Goal: Task Accomplishment & Management: Use online tool/utility

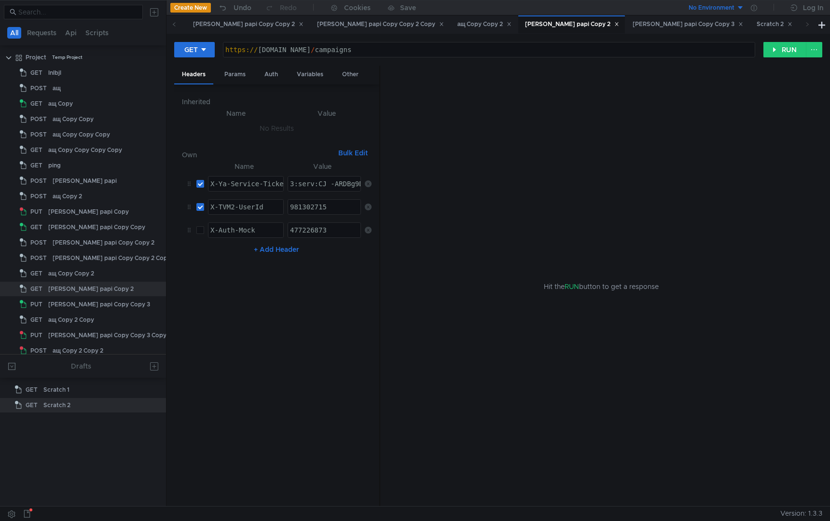
scroll to position [6, 0]
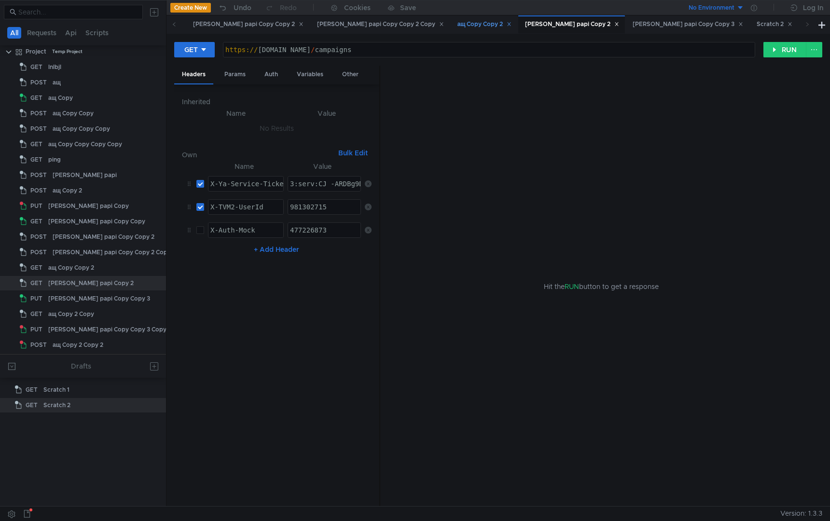
click at [458, 23] on div "ащ Copy Copy 2" at bounding box center [485, 24] width 55 height 10
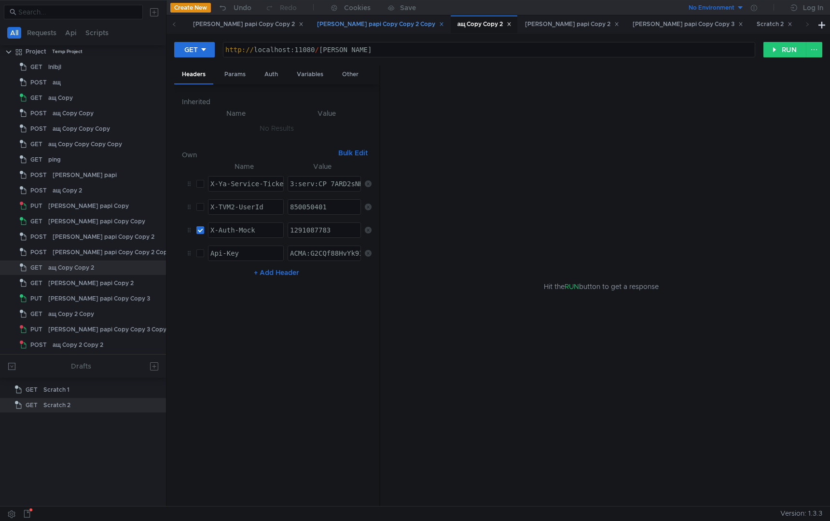
click at [317, 19] on div "tarr papi Copy Copy 2 Copy" at bounding box center [380, 24] width 127 height 10
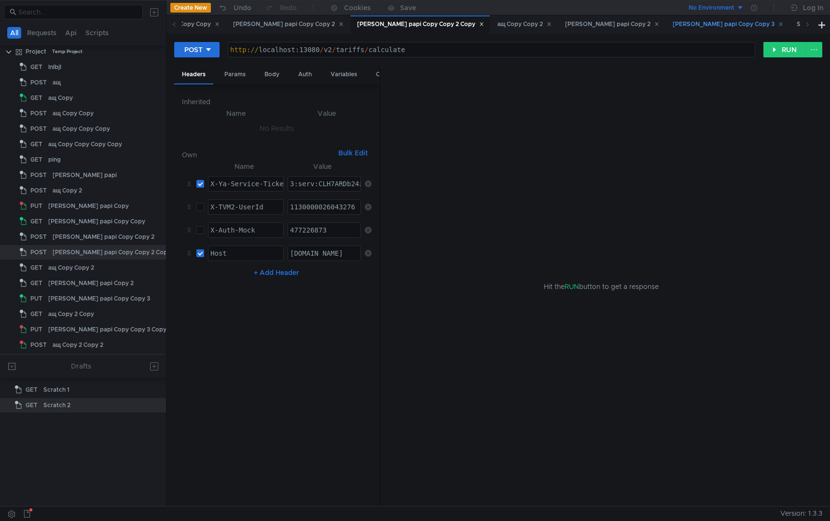
click at [673, 25] on div "tarr papi Copy Copy 3" at bounding box center [728, 24] width 111 height 10
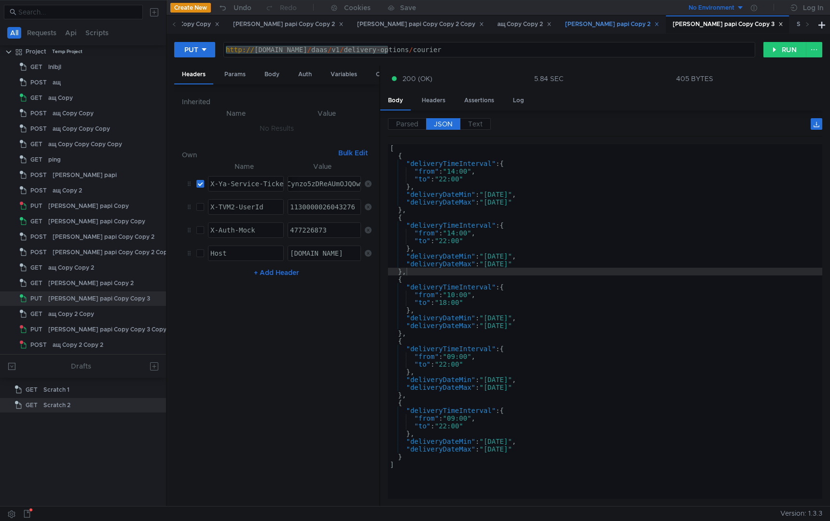
click at [565, 24] on div "tarr papi Copy 2" at bounding box center [612, 24] width 94 height 10
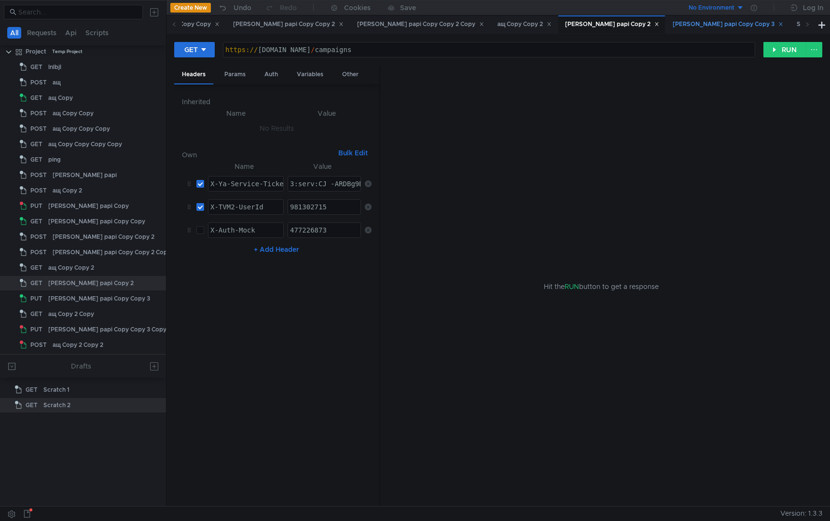
click at [673, 25] on div "tarr papi Copy Copy 3" at bounding box center [728, 24] width 111 height 10
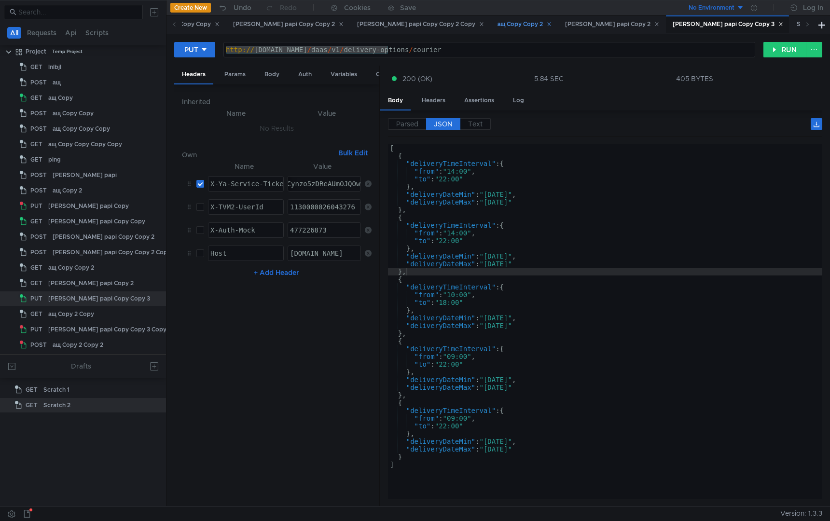
click at [491, 18] on div "ащ Copy Copy 2" at bounding box center [524, 24] width 67 height 18
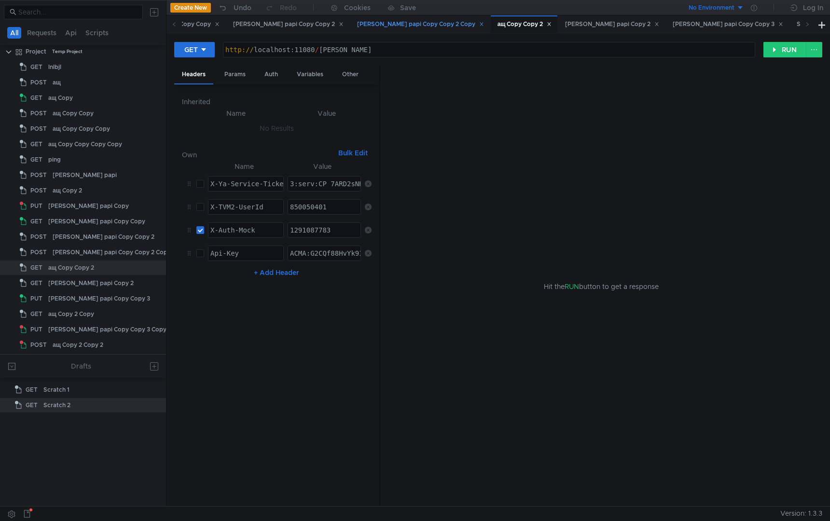
click at [357, 26] on div "tarr papi Copy Copy 2 Copy" at bounding box center [420, 24] width 127 height 10
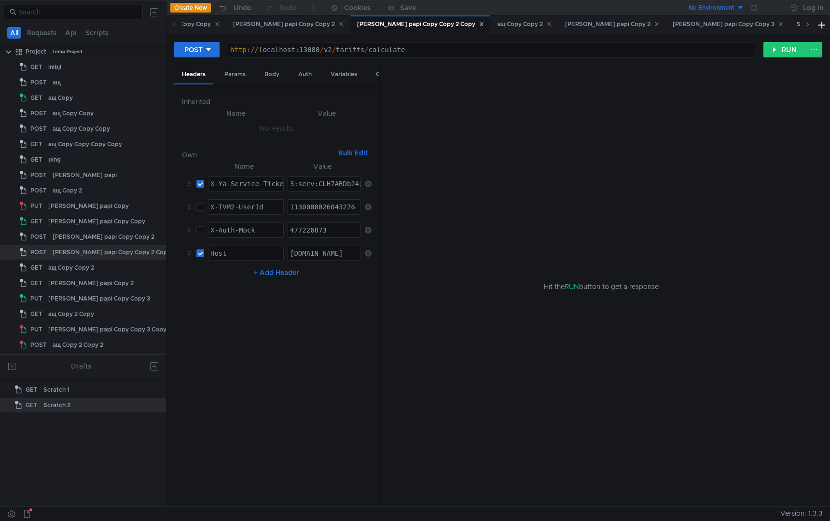
click at [810, 26] on span at bounding box center [807, 24] width 15 height 18
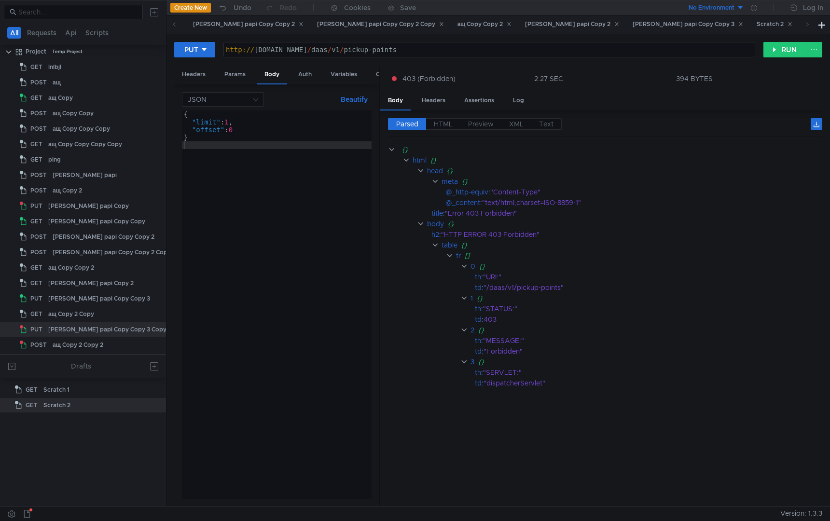
click at [806, 27] on div "ащ Copy 2 Copy" at bounding box center [833, 24] width 55 height 10
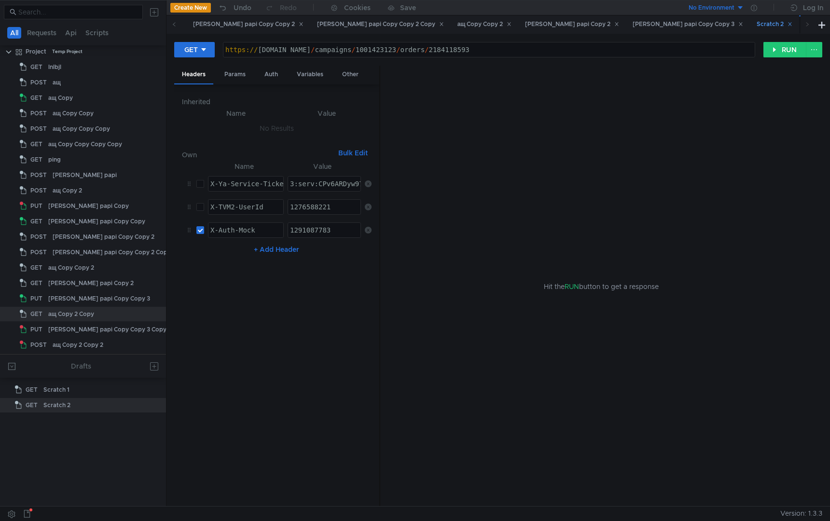
click at [757, 28] on div "Scratch 2" at bounding box center [775, 24] width 36 height 10
click at [806, 23] on div "ащ Copy 2 Copy" at bounding box center [833, 24] width 55 height 10
click at [757, 27] on div "Scratch 2" at bounding box center [775, 24] width 36 height 10
click at [633, 27] on div "tarr papi Copy Copy 3" at bounding box center [688, 24] width 111 height 10
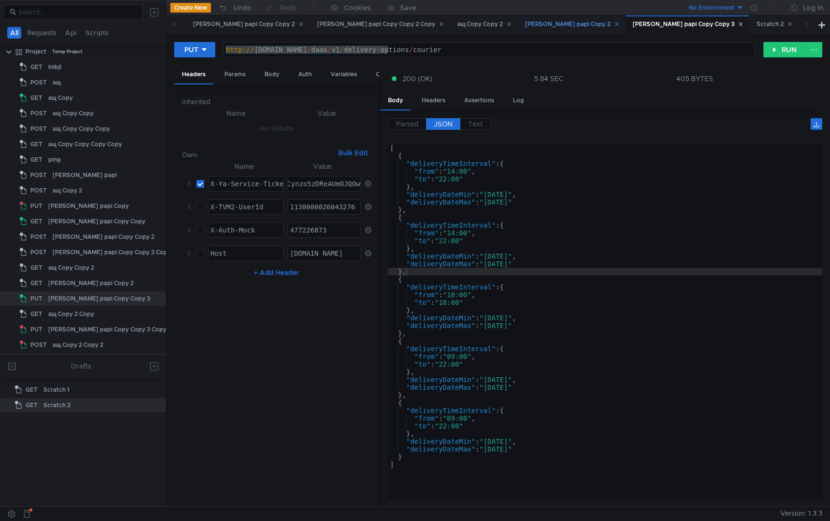
click at [525, 26] on div "tarr papi Copy 2" at bounding box center [572, 24] width 94 height 10
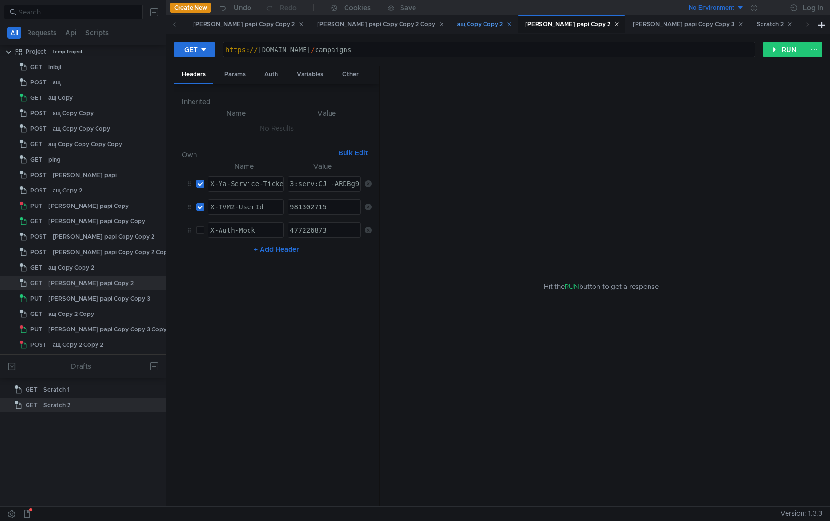
click at [458, 24] on div "ащ Copy Copy 2" at bounding box center [485, 24] width 55 height 10
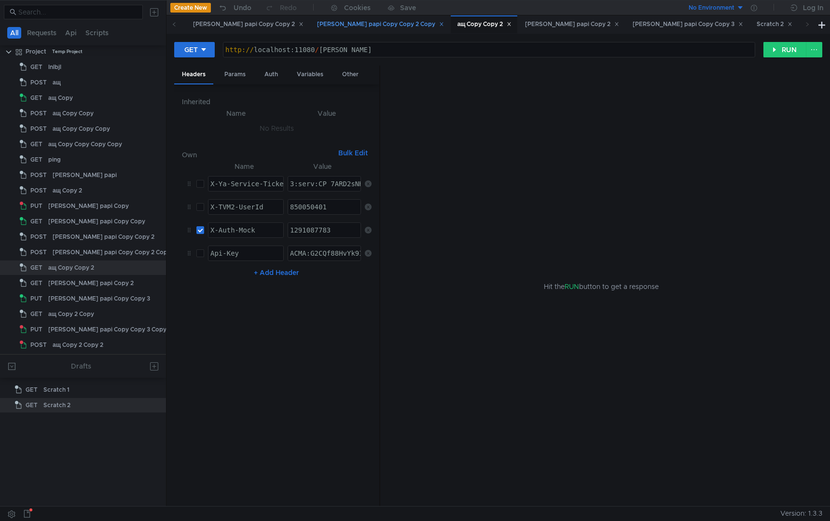
click at [317, 25] on div "tarr papi Copy Copy 2 Copy" at bounding box center [380, 24] width 127 height 10
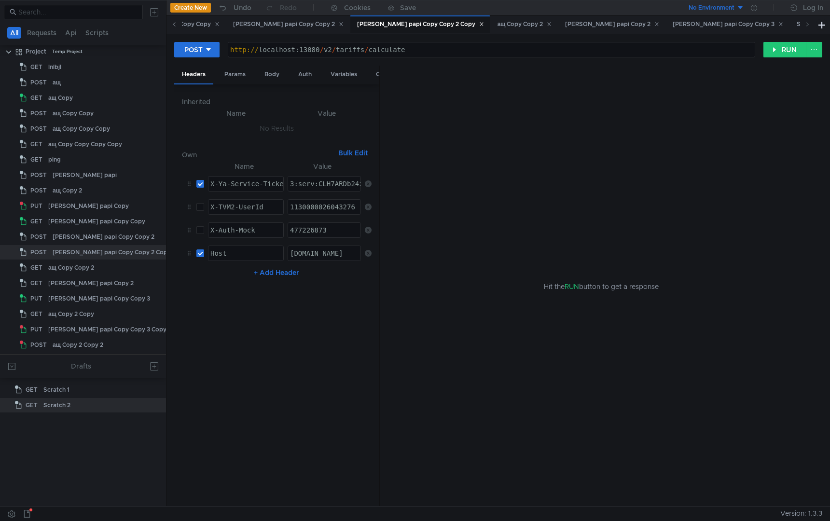
click at [172, 25] on icon at bounding box center [174, 24] width 5 height 5
click at [439, 22] on div "tarr papi Copy Copy 2" at bounding box center [494, 24] width 111 height 10
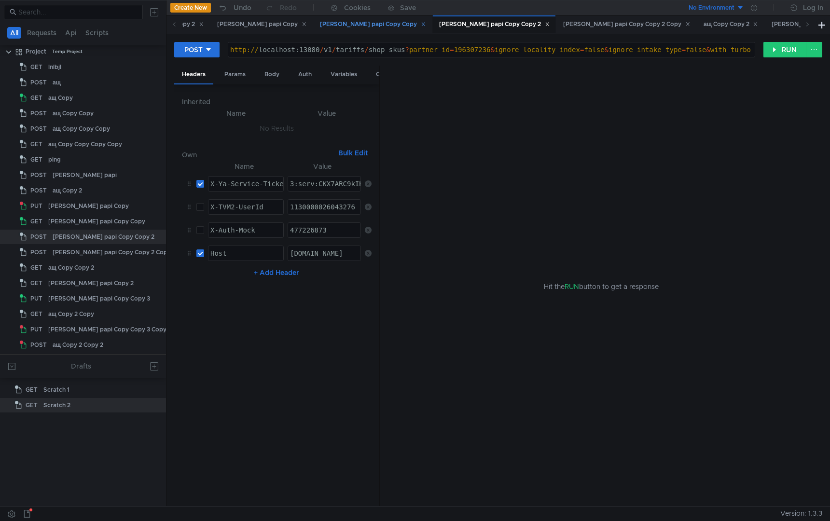
click at [320, 23] on div "tarr papi Copy Copy" at bounding box center [373, 24] width 106 height 10
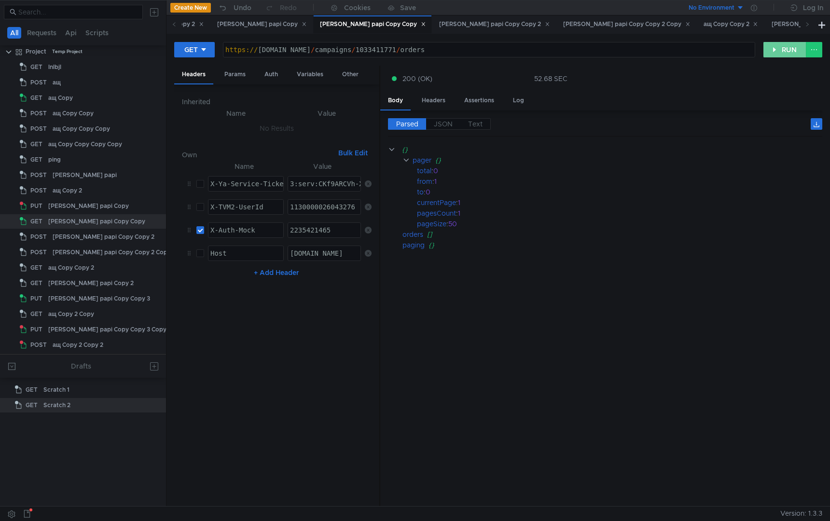
click at [773, 44] on button "RUN" at bounding box center [785, 49] width 43 height 15
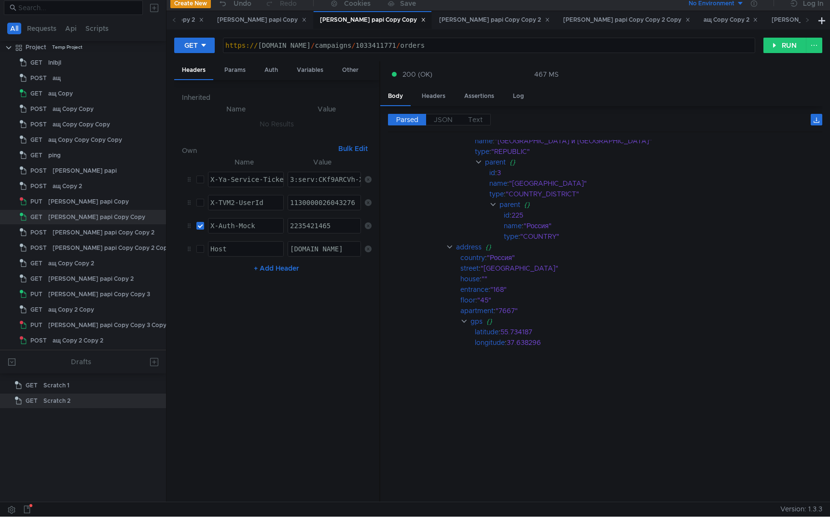
scroll to position [2739, 0]
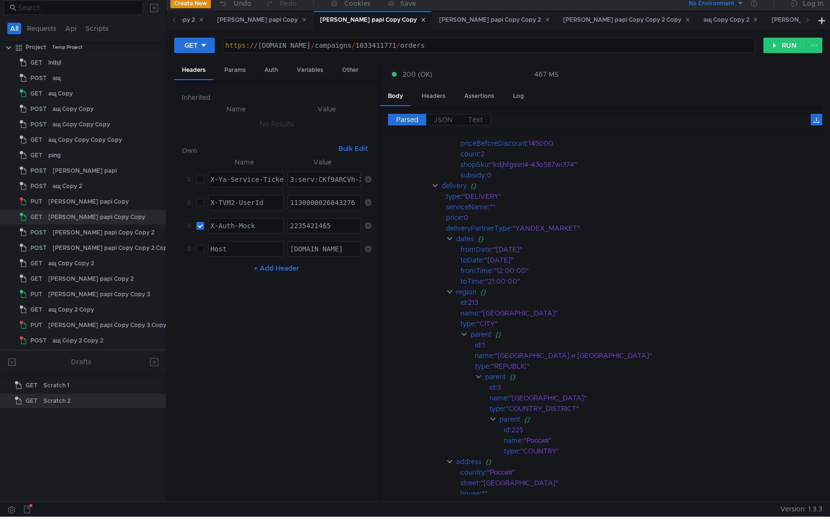
click at [206, 351] on nz-table "Name Value X-Ya-Service-Ticket הההההההההההההההההההההההההההההההההההההההההההההההה…" at bounding box center [277, 325] width 190 height 338
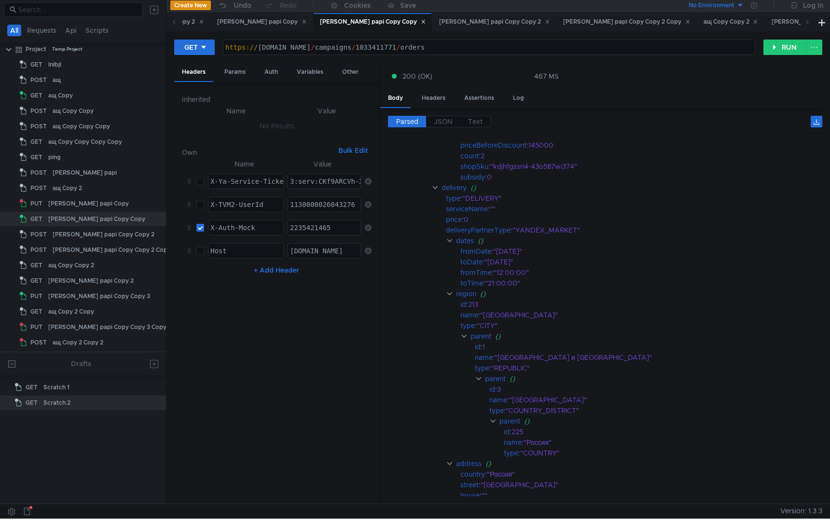
scroll to position [0, 0]
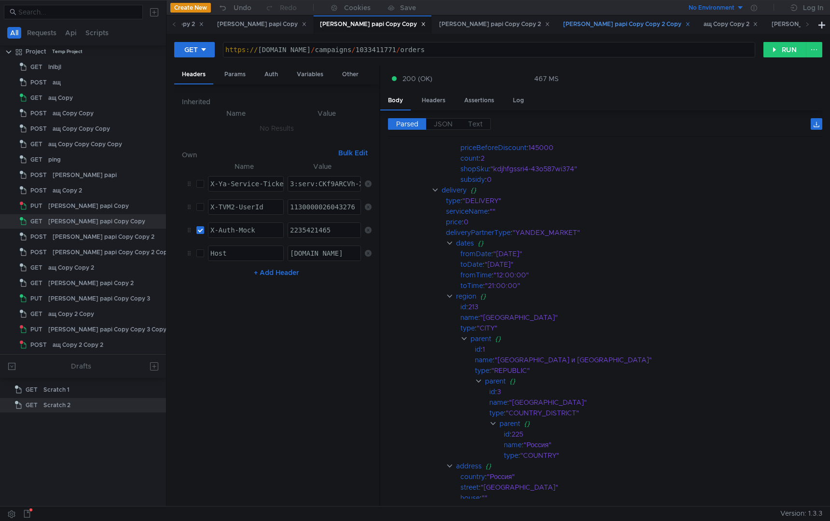
click at [563, 25] on div "tarr papi Copy Copy 2 Copy" at bounding box center [626, 24] width 127 height 10
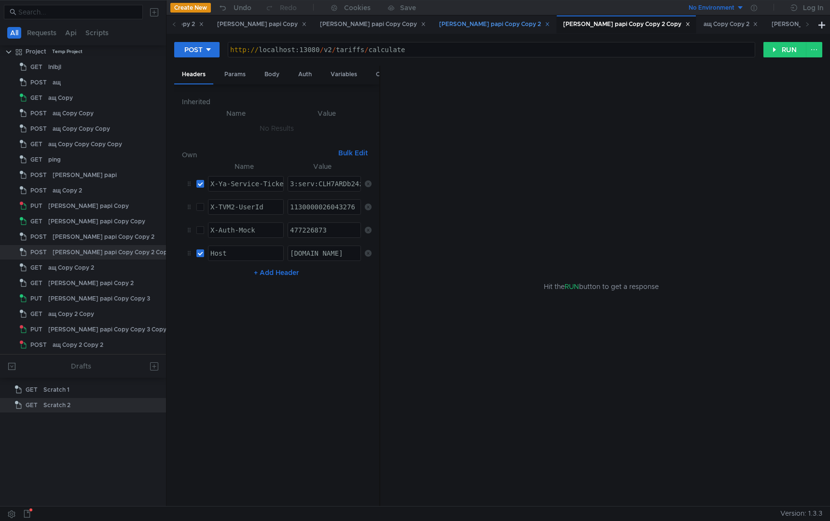
click at [439, 24] on div "tarr papi Copy Copy 2" at bounding box center [494, 24] width 111 height 10
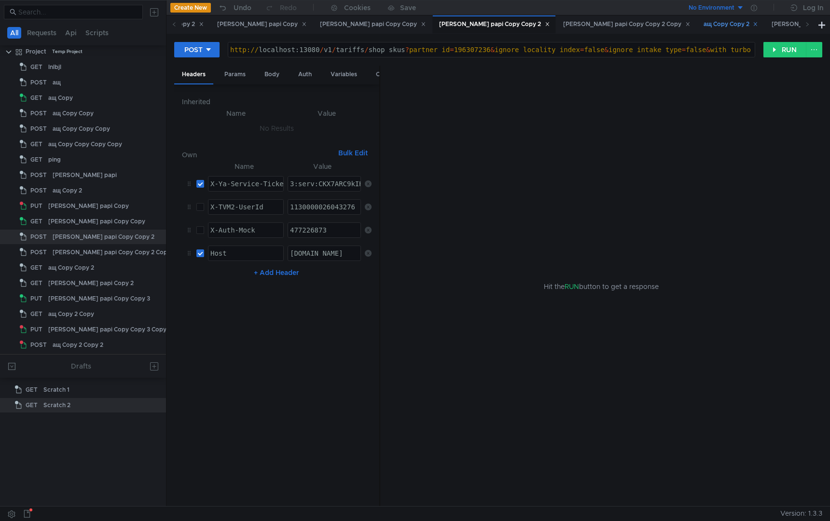
click at [704, 28] on div "ащ Copy Copy 2" at bounding box center [731, 24] width 55 height 10
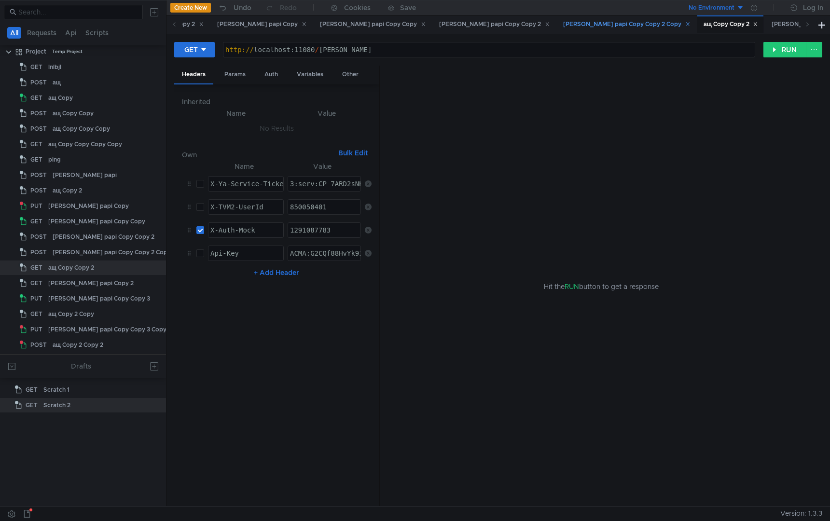
click at [563, 28] on div "tarr papi Copy Copy 2 Copy" at bounding box center [626, 24] width 127 height 10
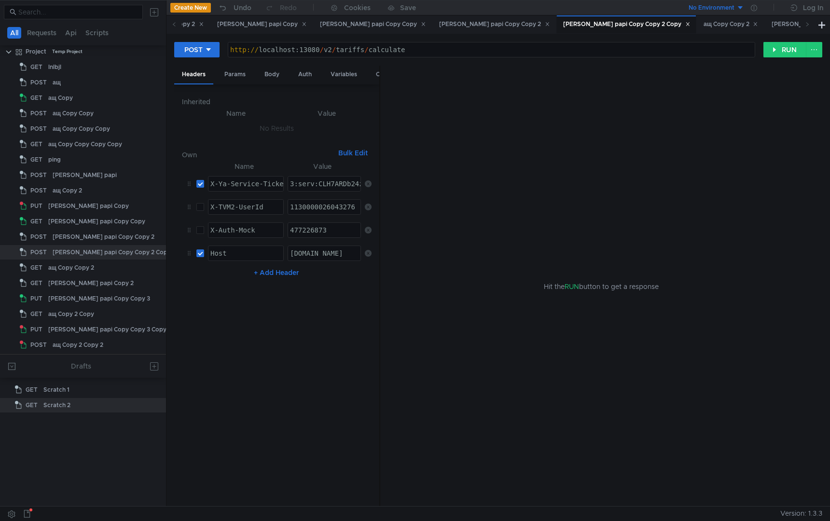
click at [363, 35] on div "POST http:// localhost:13080 / v2 / tariffs / calculate ההההההההההההההההההההההה…" at bounding box center [499, 270] width 664 height 473
click at [439, 28] on div "tarr papi Copy Copy 2" at bounding box center [494, 24] width 111 height 10
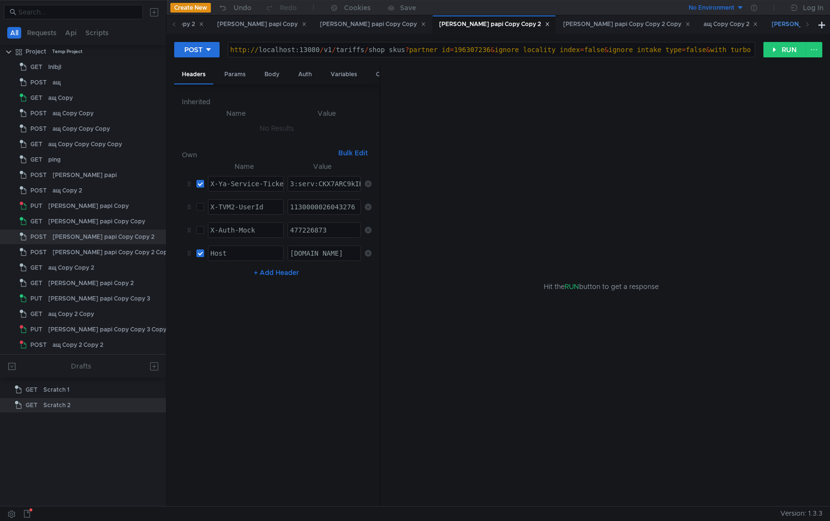
click at [772, 22] on div "tarr papi Copy 2" at bounding box center [819, 24] width 94 height 10
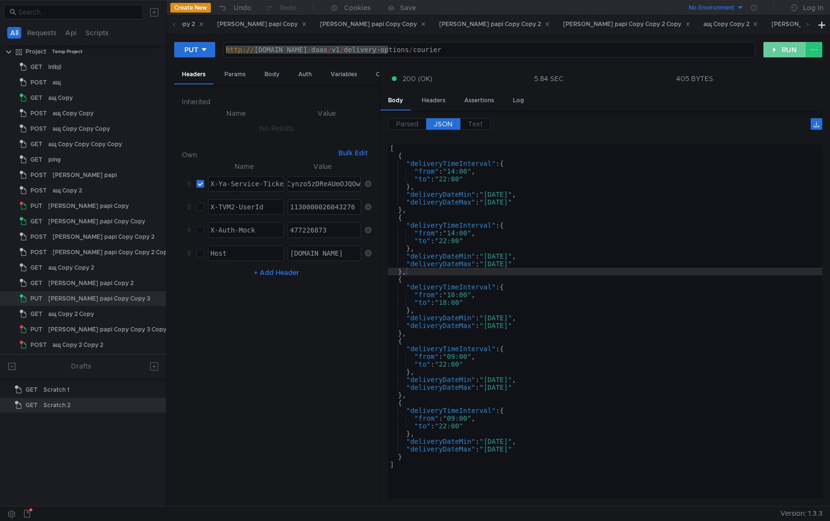
click at [775, 53] on button "RUN" at bounding box center [785, 49] width 43 height 15
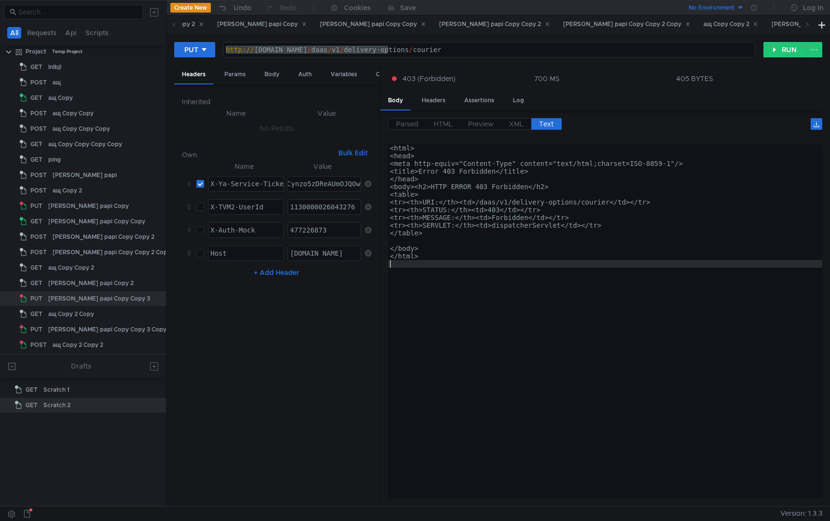
click at [579, 315] on div "<html> <head> <meta http-equiv="Content-Type" content="text/html;charset=ISO-88…" at bounding box center [605, 329] width 434 height 370
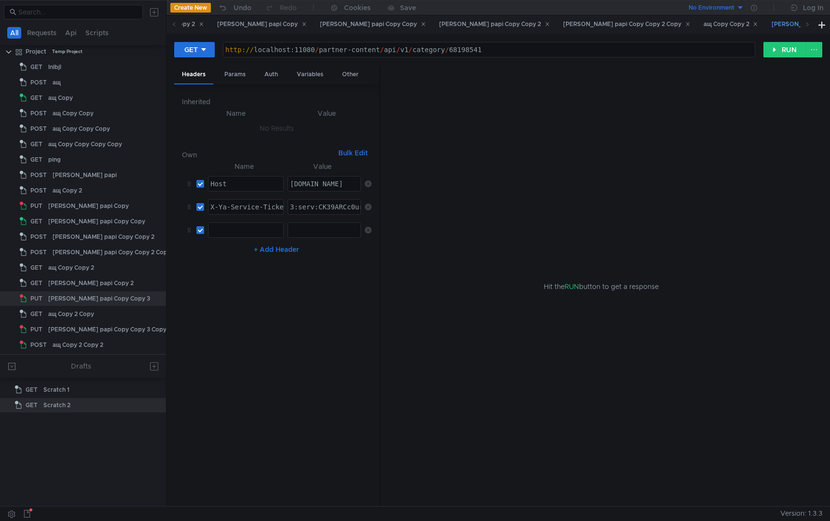
click at [772, 28] on div "tarr papi Copy 2" at bounding box center [819, 24] width 94 height 10
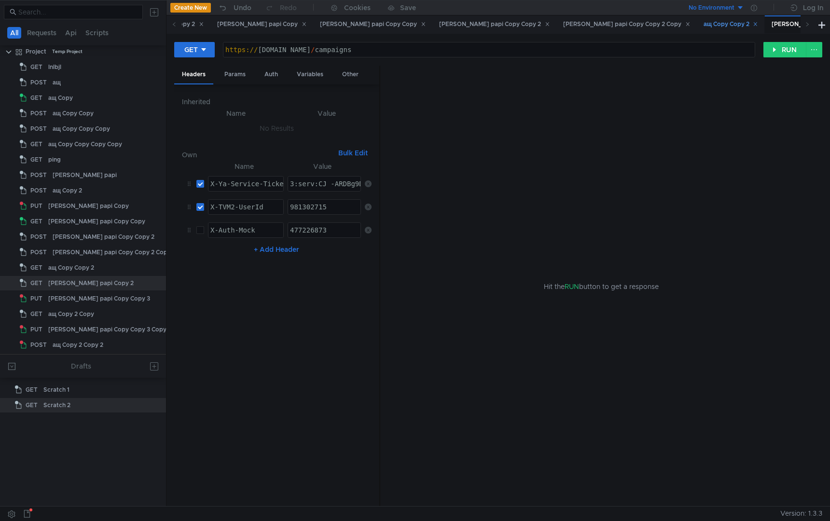
click at [704, 26] on div "ащ Copy Copy 2" at bounding box center [731, 24] width 55 height 10
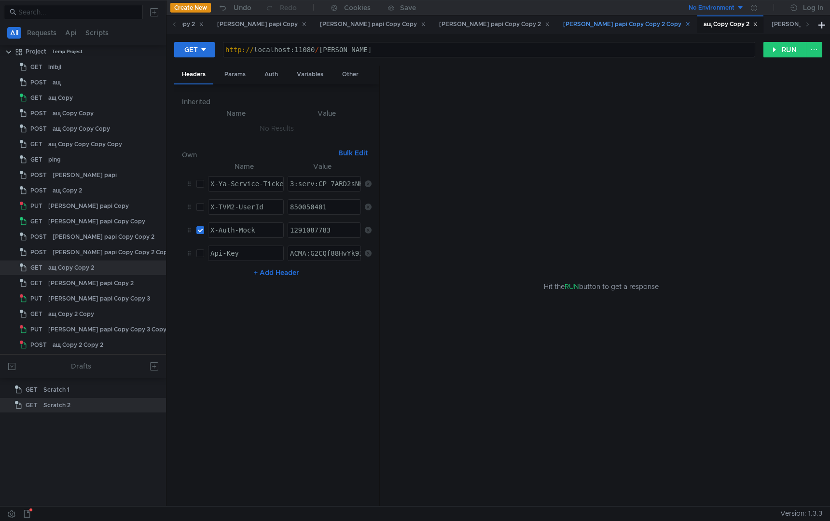
click at [563, 23] on div "tarr papi Copy Copy 2 Copy" at bounding box center [626, 24] width 127 height 10
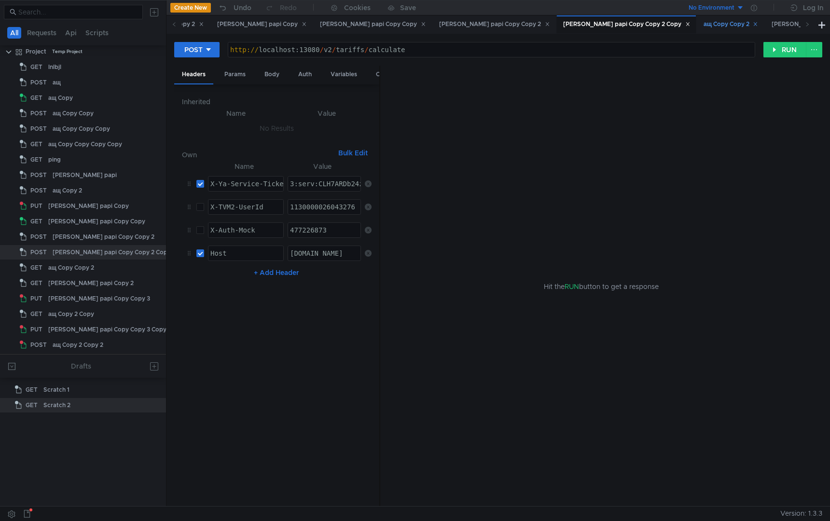
click at [704, 24] on div "ащ Copy Copy 2" at bounding box center [731, 24] width 55 height 10
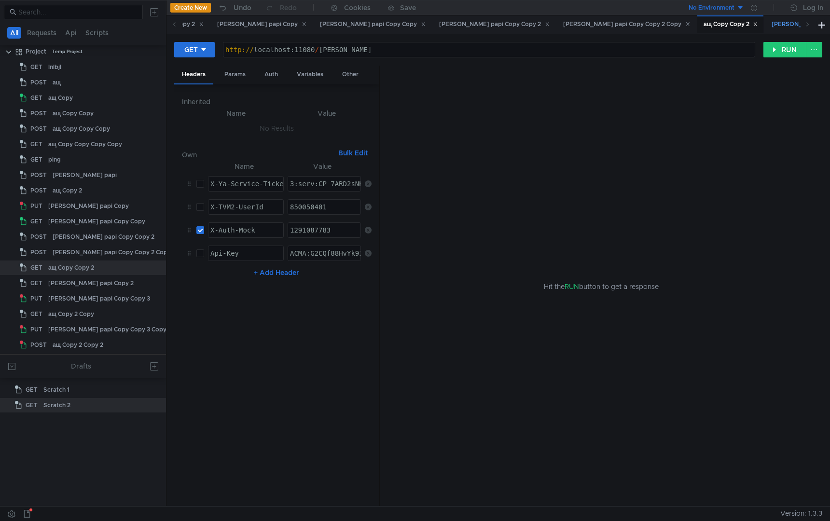
click at [772, 25] on div "tarr papi Copy 2" at bounding box center [819, 24] width 94 height 10
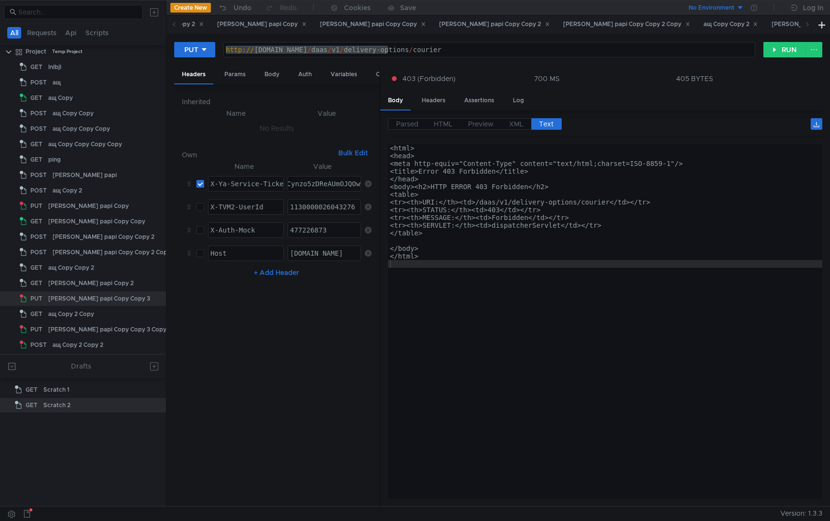
click at [459, 35] on div "PUT http://laas-api.tst.vs.market.yandex.net/daas/v1/delivery-options/courier h…" at bounding box center [499, 270] width 664 height 473
click at [563, 24] on div "tarr papi Copy Copy 2 Copy" at bounding box center [626, 24] width 127 height 10
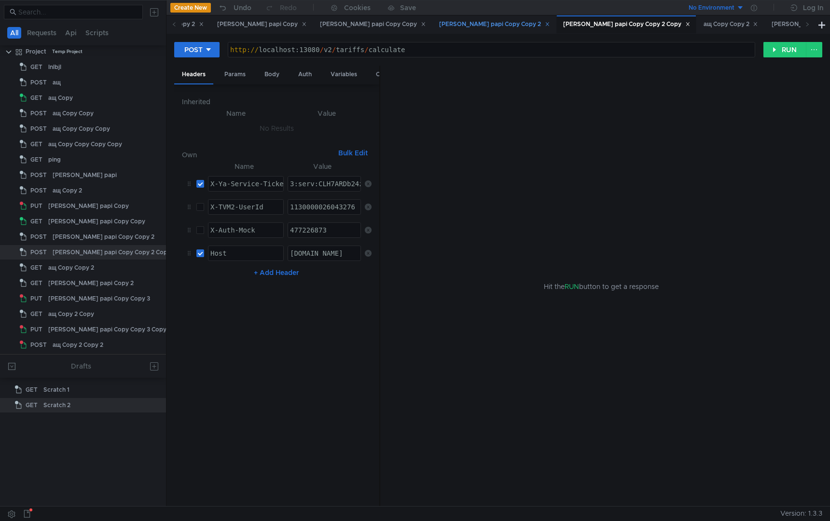
click at [439, 24] on div "tarr papi Copy Copy 2" at bounding box center [494, 24] width 111 height 10
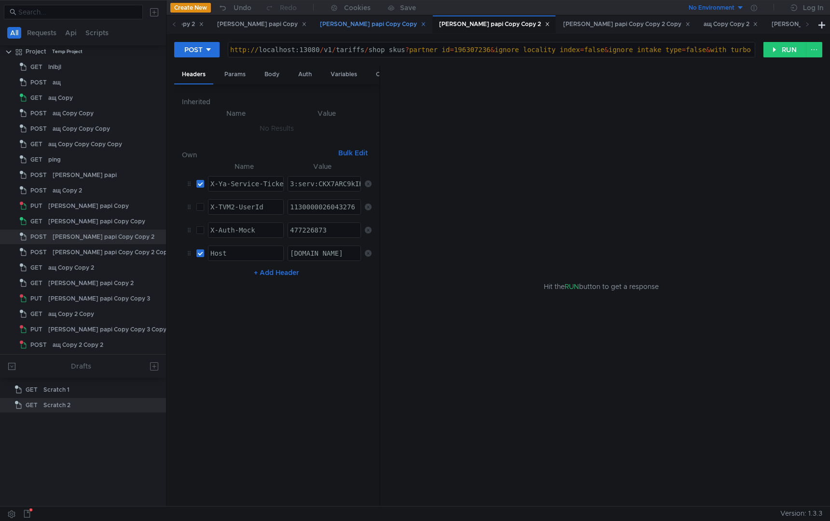
click at [320, 23] on div "tarr papi Copy Copy" at bounding box center [373, 24] width 106 height 10
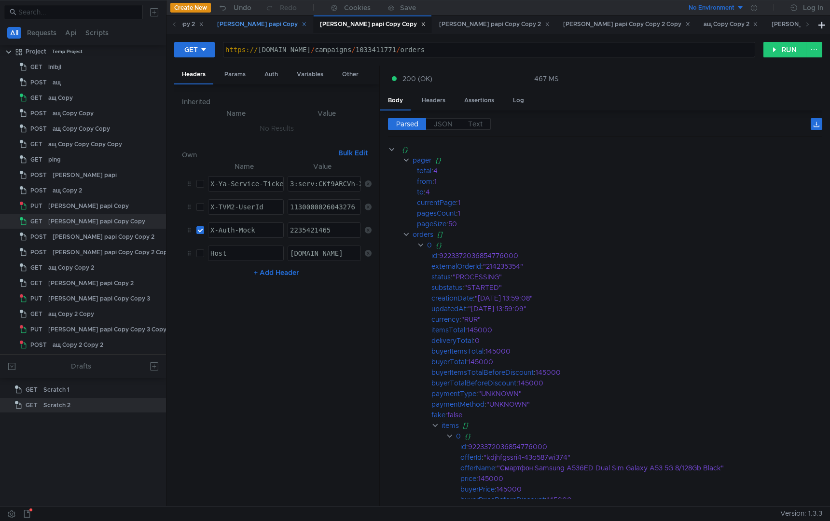
click at [210, 29] on div "tarr papi Copy" at bounding box center [261, 24] width 102 height 18
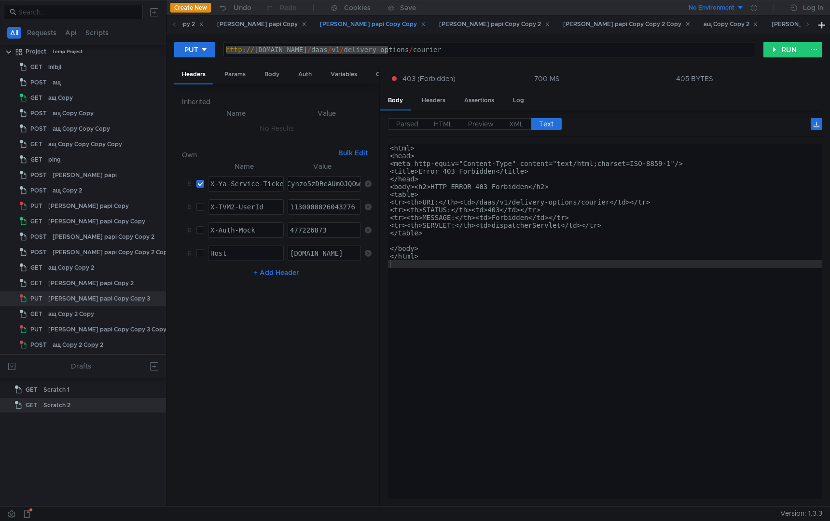
click at [320, 28] on div "tarr papi Copy Copy" at bounding box center [373, 24] width 106 height 10
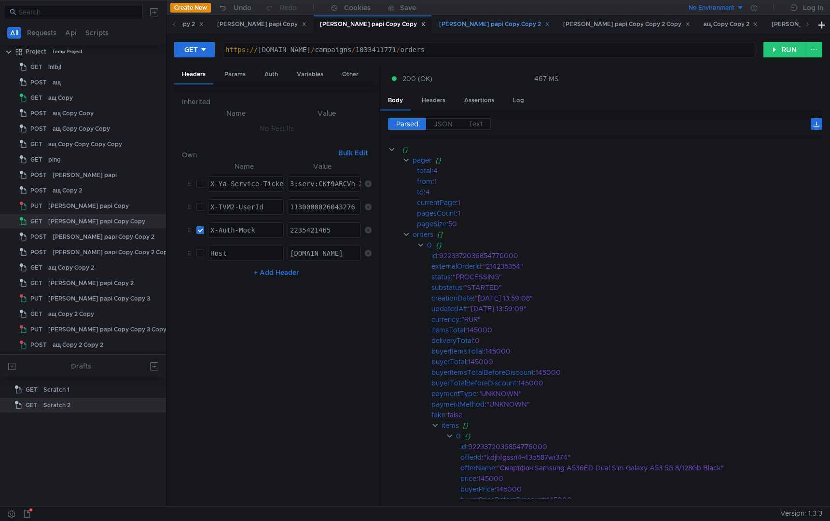
click at [439, 29] on div "tarr papi Copy Copy 2" at bounding box center [494, 24] width 111 height 10
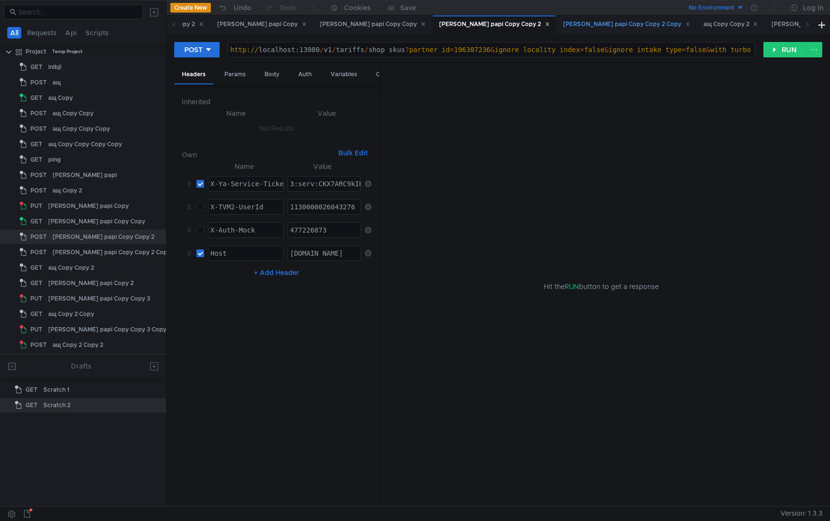
click at [563, 26] on div "tarr papi Copy Copy 2 Copy" at bounding box center [626, 24] width 127 height 10
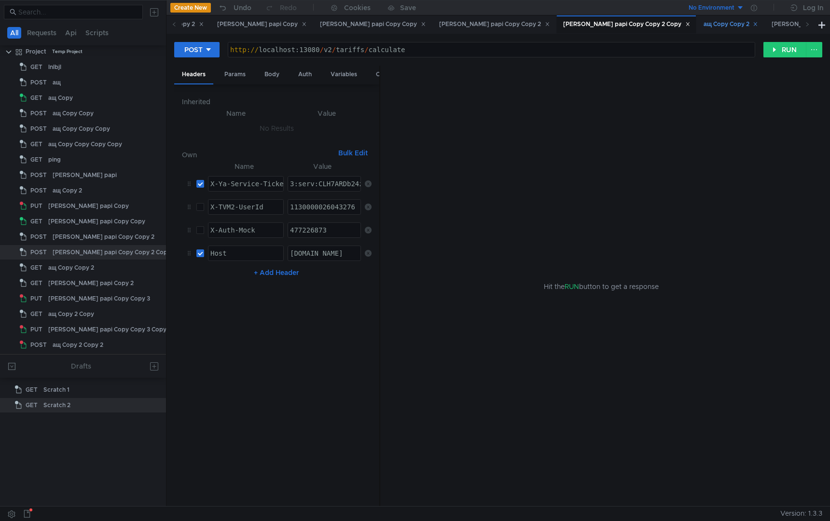
click at [704, 24] on div "ащ Copy Copy 2" at bounding box center [731, 24] width 55 height 10
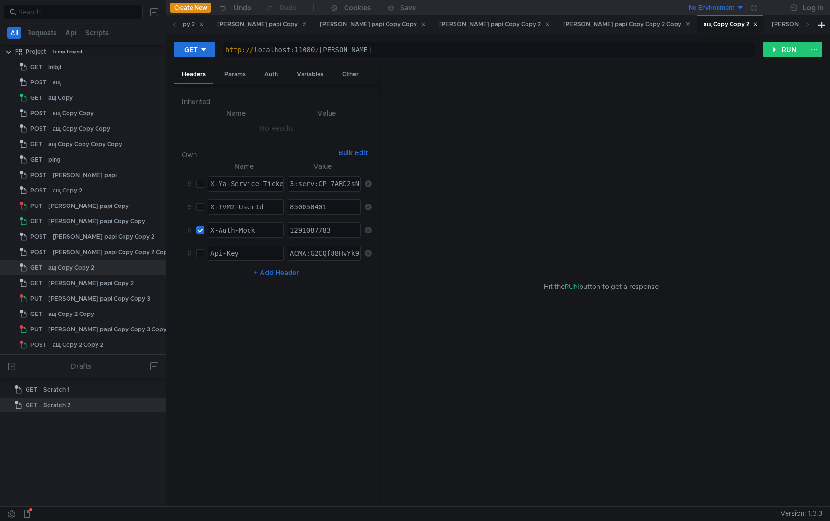
click at [618, 37] on div "GET http:// localhost:11080 / solomon ההההההההההההההההההההההההההההההההההההההההה…" at bounding box center [499, 270] width 664 height 473
click at [772, 28] on div "tarr papi Copy 2" at bounding box center [819, 24] width 94 height 10
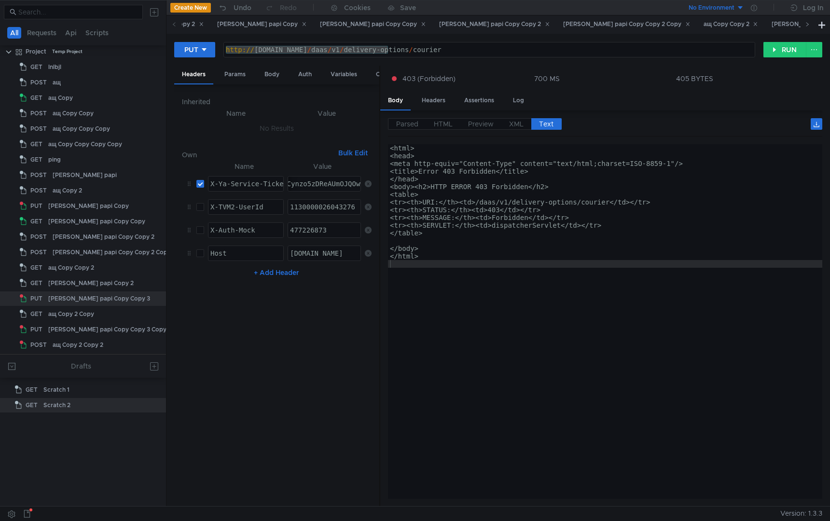
click at [806, 25] on icon at bounding box center [807, 24] width 5 height 5
click at [797, 26] on div "Scratch 2" at bounding box center [815, 24] width 36 height 10
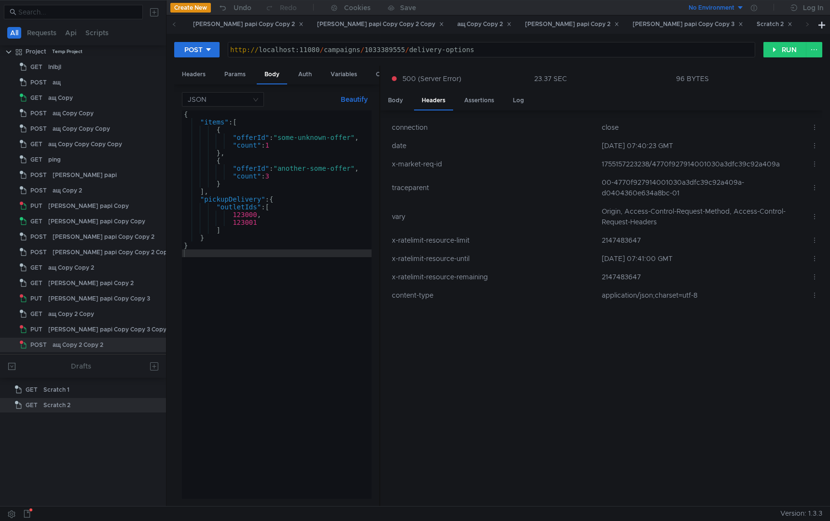
click at [277, 390] on div "{ "items" : [ { "offerId" : "some-unknown-offer" , "count" : 1 } , { "offerId" …" at bounding box center [277, 313] width 190 height 404
click at [780, 52] on button "RUN" at bounding box center [785, 49] width 43 height 15
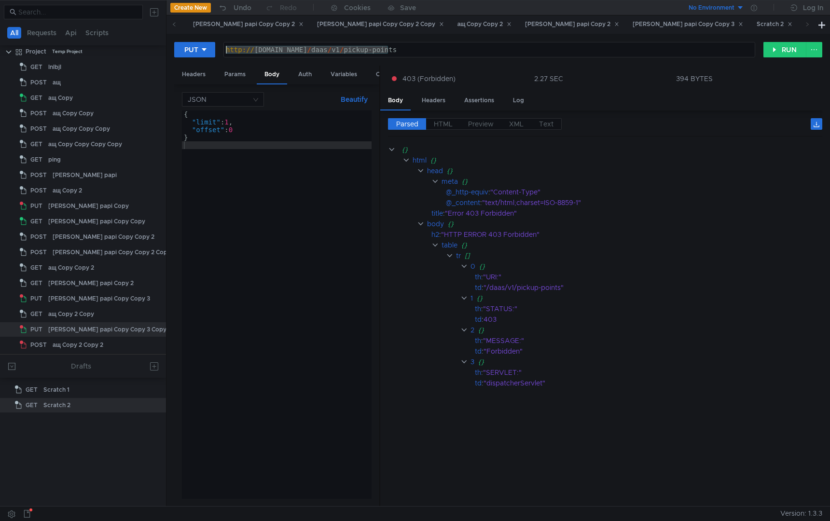
drag, startPoint x: 388, startPoint y: 48, endPoint x: 183, endPoint y: 63, distance: 205.2
click at [179, 64] on div "PUT http://laas-api.tst.vs.market.yandex.net/daas/v1/pickup-points http:// laas…" at bounding box center [498, 54] width 648 height 24
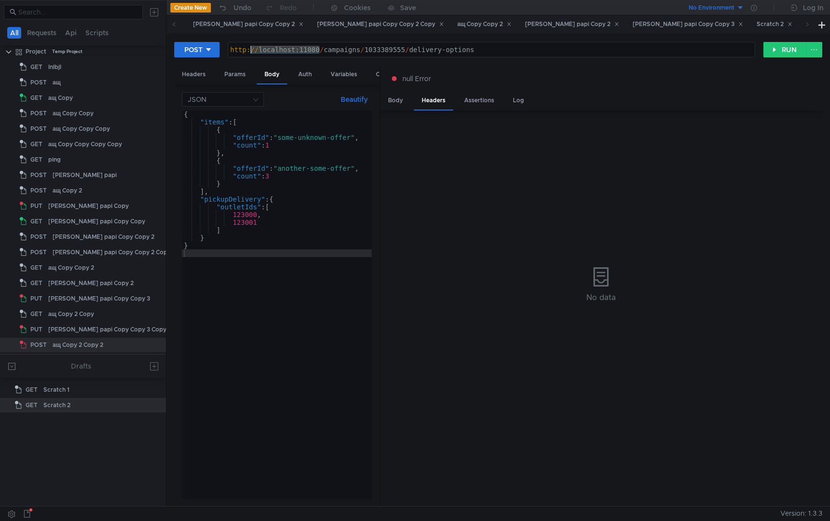
drag, startPoint x: 320, startPoint y: 50, endPoint x: 154, endPoint y: 45, distance: 165.2
click at [154, 45] on as-split "All Requests Api Scripts Project Temp Project GET lnlbjl POST ащ GET ащ Copy PO…" at bounding box center [415, 253] width 830 height 506
paste textarea "aas-api.tst.vs.market.yandex.net"
type textarea "http://laas-api.tst.vs.market.yandex.net/campaigns/1033389555/delivery-options"
click at [184, 75] on div "Headers" at bounding box center [193, 75] width 39 height 18
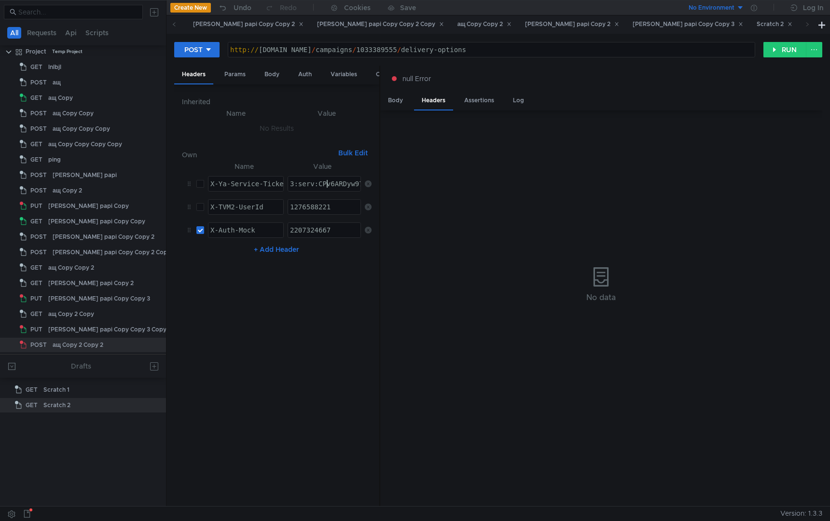
paste textarea "M_-ARCZvvnEBiIRCPzfehCB5H0g_6nTkaXU_gE:C84_3T6hJX_WedROqCw66PFG5xlMXAfmlPi7Wvcu…"
type textarea "3:serv:CM_-ARCZvvnEBiIRCPzfehCB5H0g_6nTkaXU_gE:C84_3T6hJX_WedROqCw66PFG5xlMXAfm…"
click at [200, 229] on input "checkbox" at bounding box center [200, 230] width 8 height 8
checkbox input "false"
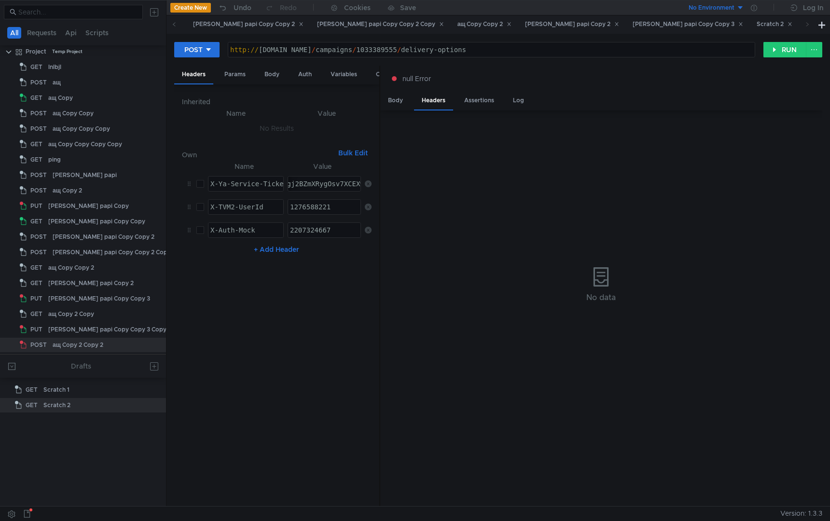
click at [201, 186] on input "checkbox" at bounding box center [200, 184] width 8 height 8
checkbox input "true"
click at [201, 231] on input "checkbox" at bounding box center [200, 230] width 8 height 8
checkbox input "true"
click at [199, 187] on input "checkbox" at bounding box center [200, 184] width 8 height 8
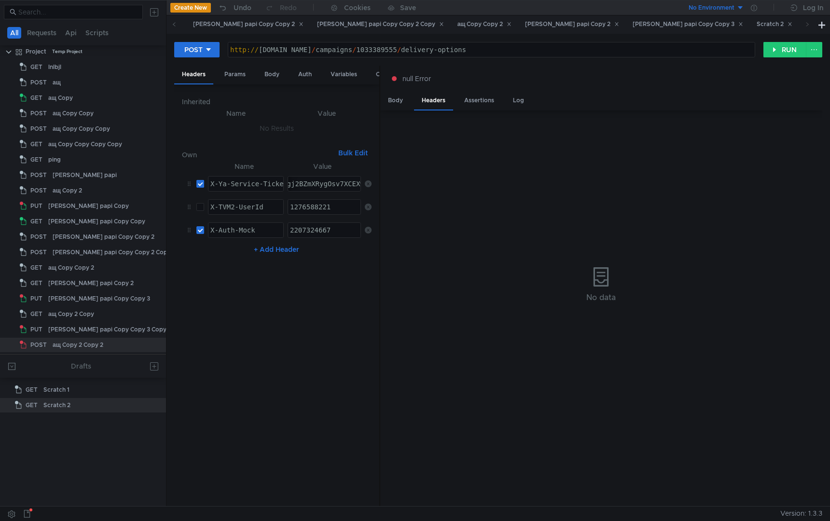
checkbox input "false"
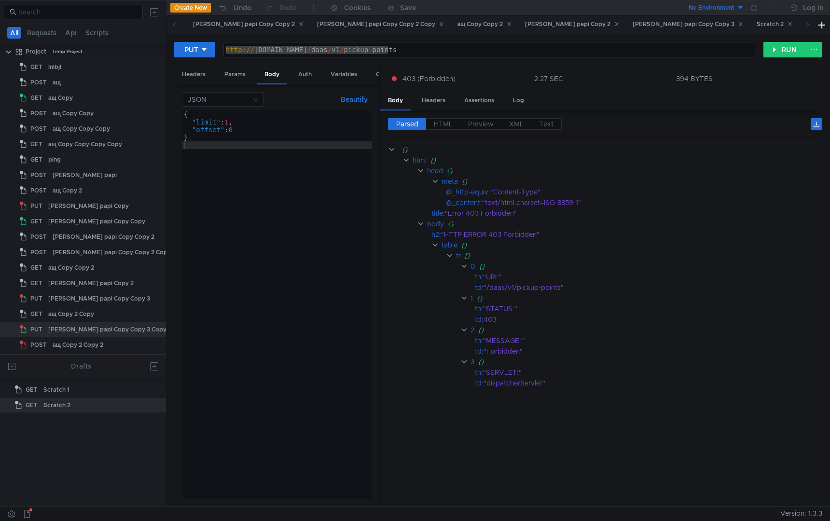
click at [806, 24] on div "ащ Copy 2 Copy" at bounding box center [833, 24] width 55 height 10
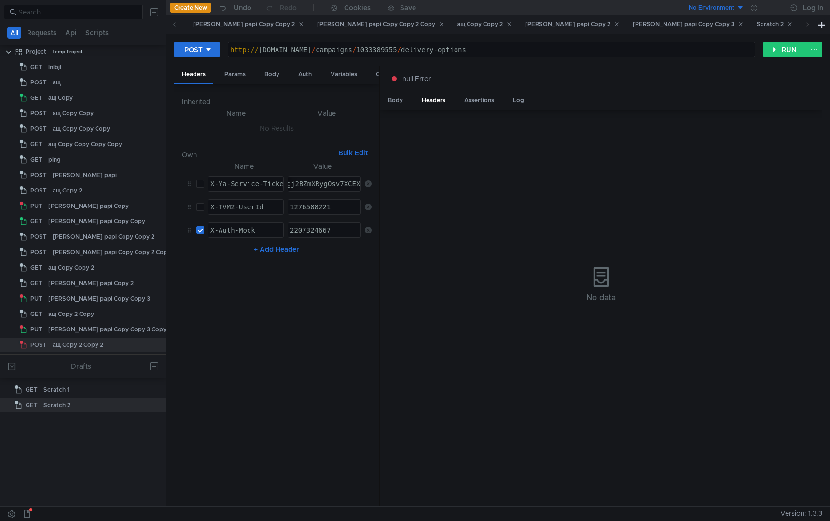
click at [806, 24] on div "ащ Copy 2 Copy" at bounding box center [833, 24] width 55 height 10
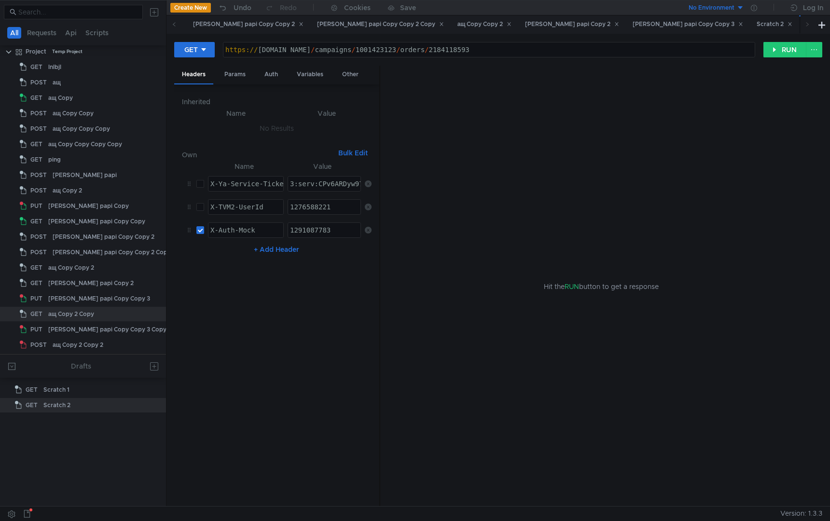
type textarea "https://api.partner.market.fslb.yandex.ru/campaigns/1001423123/orders/2184118593"
drag, startPoint x: 391, startPoint y: 49, endPoint x: 182, endPoint y: 47, distance: 208.5
click at [182, 48] on div "GET https://api.partner.market.fslb.yandex.ru/campaigns/1001423123/orders/21841…" at bounding box center [468, 50] width 589 height 16
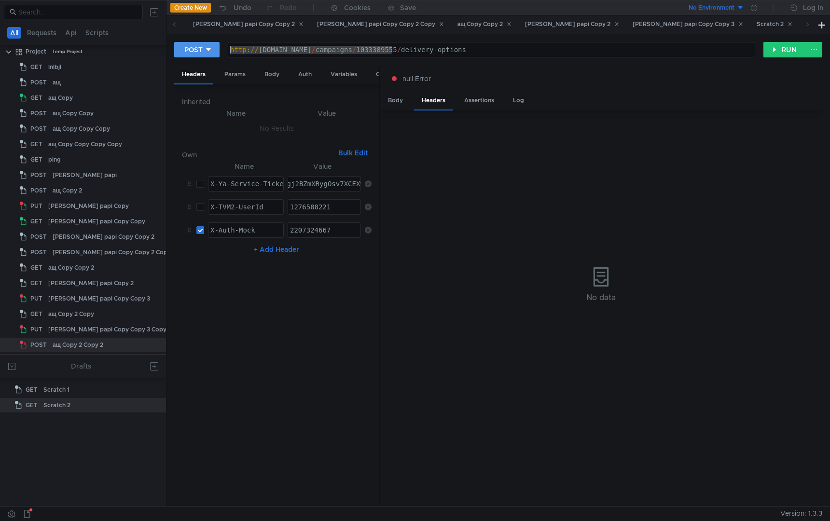
drag, startPoint x: 391, startPoint y: 50, endPoint x: 184, endPoint y: 49, distance: 207.1
click at [184, 49] on div "POST http://laas-api.tst.vs.market.yandex.net/campaigns/1033389555/delivery-opt…" at bounding box center [468, 50] width 589 height 16
paste textarea "s://api.partner.market.fslb.yandex.ru"
type textarea "[URL][DOMAIN_NAME]"
click at [777, 51] on button "RUN" at bounding box center [785, 49] width 43 height 15
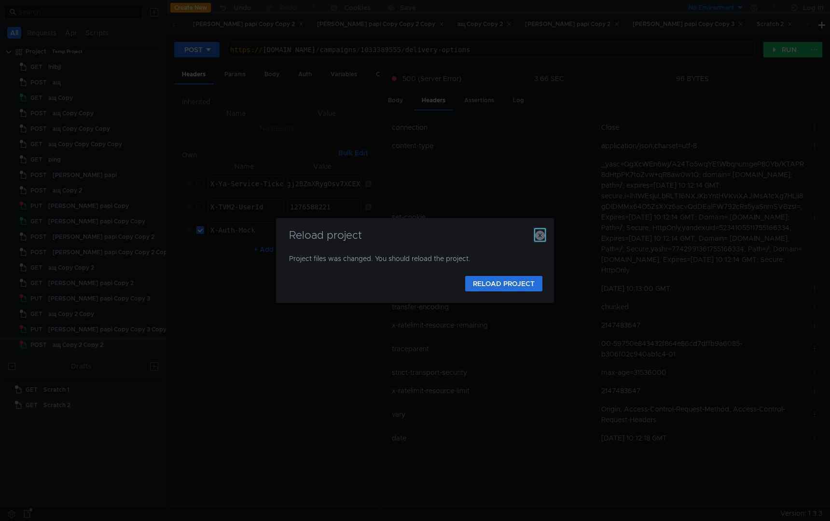
click at [541, 237] on icon "button" at bounding box center [540, 236] width 10 height 10
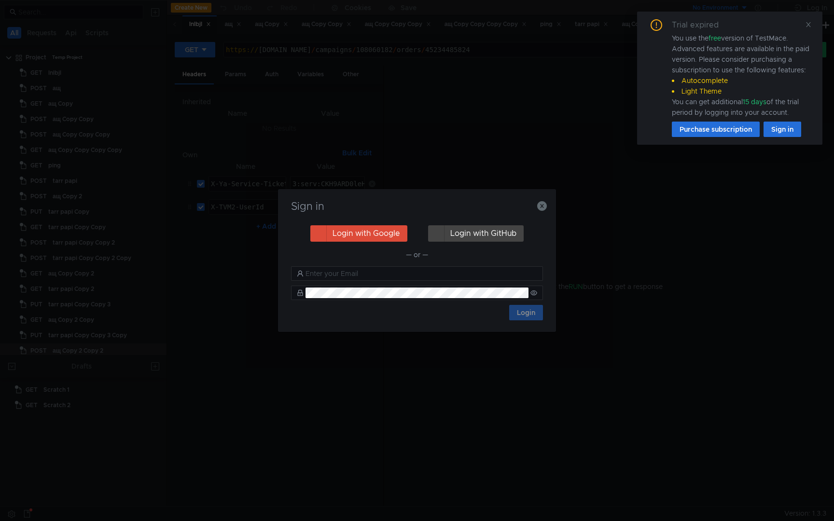
click at [543, 209] on div "Hit the RUN button to get a response" at bounding box center [605, 287] width 419 height 442
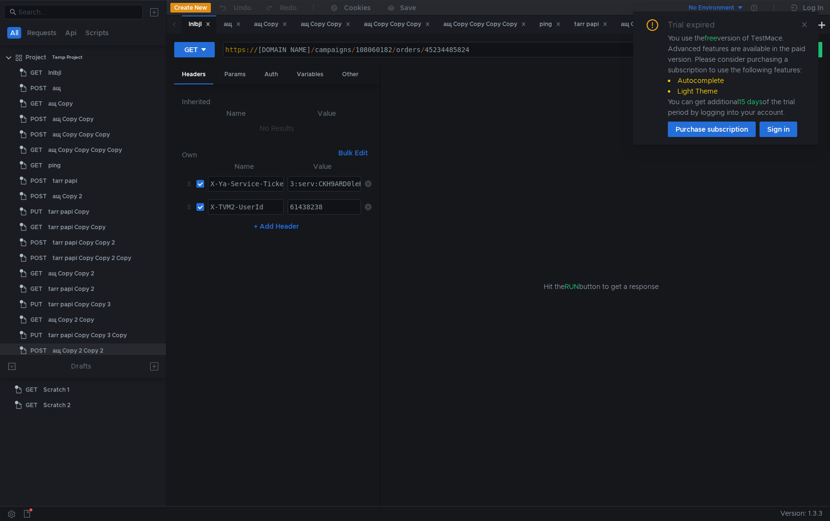
click at [808, 22] on div "Trial expired You use the free version of TestMace. Advanced features are avail…" at bounding box center [725, 78] width 185 height 133
click at [805, 25] on icon at bounding box center [804, 24] width 7 height 7
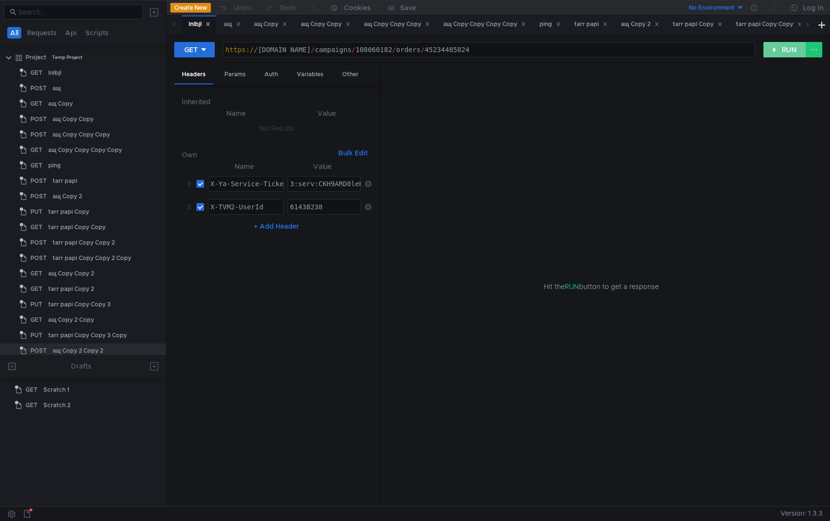
click at [779, 50] on button "RUN" at bounding box center [785, 49] width 43 height 15
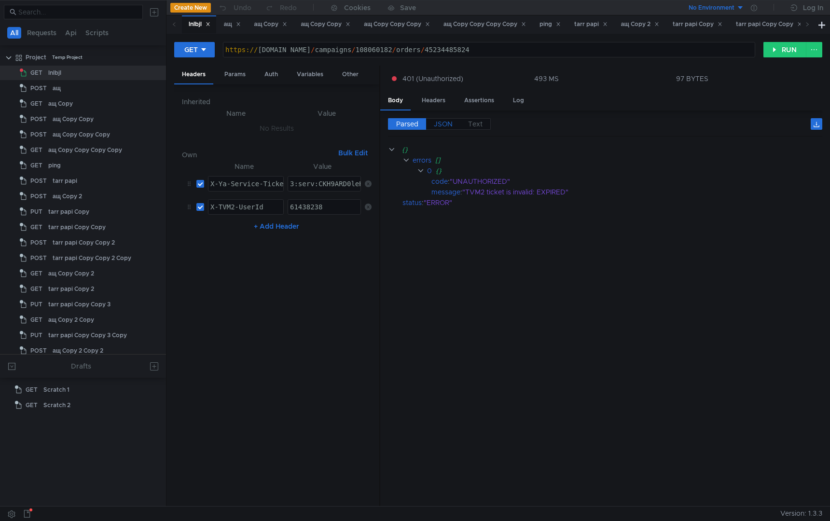
click at [439, 122] on span "JSON" at bounding box center [443, 124] width 19 height 9
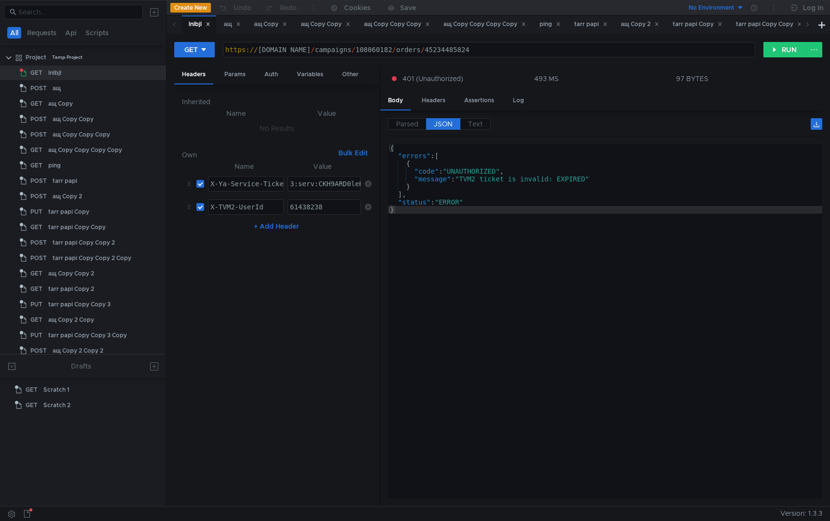
click at [202, 185] on input "checkbox" at bounding box center [200, 184] width 8 height 8
checkbox input "false"
click at [810, 28] on span at bounding box center [807, 24] width 15 height 18
click at [809, 27] on span at bounding box center [807, 24] width 5 height 10
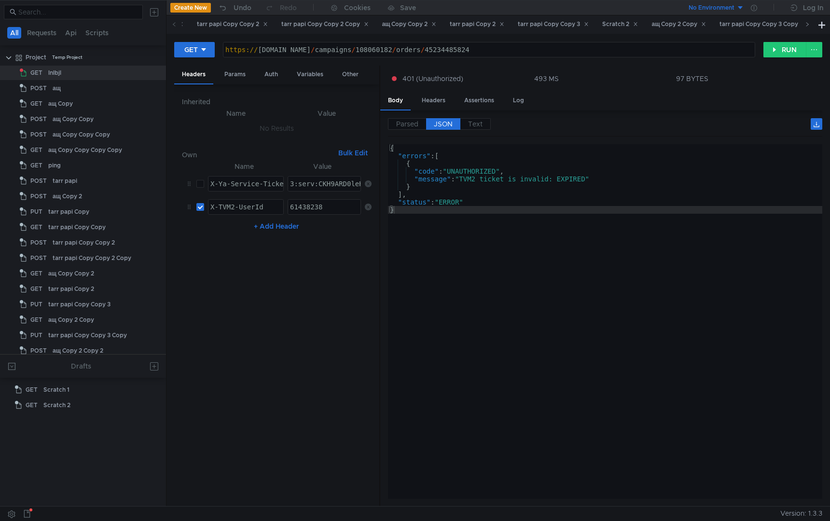
click at [809, 27] on span at bounding box center [807, 24] width 5 height 10
click at [753, 30] on div "ащ Copy 2 Copy 2" at bounding box center [727, 24] width 72 height 18
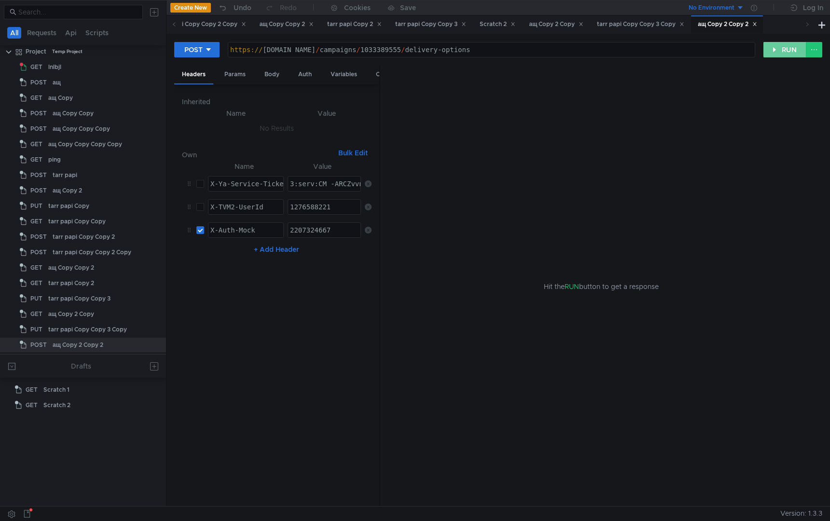
click at [775, 46] on button "RUN" at bounding box center [785, 49] width 43 height 15
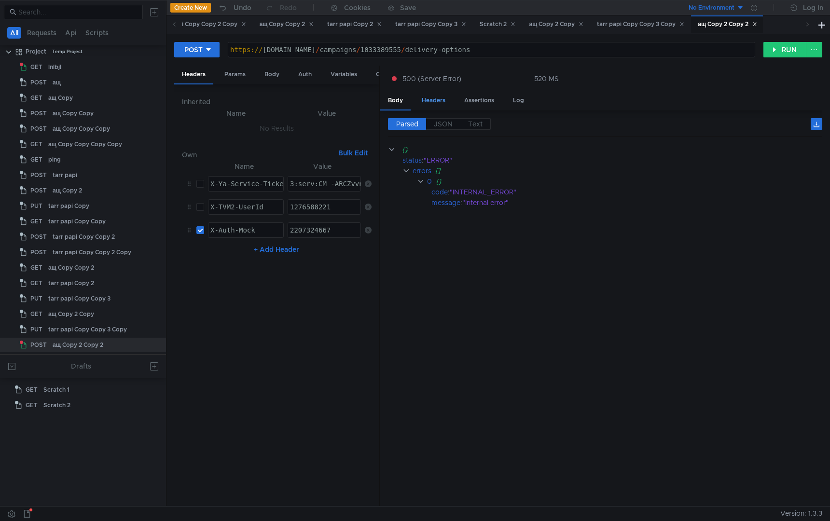
click at [434, 106] on div "Headers" at bounding box center [433, 101] width 39 height 18
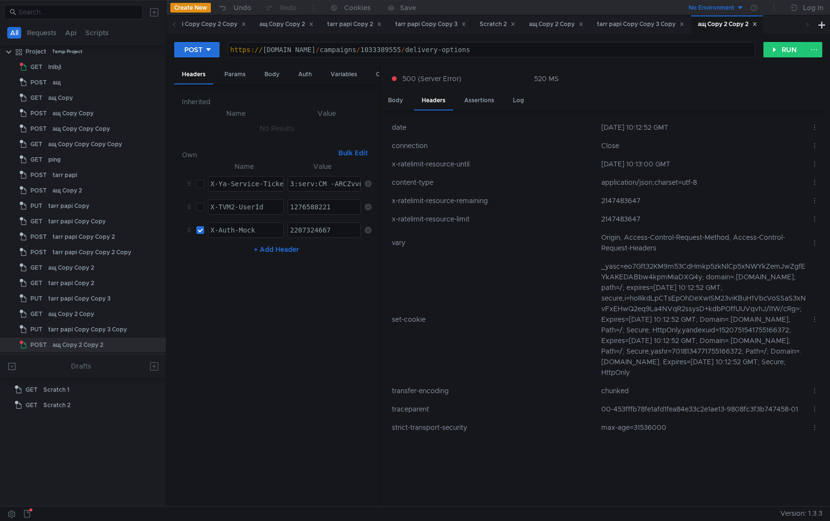
click at [659, 414] on td "00-453fffb78fe1afd1fea84e33c2e1ae13-9808fc3f3b747458-01" at bounding box center [703, 409] width 210 height 18
copy td "453fffb78fe1afd1fea84e33c2e1ae13"
click at [269, 76] on div "Body" at bounding box center [272, 75] width 30 height 18
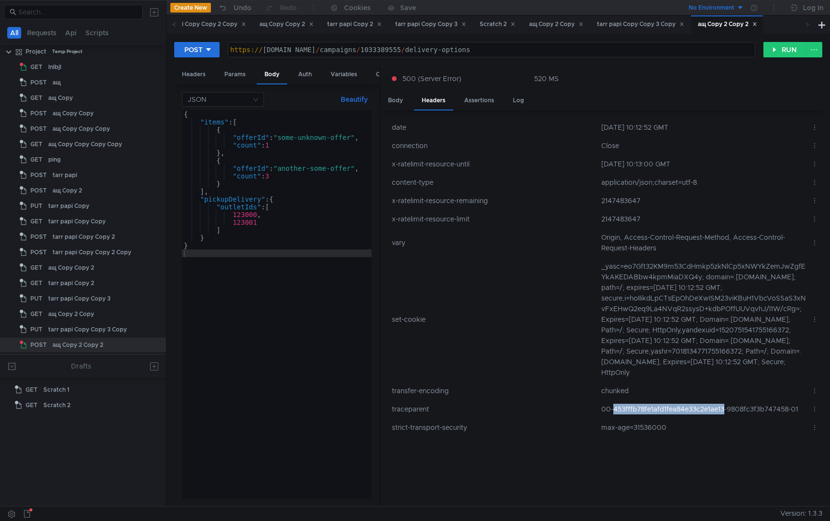
click at [281, 352] on div "{ "items" : [ { "offerId" : "some-unknown-offer" , "count" : 1 } , { "offerId" …" at bounding box center [277, 313] width 190 height 404
type textarea "}"
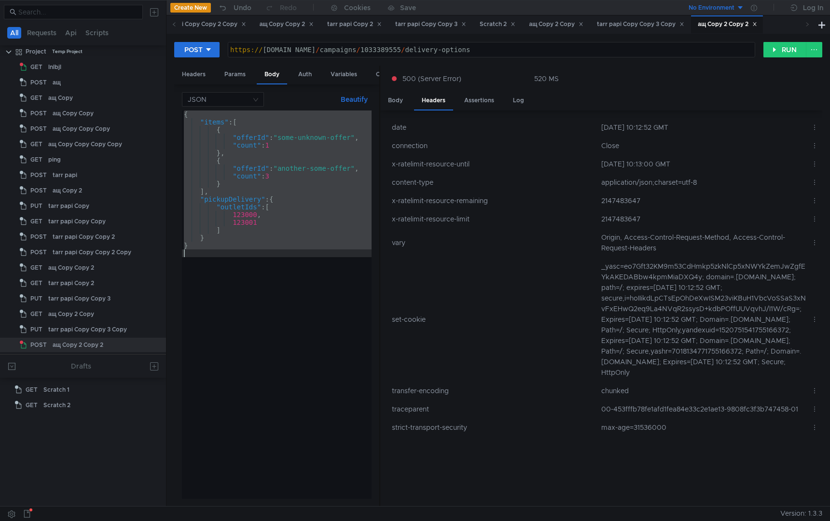
click at [213, 387] on div "{ "items" : [ { "offerId" : "some-unknown-offer" , "count" : 1 } , { "offerId" …" at bounding box center [277, 313] width 190 height 404
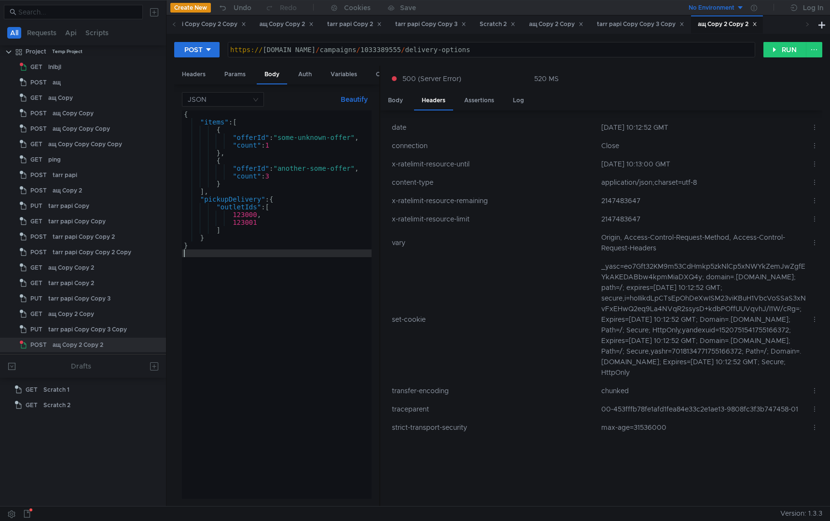
type textarea "}"
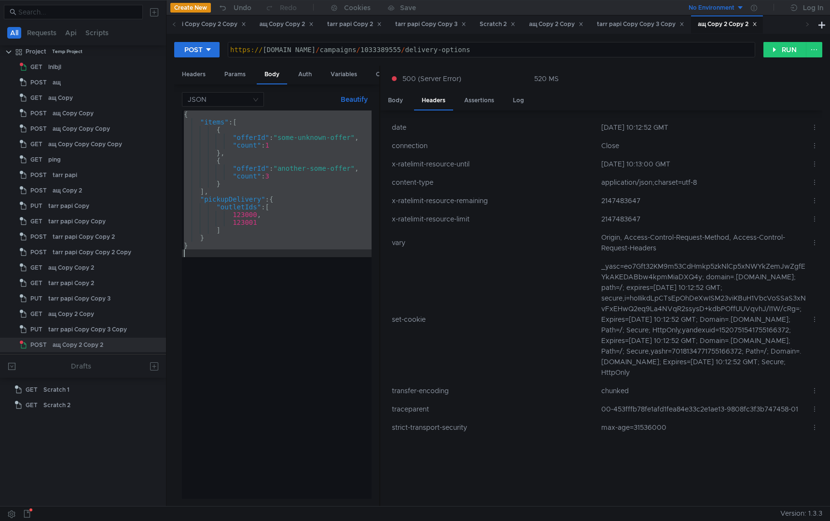
click at [243, 443] on div "{ "items" : [ { "offerId" : "some-unknown-offer" , "count" : 1 } , { "offerId" …" at bounding box center [277, 313] width 190 height 404
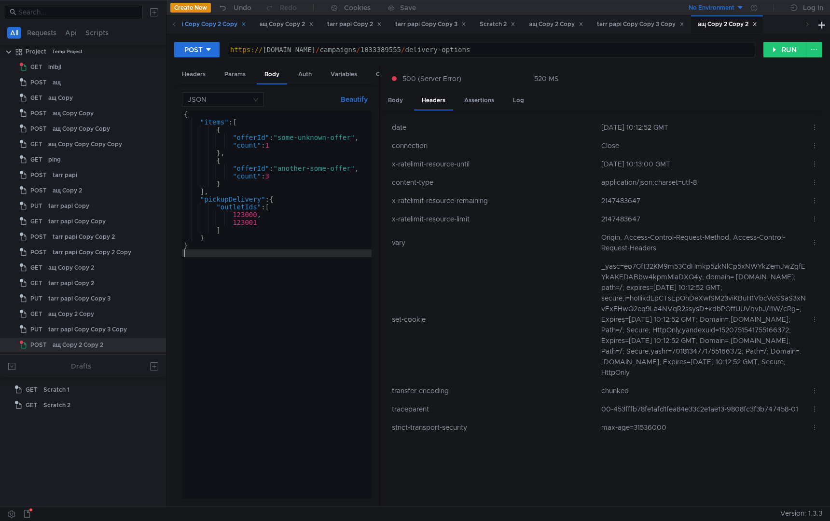
click at [230, 24] on div "tarr papi Copy Copy 2 Copy" at bounding box center [202, 24] width 87 height 10
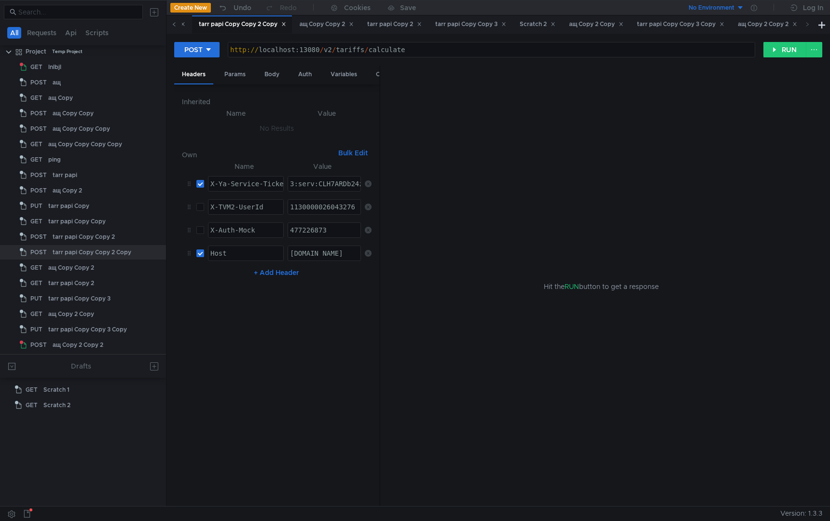
click at [173, 24] on icon at bounding box center [174, 24] width 5 height 5
click at [173, 23] on icon at bounding box center [174, 24] width 5 height 5
click at [433, 31] on div "ащ Copy Copy Copy" at bounding box center [396, 24] width 79 height 18
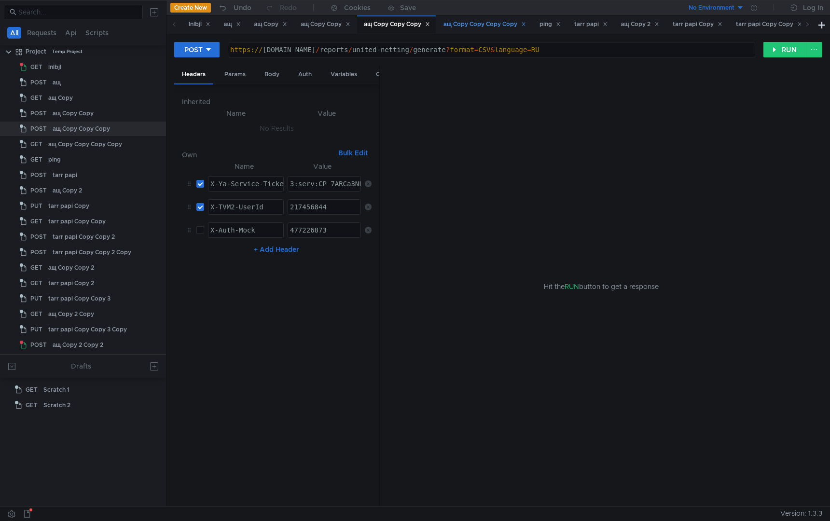
click at [470, 29] on div "ащ Copy Copy Copy Copy" at bounding box center [485, 24] width 83 height 10
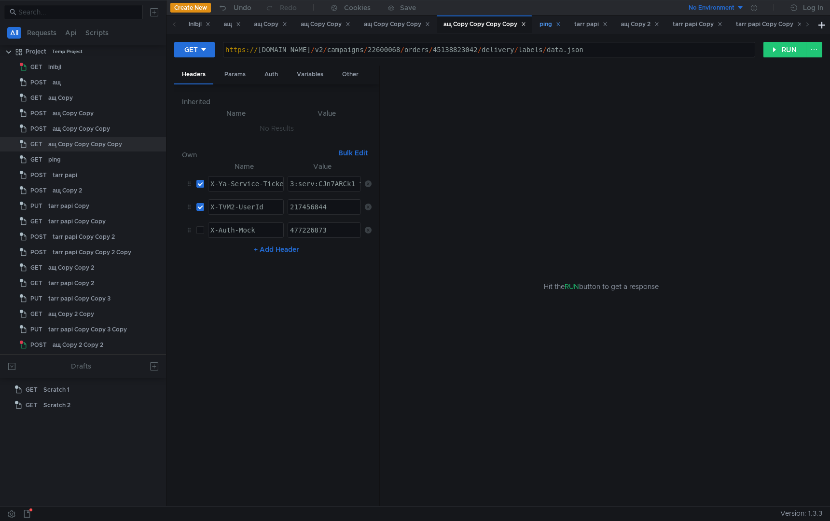
click at [550, 27] on div "ping" at bounding box center [550, 24] width 34 height 18
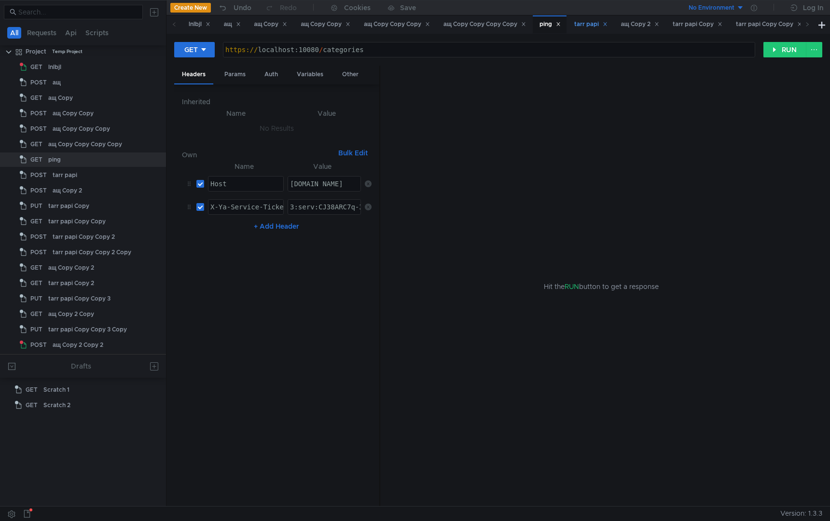
click at [589, 31] on div "tarr papi" at bounding box center [591, 24] width 46 height 18
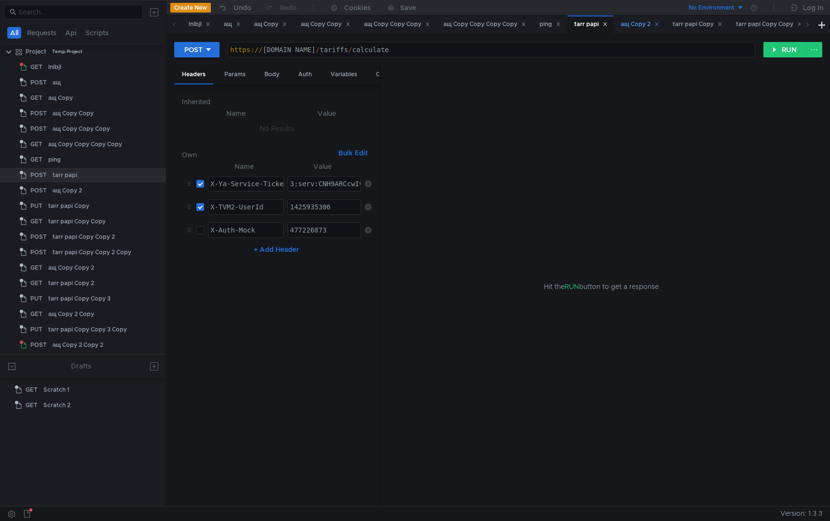
click at [646, 28] on div "ащ Copy 2" at bounding box center [640, 24] width 38 height 10
click at [704, 25] on div "tarr papi Copy" at bounding box center [698, 24] width 50 height 10
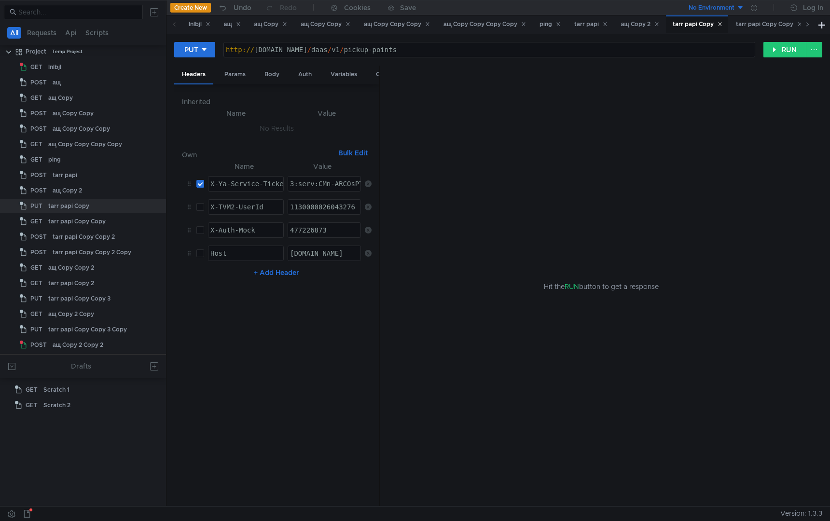
click at [807, 25] on icon at bounding box center [807, 24] width 5 height 5
click at [807, 26] on icon at bounding box center [808, 24] width 2 height 4
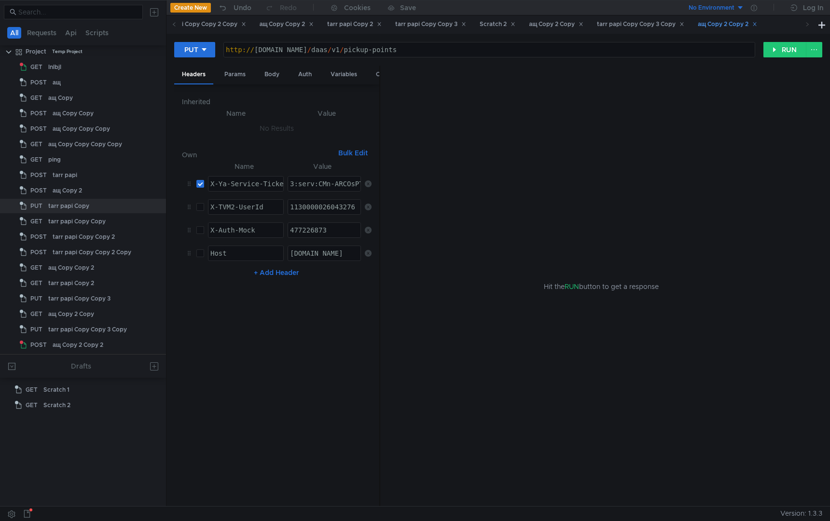
click at [757, 24] on div "ащ Copy 2 Copy 2" at bounding box center [727, 24] width 59 height 10
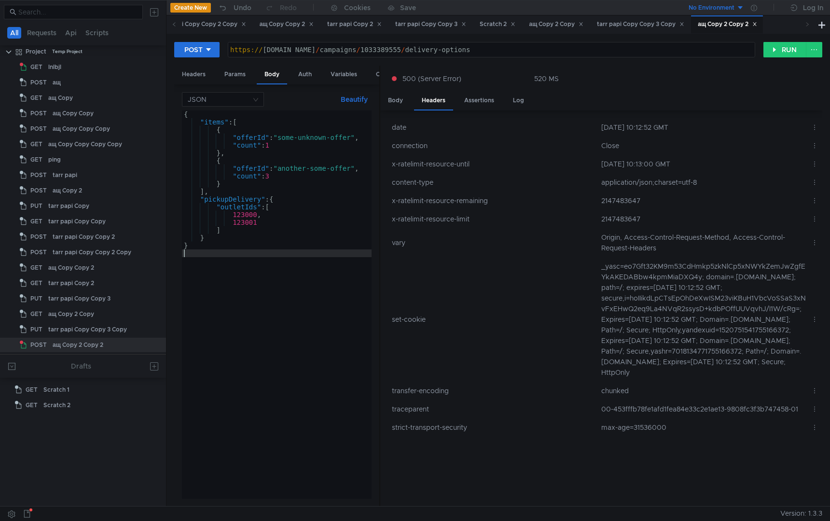
click at [282, 309] on div "{ "items" : [ { "offerId" : "some-unknown-offer" , "count" : 1 } , { "offerId" …" at bounding box center [277, 313] width 190 height 404
click at [322, 317] on div "{ "items" : [ { "offerId" : "some-unknown-offer" , "count" : 1 } , { "offerId" …" at bounding box center [277, 313] width 190 height 404
drag, startPoint x: 283, startPoint y: 139, endPoint x: 354, endPoint y: 140, distance: 71.0
click at [354, 140] on div "{ "items" : [ { "offerId" : "some-unknown-offer" , "count" : 1 } , { "offerId" …" at bounding box center [277, 313] width 190 height 404
type textarea ""offerId": "some-unknown-offer","
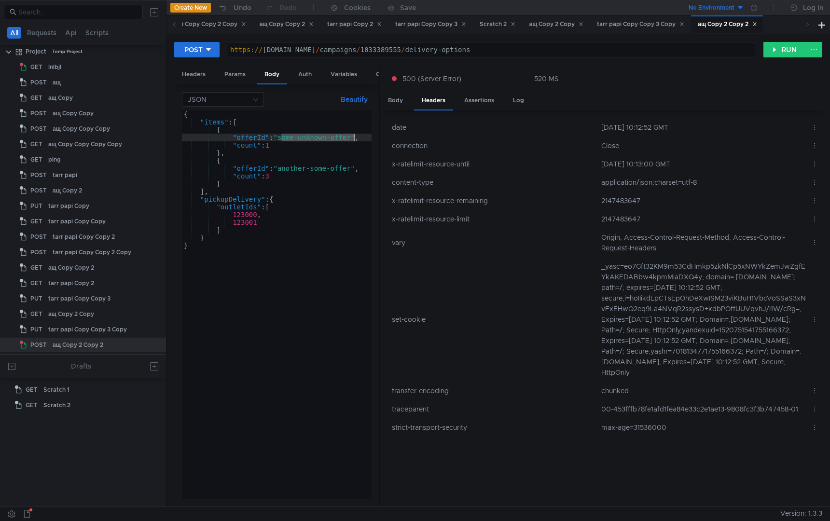
click at [316, 332] on div "{ "items" : [ { "offerId" : "some-unknown-offer" , "count" : 1 } , { "offerId" …" at bounding box center [277, 313] width 190 height 404
type textarea "[URL][DOMAIN_NAME]"
click at [459, 52] on div "https:// [DOMAIN_NAME] / campaigns / 1033389555 / delivery-options" at bounding box center [491, 57] width 527 height 23
drag, startPoint x: 281, startPoint y: 140, endPoint x: 355, endPoint y: 141, distance: 73.4
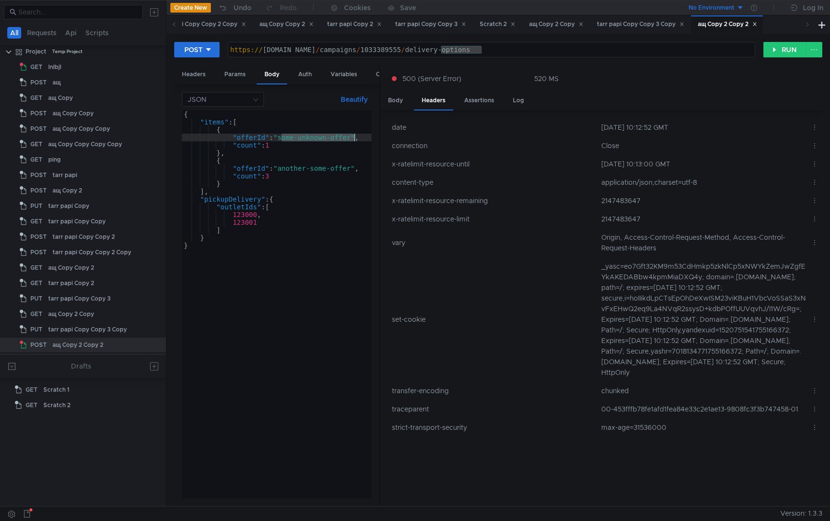
click at [355, 140] on div "{ "items" : [ { "offerId" : "some-unknown-offer" , "count" : 1 } , { "offerId" …" at bounding box center [277, 313] width 190 height 404
paste textarea "mjdhgf345-34kiu5nyo-345gl3i4"
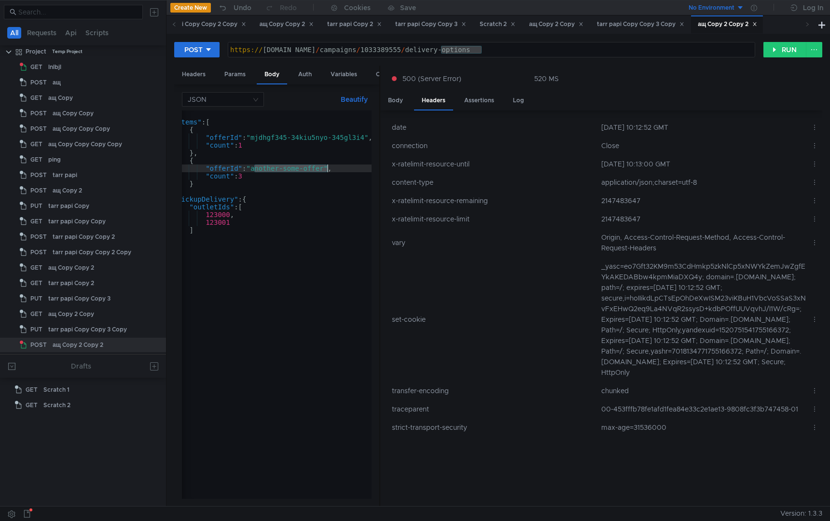
drag, startPoint x: 254, startPoint y: 171, endPoint x: 328, endPoint y: 171, distance: 74.3
click at [328, 171] on div "{ "items" : [ { "offerId" : "mjdhgf345-34kiu5nyo-345gl3i4" , "count" : 1 } , { …" at bounding box center [266, 311] width 223 height 400
paste textarea "mjdhgf345-34kiu5nyo-345gl3i4"
type textarea ""offerId": "mjdhgf345-34kiu5nyo-345gl3i4","
click at [784, 46] on button "RUN" at bounding box center [785, 49] width 43 height 15
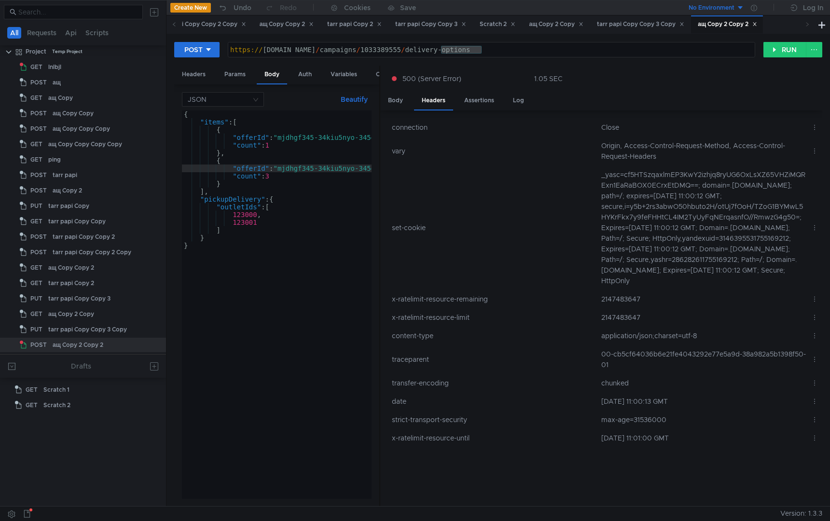
scroll to position [0, 33]
click at [296, 288] on div "{ "items" : [ { "offerId" : "mjdhgf345-34kiu5nyo-345gl3i4" , "count" : 1 } , { …" at bounding box center [293, 311] width 223 height 400
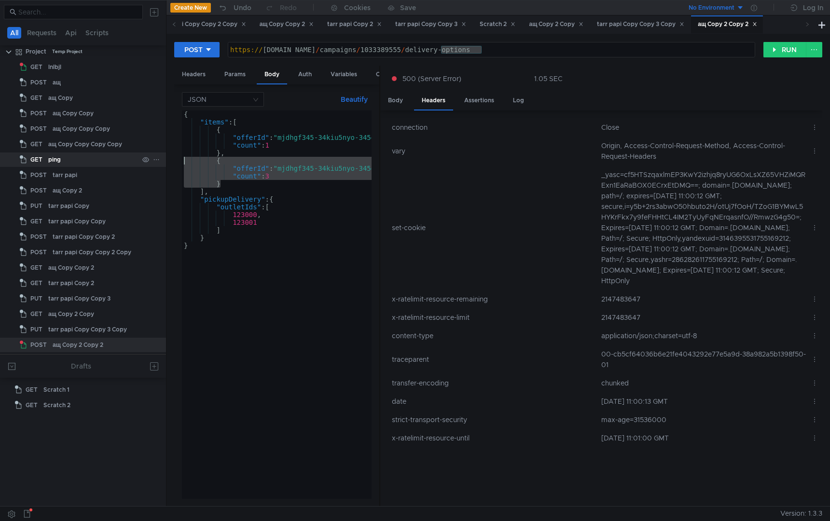
drag, startPoint x: 224, startPoint y: 184, endPoint x: 156, endPoint y: 165, distance: 71.3
click at [156, 165] on as-split "All Requests Api Scripts Project Temp Project GET lnlbjl POST ащ GET ащ Copy PO…" at bounding box center [415, 253] width 830 height 506
type textarea "{ "offerId": "mjdhgf345-34kiu5nyo-345gl3i4","
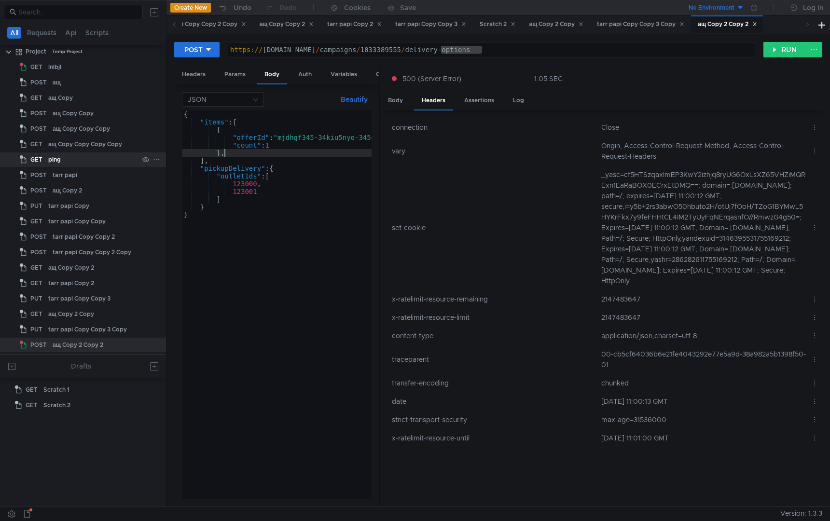
type textarea "}"
click at [288, 351] on div "{ "items" : [ { "offerId" : "mjdhgf345-34kiu5nyo-345gl3i4" , "count" : 1 } ] , …" at bounding box center [293, 311] width 223 height 400
click at [787, 47] on button "RUN" at bounding box center [785, 49] width 43 height 15
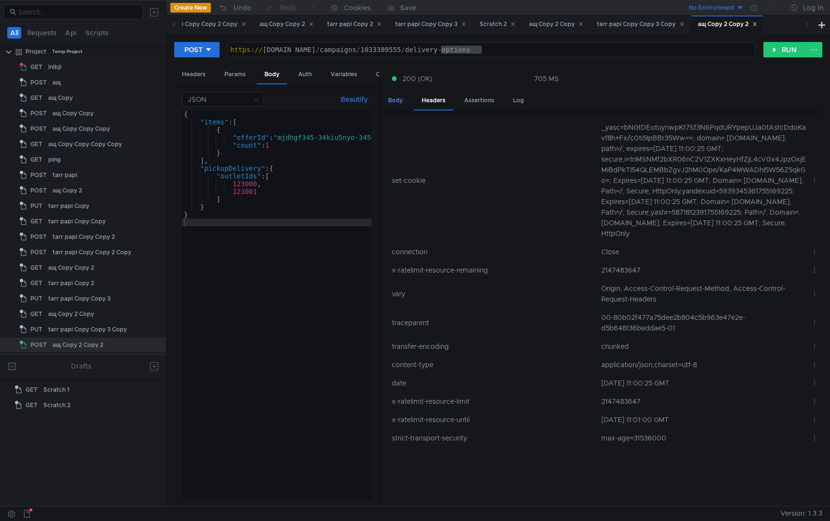
click at [395, 97] on div "Body" at bounding box center [395, 101] width 30 height 18
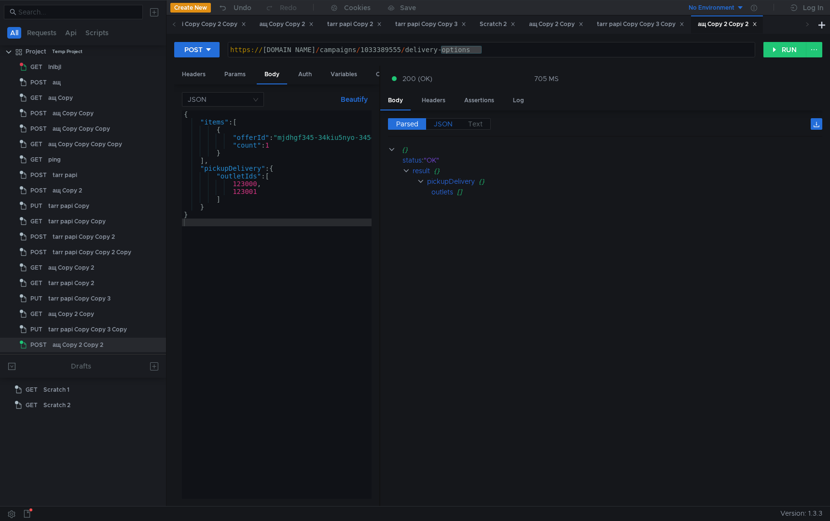
click at [441, 124] on span "JSON" at bounding box center [443, 124] width 19 height 9
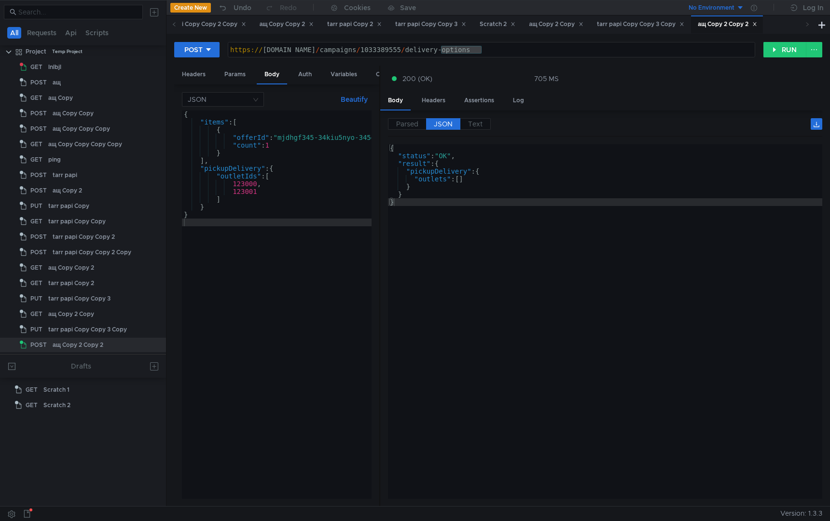
click at [311, 328] on div "{ "items" : [ { "offerId" : "mjdhgf345-34kiu5nyo-345gl3i4" , "count" : 1 } ] , …" at bounding box center [293, 311] width 223 height 400
click at [263, 291] on div "{ "items" : [ { "offerId" : "mjdhgf345-34kiu5nyo-345gl3i4" , "count" : 1 } ] , …" at bounding box center [293, 311] width 223 height 400
click at [213, 254] on div "{ "items" : [ { "offerId" : "mjdhgf345-34kiu5nyo-345gl3i4" , "count" : 1 } ] , …" at bounding box center [293, 311] width 223 height 400
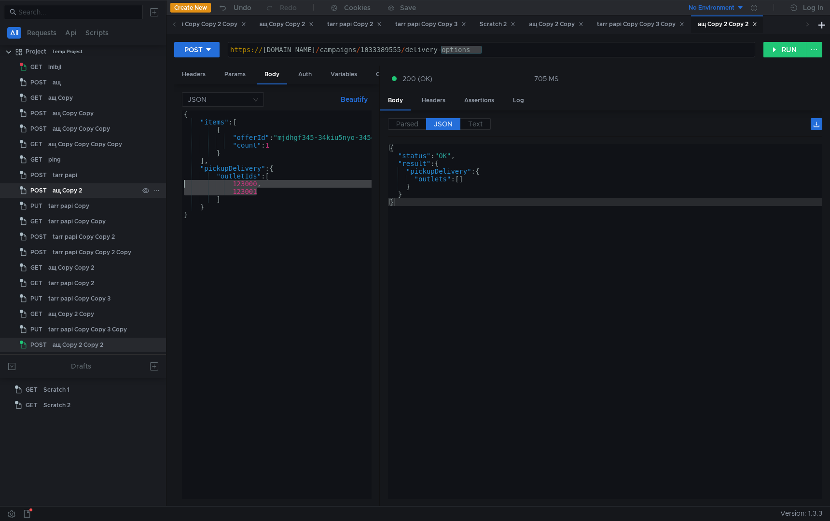
drag, startPoint x: 262, startPoint y: 195, endPoint x: 127, endPoint y: 187, distance: 135.3
click at [127, 187] on as-split "All Requests Api Scripts Project Temp Project GET lnlbjl POST ащ GET ащ Copy PO…" at bounding box center [415, 253] width 830 height 506
type textarea "123000, 123001"
type textarea ""outletIds": ["
paste textarea "10000000003"
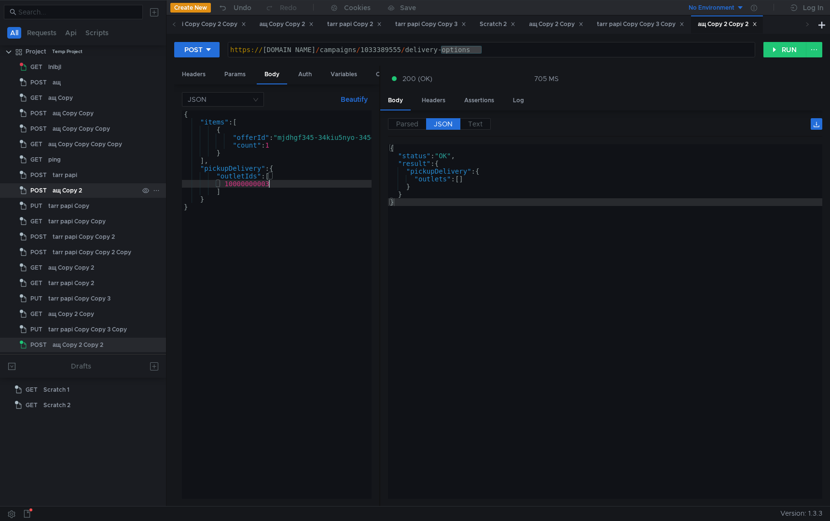
scroll to position [0, 2]
type textarea "10000000003"
click at [783, 38] on div "POST [URL][DOMAIN_NAME] https:// [DOMAIN_NAME] / campaigns / 1033389555 / deliv…" at bounding box center [499, 270] width 664 height 473
click at [783, 46] on button "RUN" at bounding box center [785, 49] width 43 height 15
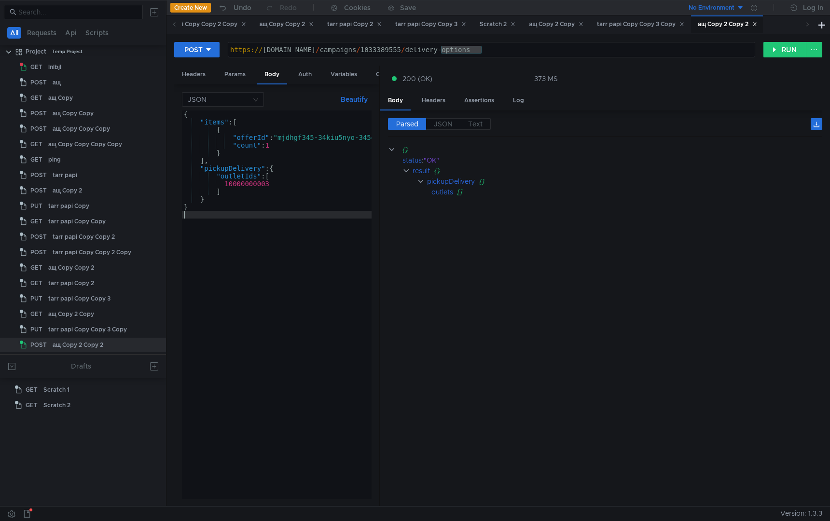
click at [225, 314] on div "{ "items" : [ { "offerId" : "mjdhgf345-34kiu5nyo-345gl3i4" , "count" : 1 } ] , …" at bounding box center [293, 311] width 223 height 400
click at [442, 123] on span "JSON" at bounding box center [443, 124] width 19 height 9
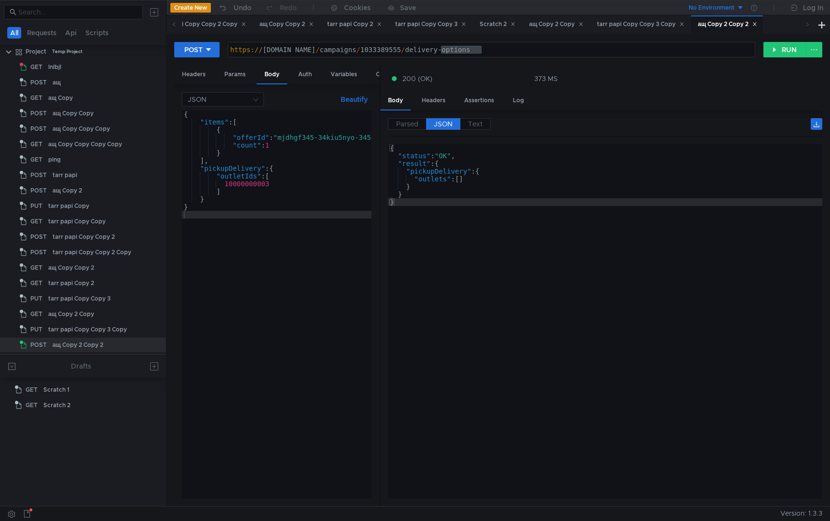
click at [248, 355] on div "{ "items" : [ { "offerId" : "mjdhgf345-34kiu5nyo-345gl3i4" , "count" : 1 } ] , …" at bounding box center [293, 311] width 223 height 400
click at [254, 181] on div "{ "items" : [ { "offerId" : "mjdhgf345-34kiu5nyo-345gl3i4" , "count" : 1 } ] , …" at bounding box center [293, 311] width 223 height 400
click at [254, 182] on div "{ "items" : [ { "offerId" : "mjdhgf345-34kiu5nyo-345gl3i4" , "count" : 1 } ] , …" at bounding box center [293, 311] width 223 height 400
paste textarea "1172174"
type textarea "10001172174"
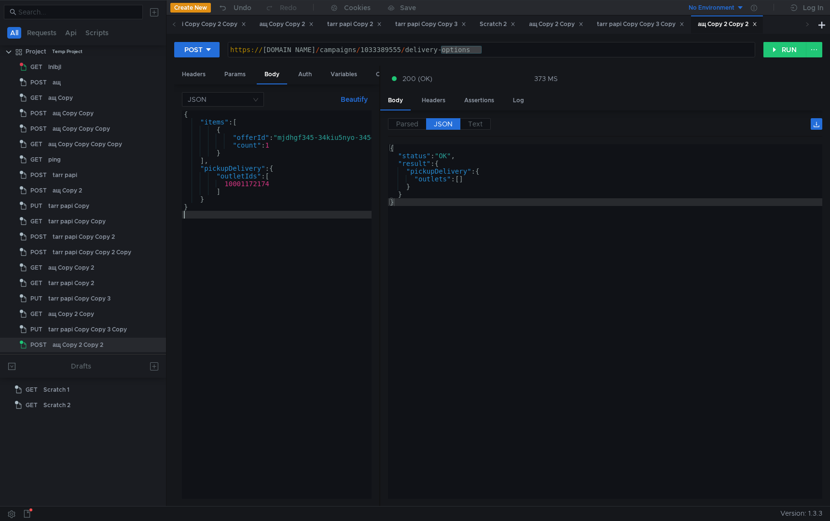
click at [285, 291] on div "{ "items" : [ { "offerId" : "mjdhgf345-34kiu5nyo-345gl3i4" , "count" : 1 } ] , …" at bounding box center [293, 311] width 223 height 400
click at [783, 58] on div "POST [URL][DOMAIN_NAME] https:// [DOMAIN_NAME] / campaigns / 1033389555 / deliv…" at bounding box center [498, 54] width 648 height 24
click at [781, 47] on button "RUN" at bounding box center [785, 49] width 43 height 15
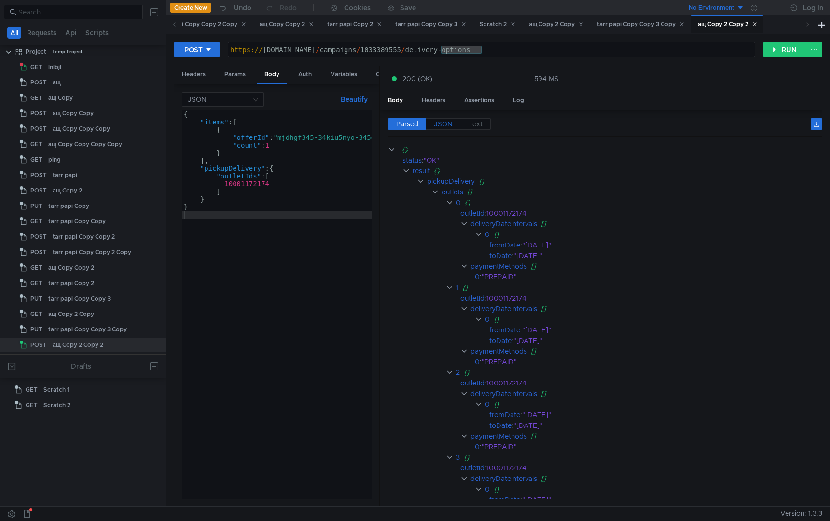
click at [445, 121] on span "JSON" at bounding box center [443, 124] width 19 height 9
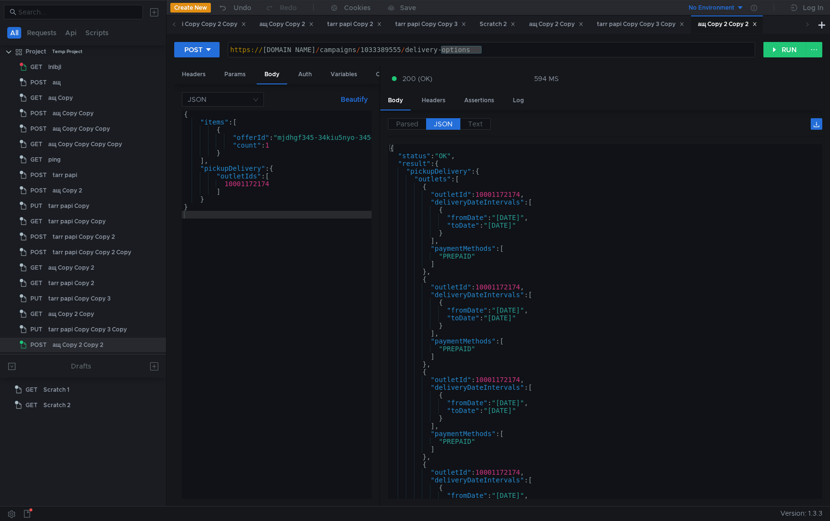
type textarea "10001172174"
click at [252, 184] on div "{ "items" : [ { "offerId" : "mjdhgf345-34kiu5nyo-345gl3i4" , "count" : 1 } ] , …" at bounding box center [293, 311] width 223 height 400
click at [262, 273] on div "{ "items" : [ { "offerId" : "mjdhgf345-34kiu5nyo-345gl3i4" , "count" : 1 } ] , …" at bounding box center [293, 311] width 223 height 400
click at [646, 22] on div "tarr papi Copy Copy 3 Copy" at bounding box center [640, 24] width 87 height 10
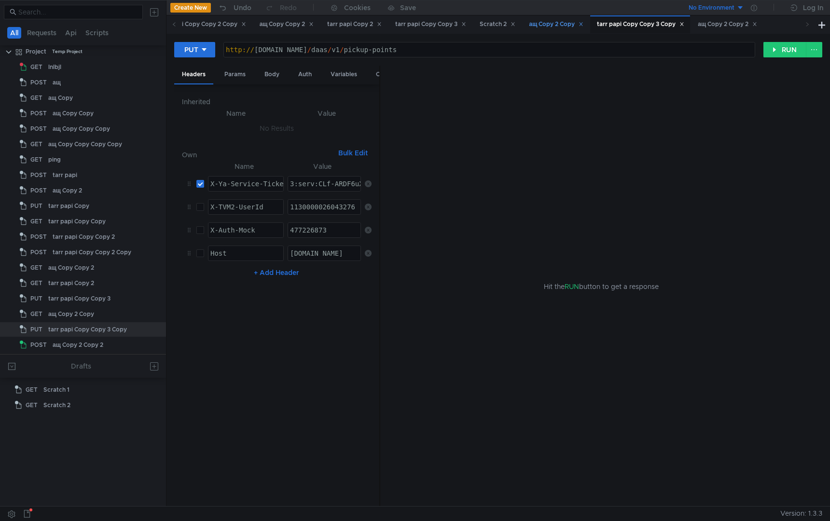
click at [559, 29] on div "ащ Copy 2 Copy" at bounding box center [556, 24] width 55 height 10
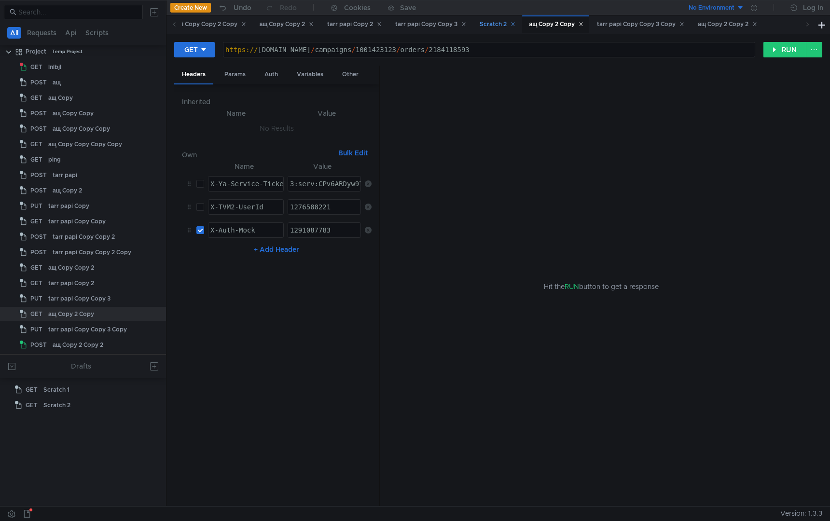
click at [515, 28] on div "Scratch 2" at bounding box center [498, 24] width 36 height 10
click at [453, 23] on div "tarr papi Copy Copy 3" at bounding box center [430, 24] width 71 height 10
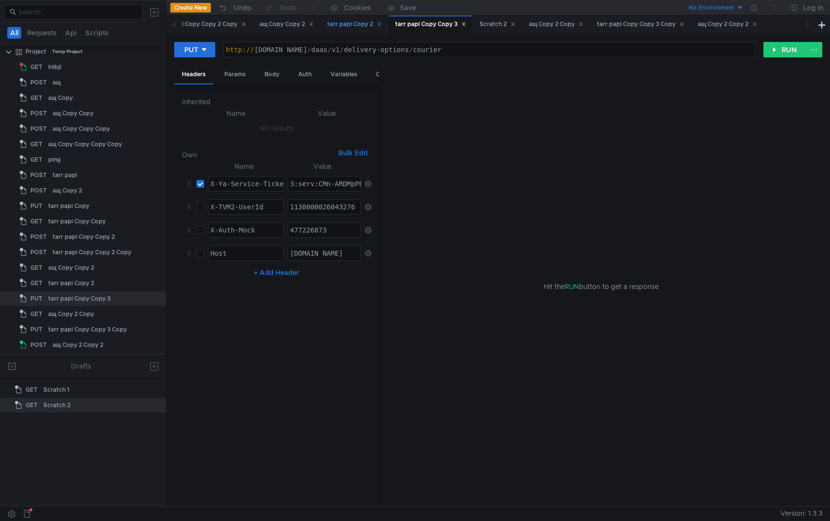
click at [382, 21] on div "tarr papi Copy 2" at bounding box center [354, 24] width 55 height 10
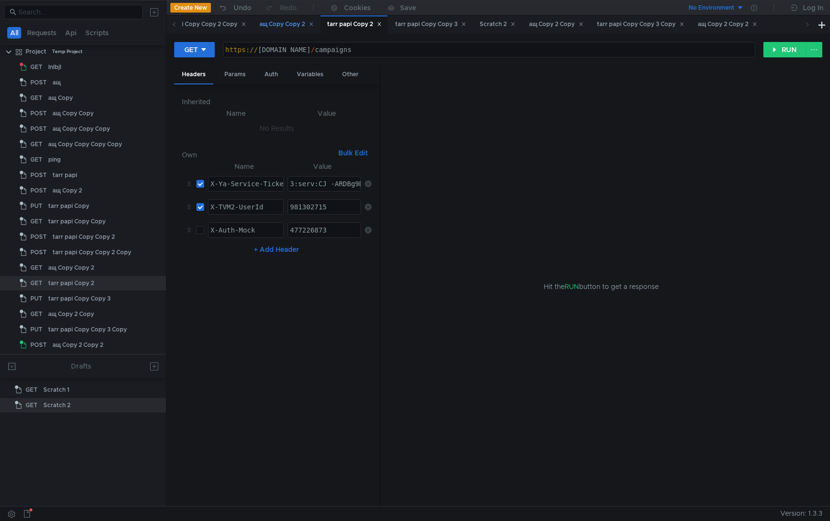
click at [314, 26] on div "ащ Copy Copy 2" at bounding box center [287, 24] width 55 height 10
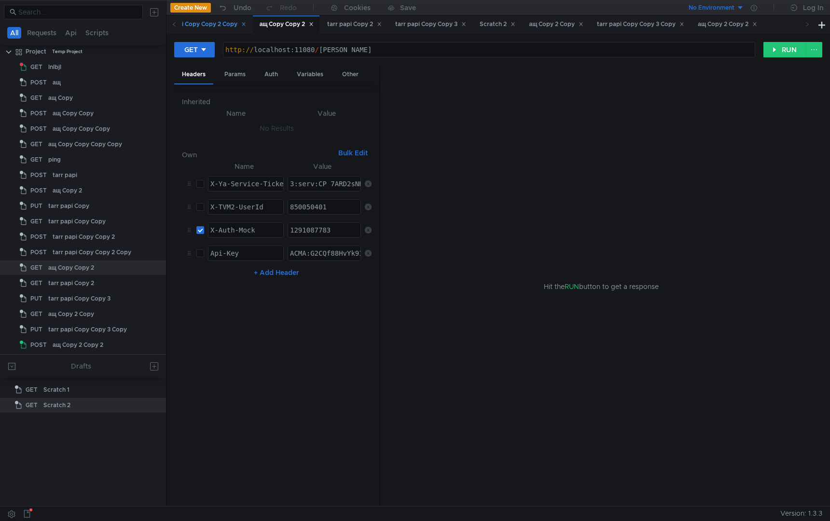
click at [238, 24] on div "tarr papi Copy Copy 2 Copy" at bounding box center [202, 24] width 87 height 10
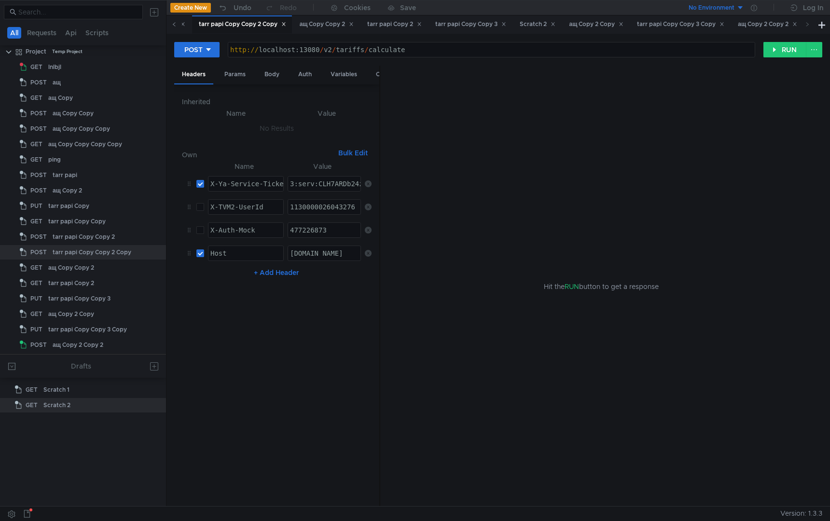
click at [172, 25] on icon at bounding box center [174, 24] width 5 height 5
click at [351, 28] on div "tarr papi Copy Copy 2" at bounding box center [355, 24] width 71 height 10
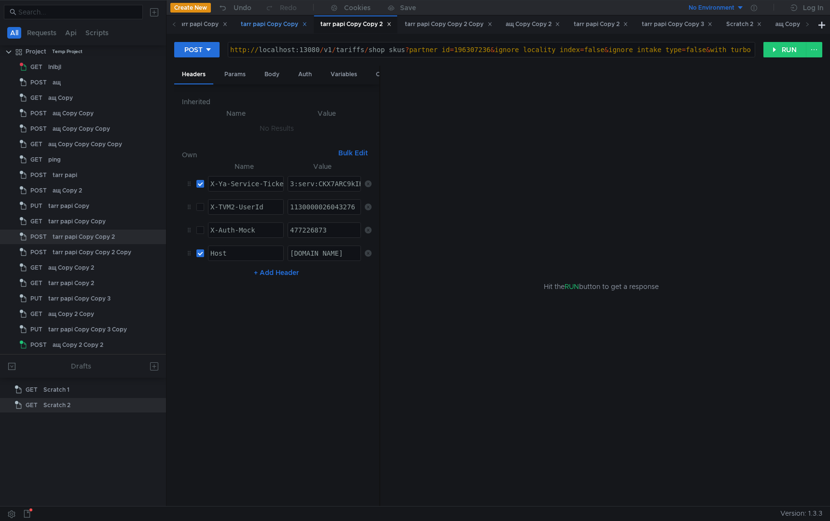
click at [291, 24] on div "tarr papi Copy Copy" at bounding box center [274, 24] width 66 height 10
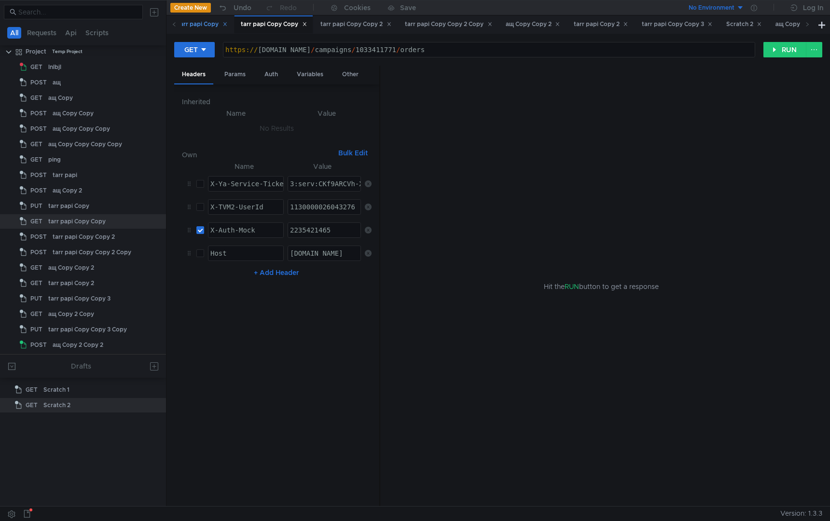
click at [217, 24] on div "tarr papi Copy" at bounding box center [203, 24] width 50 height 10
click at [173, 24] on icon at bounding box center [174, 24] width 5 height 5
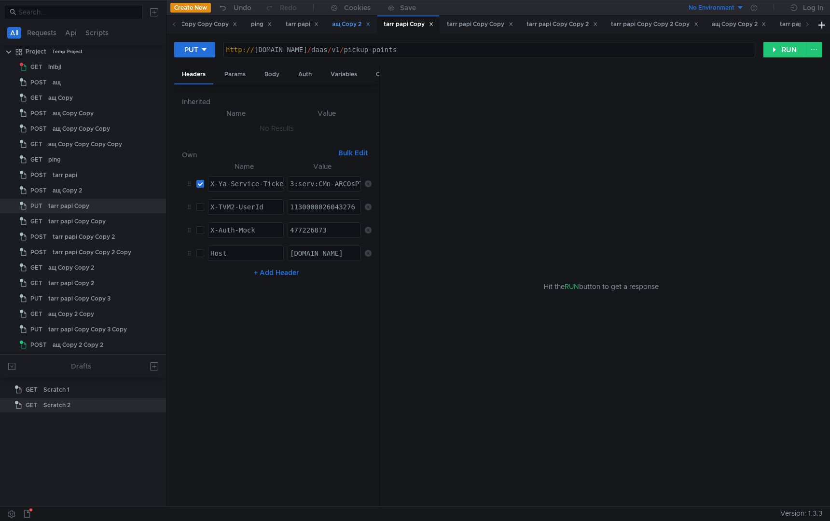
click at [355, 26] on div "ащ Copy 2" at bounding box center [352, 24] width 38 height 10
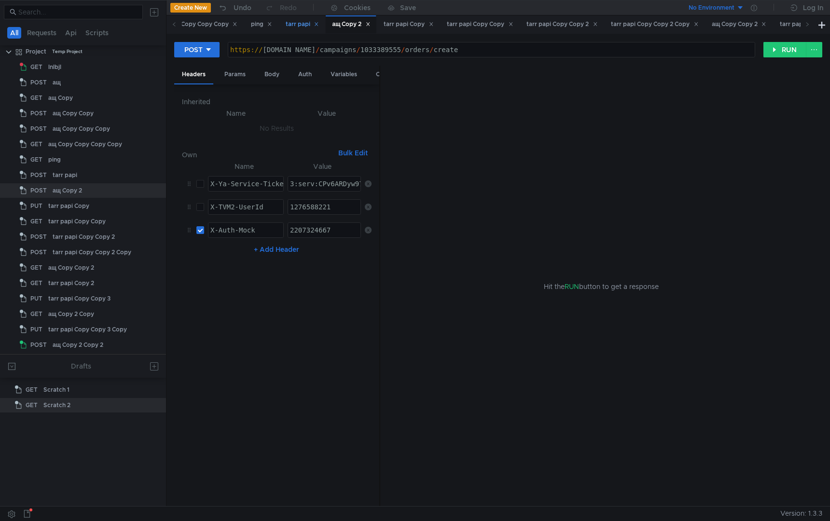
click at [305, 25] on div "tarr papi" at bounding box center [302, 24] width 33 height 10
click at [264, 27] on div "ping" at bounding box center [261, 24] width 21 height 10
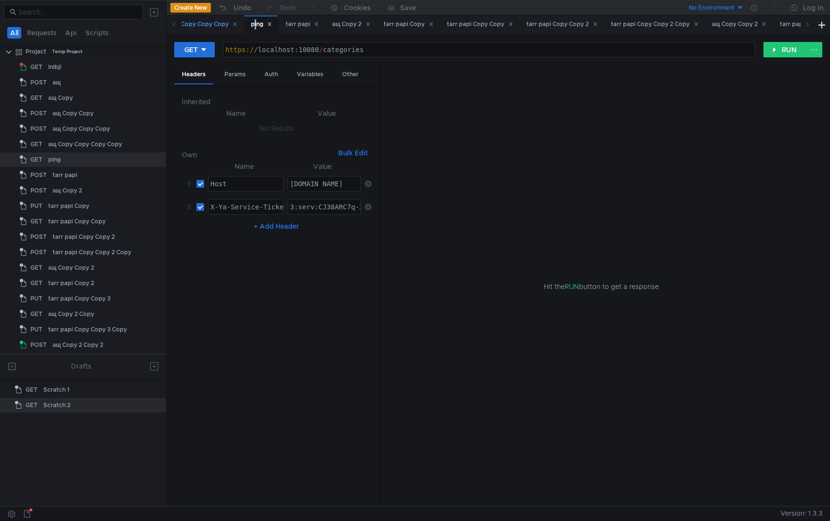
click at [215, 28] on div "ащ Copy Copy Copy Copy" at bounding box center [196, 24] width 83 height 10
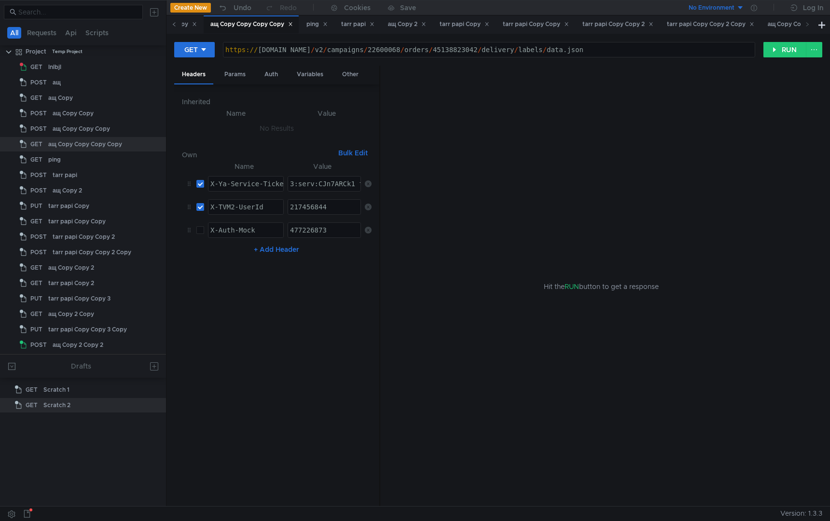
click at [175, 25] on icon at bounding box center [174, 24] width 5 height 5
click at [372, 32] on div "ащ Copy Copy Copy" at bounding box center [370, 24] width 79 height 18
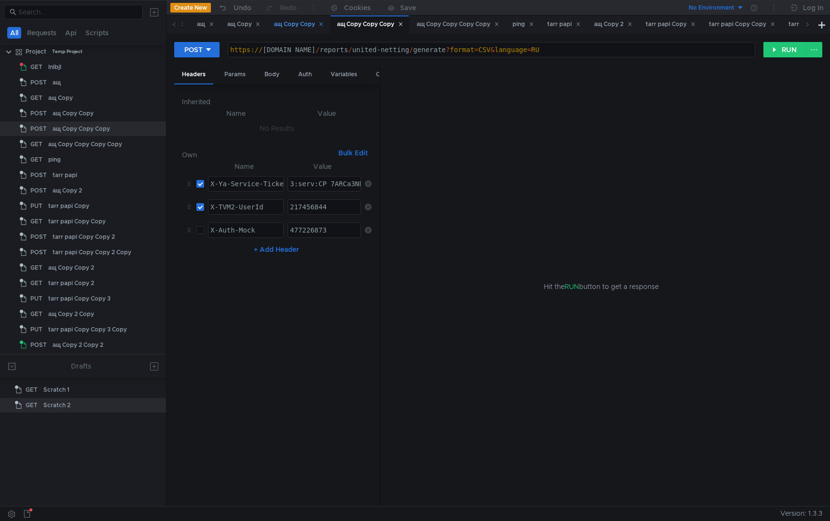
click at [290, 24] on div "ащ Copy Copy" at bounding box center [299, 24] width 50 height 10
click at [245, 27] on div "ащ Copy" at bounding box center [243, 24] width 33 height 10
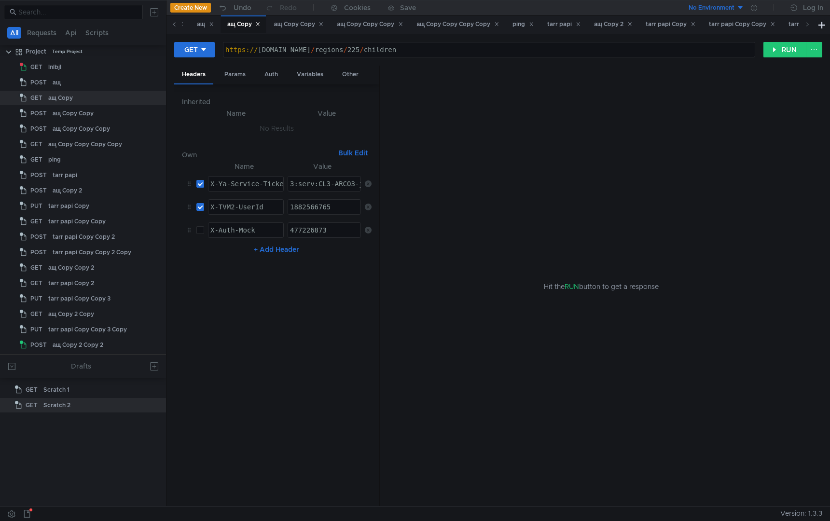
click at [175, 26] on icon at bounding box center [174, 24] width 5 height 5
click at [231, 22] on div "ащ" at bounding box center [232, 24] width 17 height 10
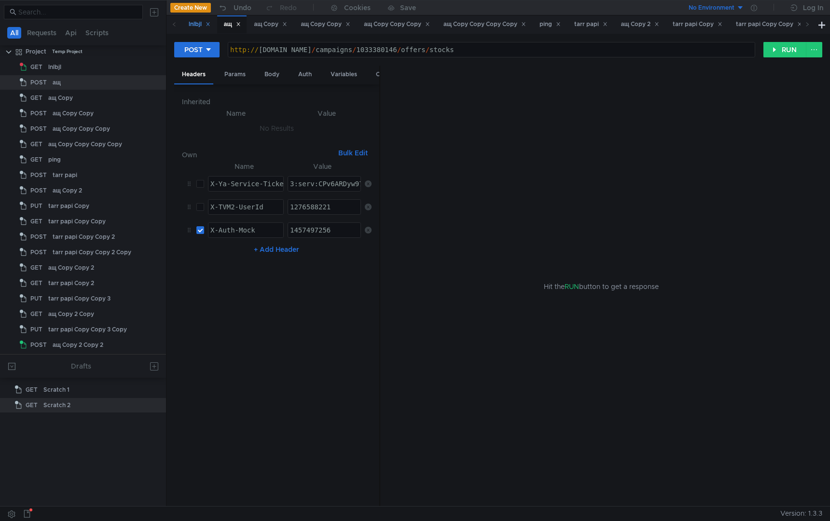
click at [191, 27] on div "lnlbjl" at bounding box center [200, 24] width 22 height 10
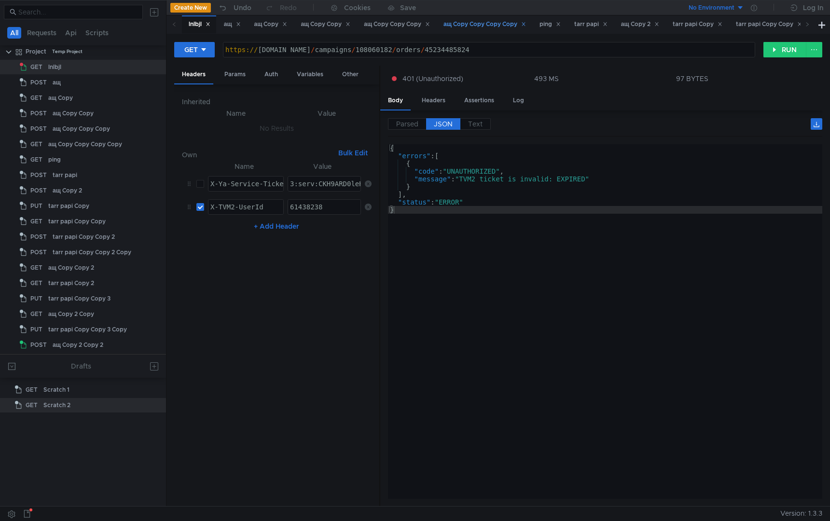
click at [505, 28] on div "ащ Copy Copy Copy Copy" at bounding box center [485, 24] width 83 height 10
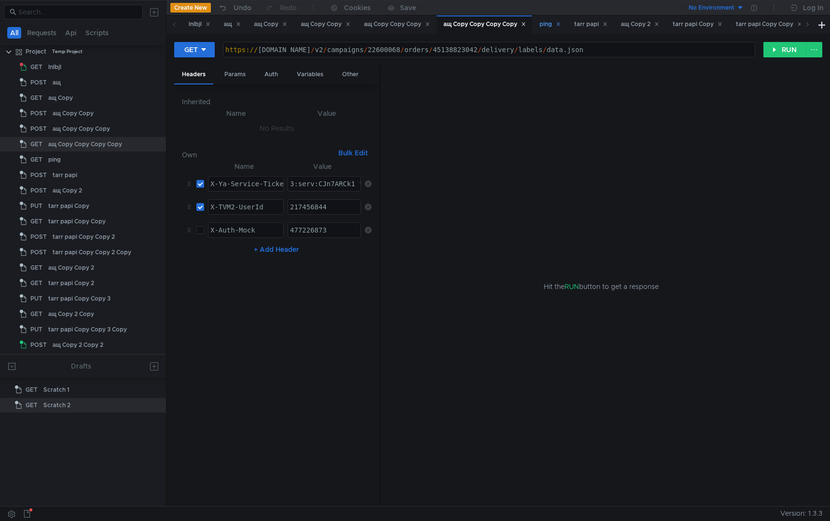
click at [554, 26] on div "ping" at bounding box center [550, 24] width 21 height 10
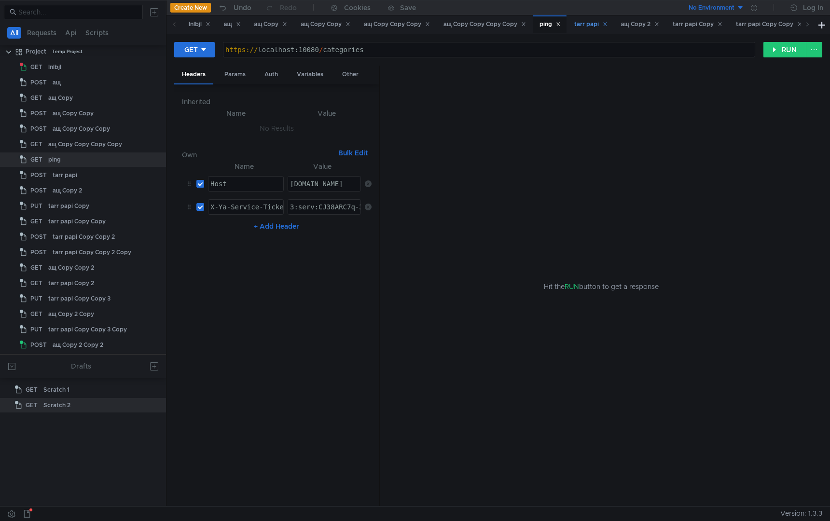
click at [599, 25] on div "tarr papi" at bounding box center [590, 24] width 33 height 10
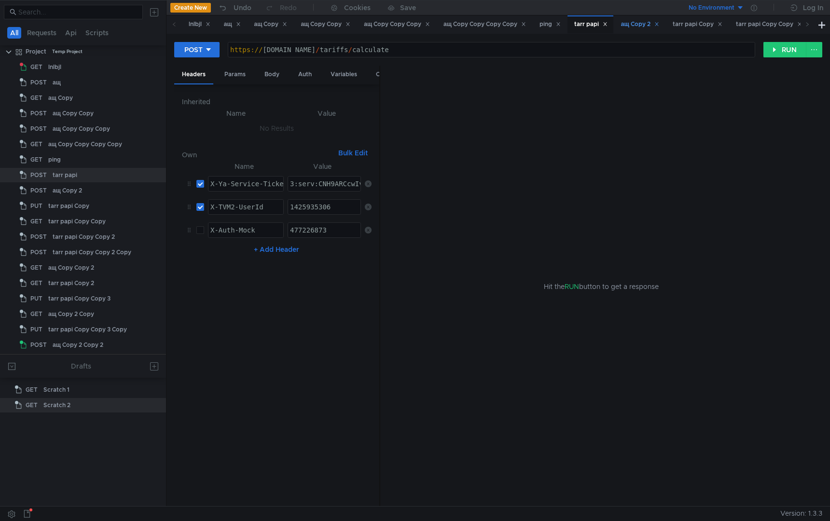
click at [643, 28] on div "ащ Copy 2" at bounding box center [640, 24] width 38 height 10
click at [698, 27] on div "tarr papi Copy" at bounding box center [698, 24] width 50 height 10
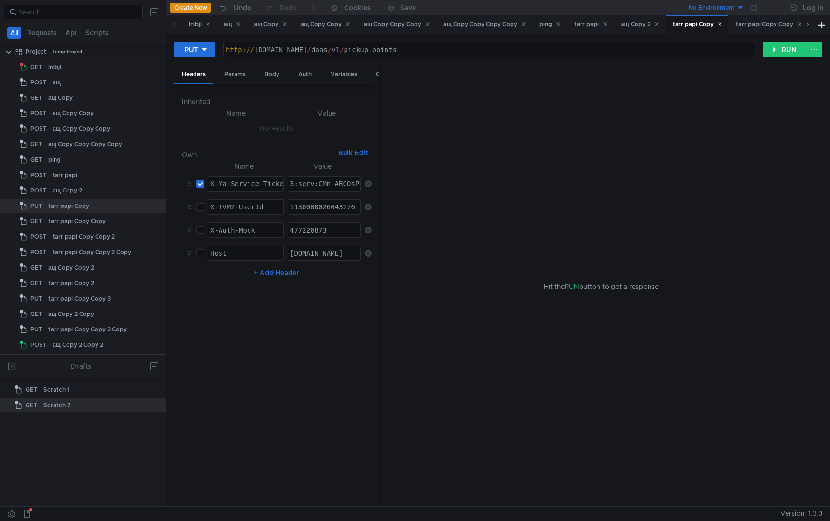
click at [807, 25] on icon at bounding box center [808, 24] width 2 height 4
click at [575, 29] on div "tarr papi Copy Copy" at bounding box center [562, 24] width 79 height 18
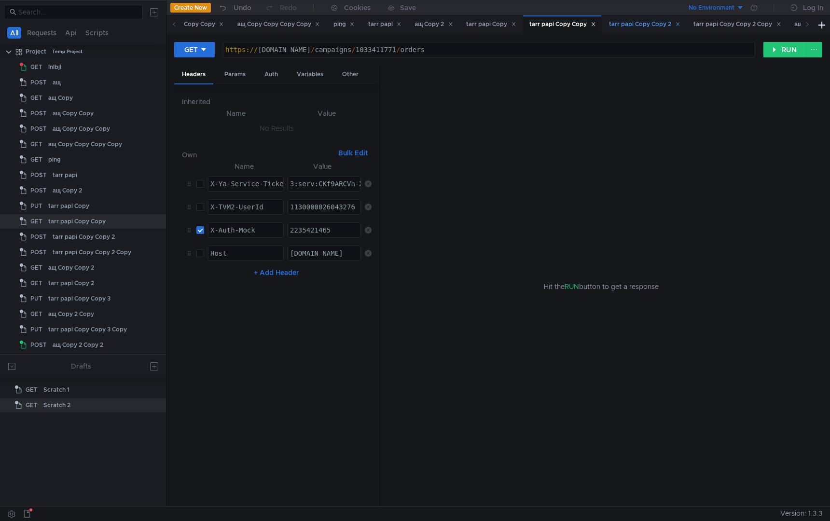
click at [670, 28] on div "tarr papi Copy Copy 2" at bounding box center [644, 24] width 71 height 10
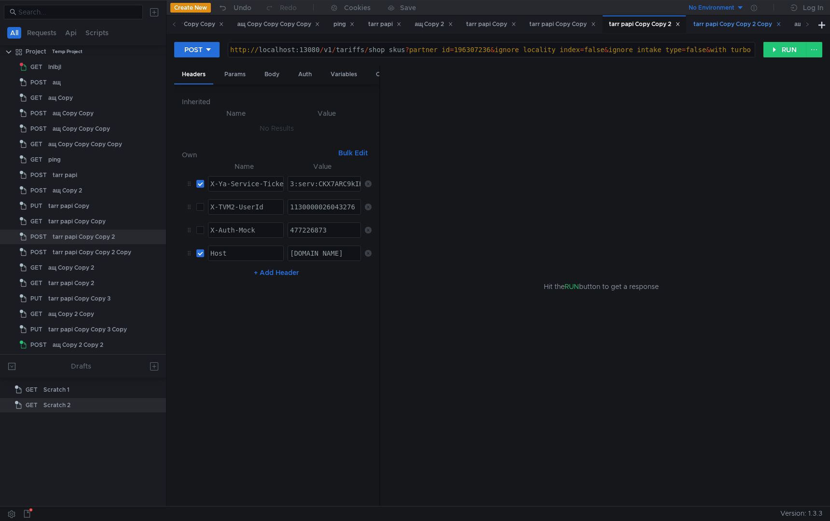
click at [735, 26] on div "tarr papi Copy Copy 2 Copy" at bounding box center [737, 24] width 87 height 10
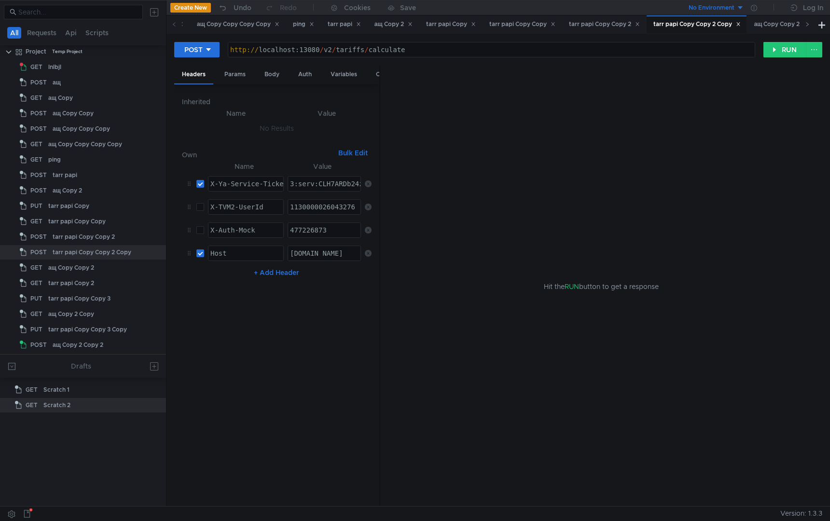
click at [806, 29] on span at bounding box center [807, 24] width 5 height 10
click at [376, 25] on div "ащ Copy Copy 2" at bounding box center [369, 24] width 55 height 10
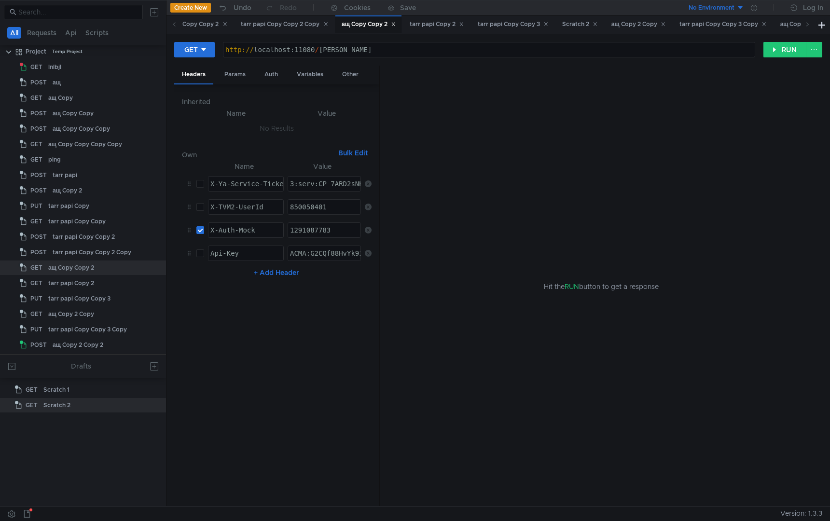
click at [396, 24] on icon at bounding box center [393, 24] width 5 height 5
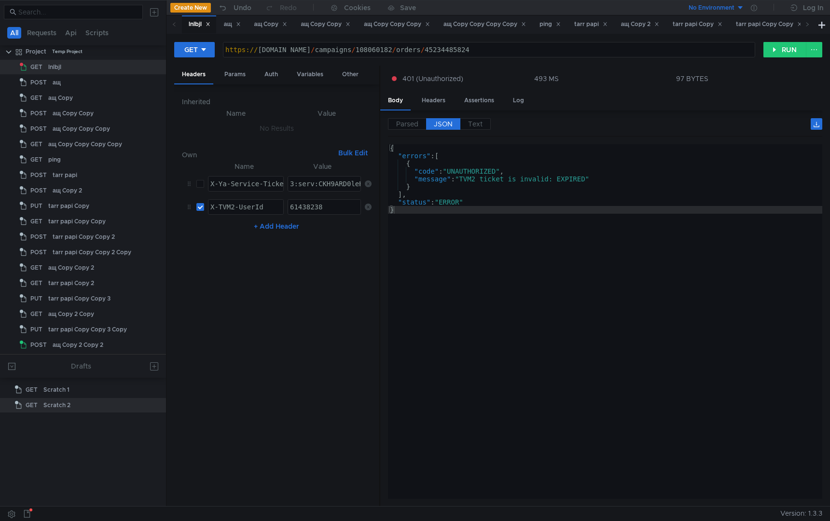
click at [173, 24] on icon at bounding box center [174, 24] width 5 height 5
click at [237, 26] on div "ащ" at bounding box center [232, 24] width 17 height 10
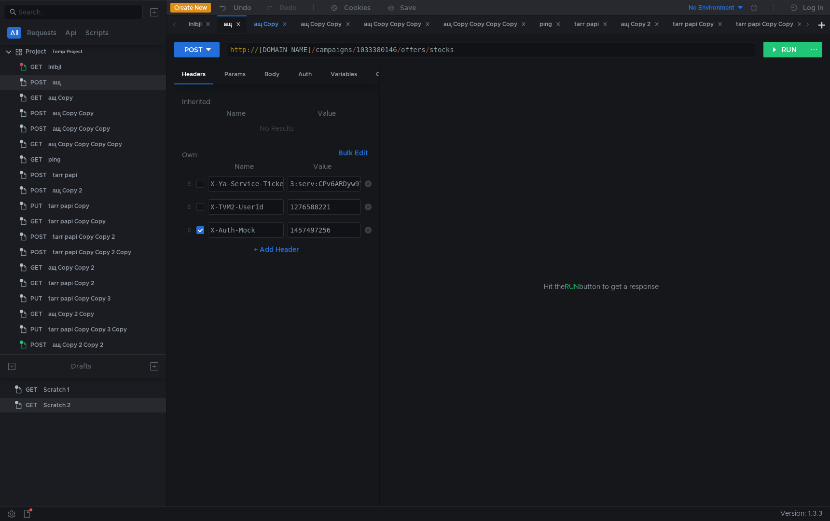
click at [269, 23] on div "ащ Copy" at bounding box center [270, 24] width 33 height 10
click at [311, 25] on div "ащ Copy Copy" at bounding box center [326, 24] width 50 height 10
click at [805, 29] on span at bounding box center [807, 24] width 15 height 18
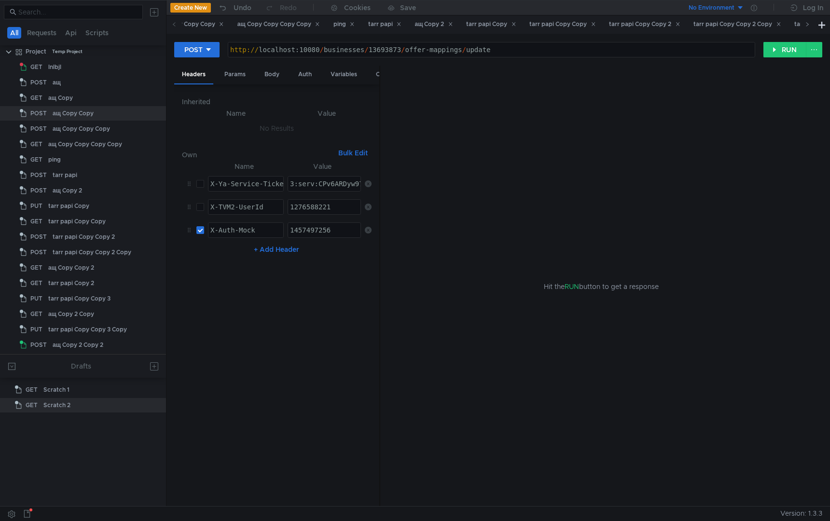
click at [805, 29] on span at bounding box center [807, 24] width 5 height 10
click at [759, 29] on div "ащ Copy 2 Copy 2" at bounding box center [729, 24] width 59 height 10
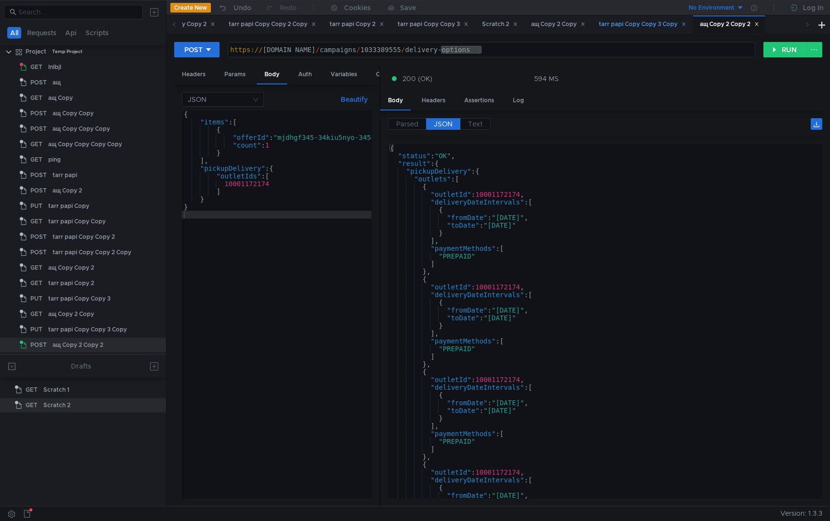
click at [683, 26] on div "tarr papi Copy Copy 3 Copy" at bounding box center [642, 24] width 87 height 10
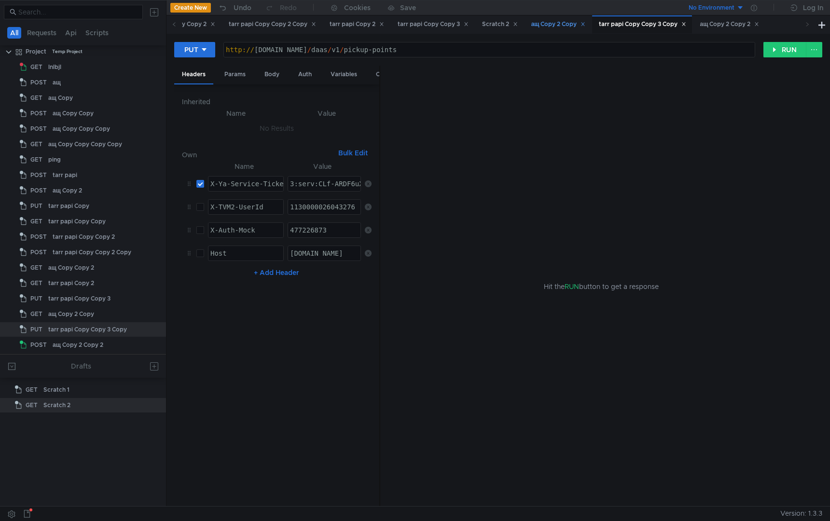
click at [577, 27] on div "ащ Copy 2 Copy" at bounding box center [558, 24] width 55 height 10
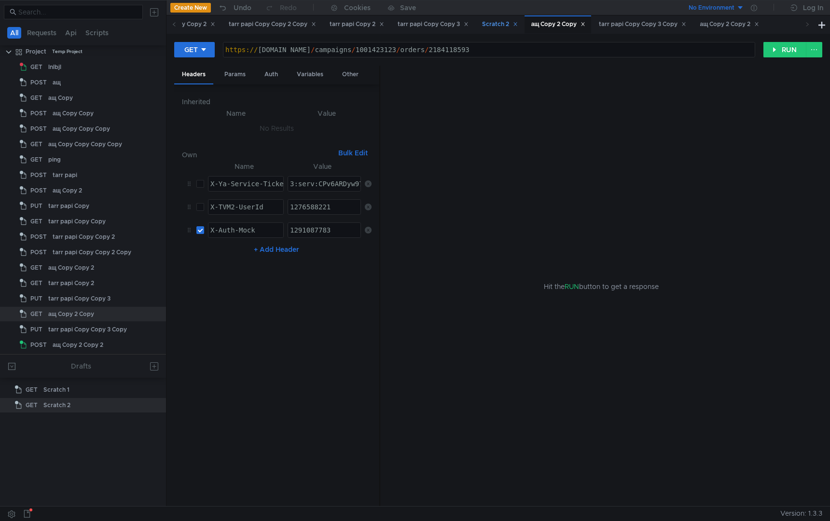
click at [501, 26] on div "Scratch 2" at bounding box center [499, 24] width 48 height 18
click at [457, 27] on div "tarr papi Copy Copy 3" at bounding box center [433, 24] width 71 height 10
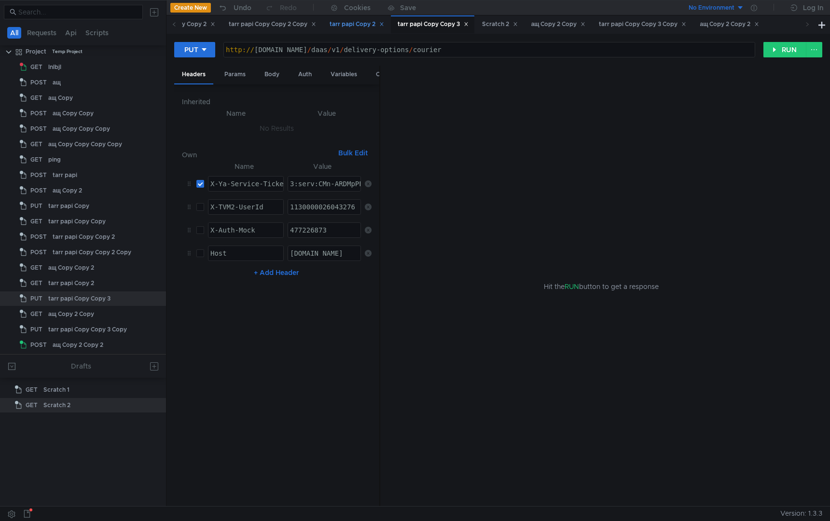
click at [383, 25] on div "tarr papi Copy 2" at bounding box center [357, 24] width 55 height 10
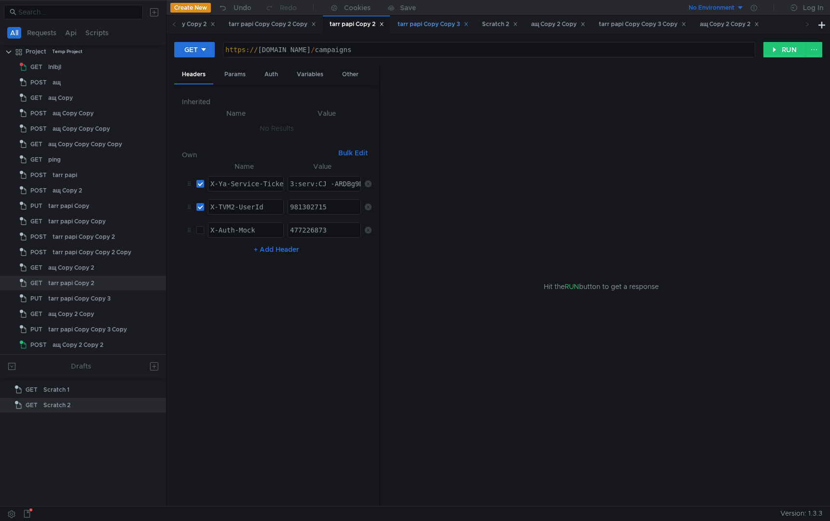
click at [445, 26] on div "tarr papi Copy Copy 3" at bounding box center [433, 24] width 71 height 10
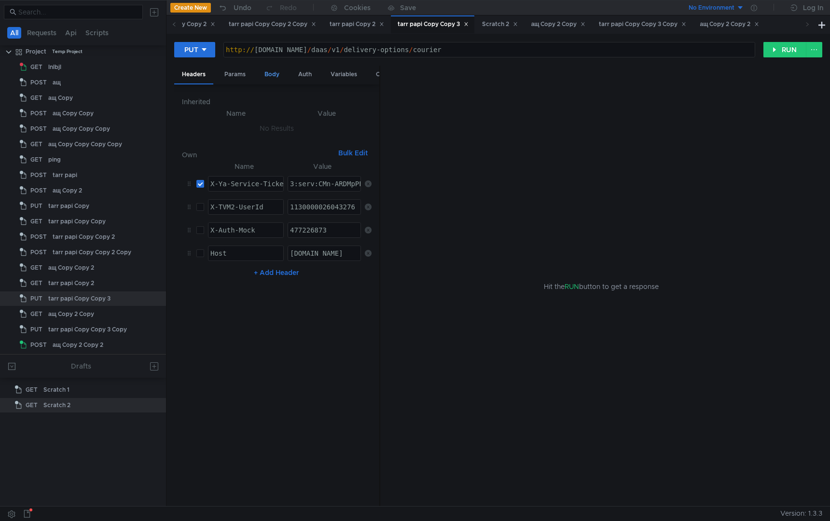
click at [273, 72] on div "Body" at bounding box center [272, 75] width 30 height 18
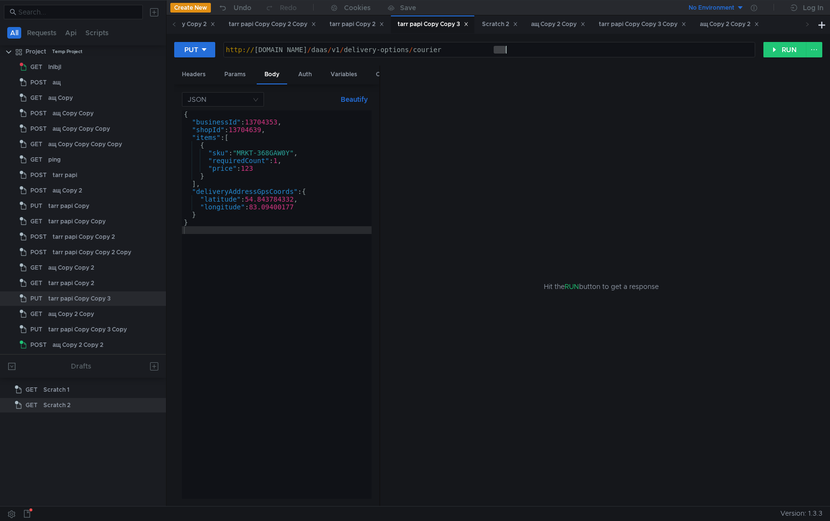
drag, startPoint x: 493, startPoint y: 53, endPoint x: 586, endPoint y: 60, distance: 93.9
click at [586, 60] on div "PUT [URL][DOMAIN_NAME] http:// [DOMAIN_NAME] / daas / v1 / delivery-options / c…" at bounding box center [498, 54] width 648 height 24
type textarea "[URL][DOMAIN_NAME]"
click at [236, 350] on div "{ "businessId" : 13704353 , "shopId" : 13704639 , "items" : [ { "sku" : "MRKT-3…" at bounding box center [277, 313] width 190 height 404
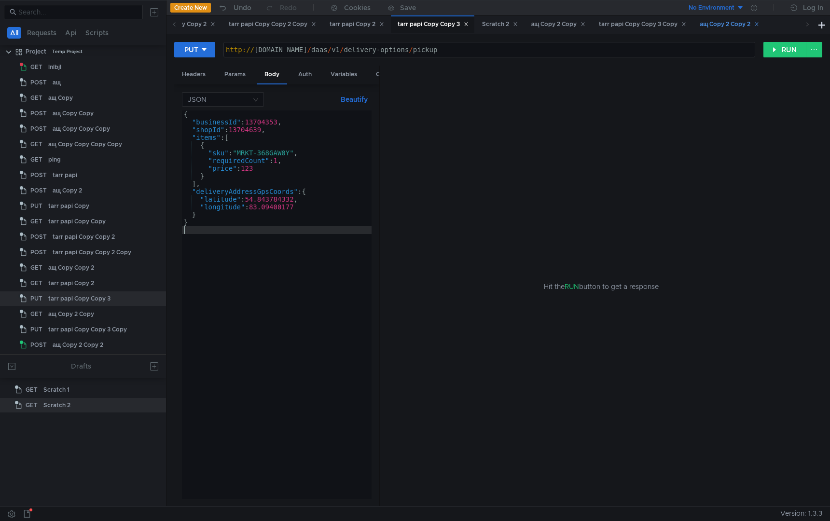
click at [751, 30] on div "ащ Copy 2 Copy 2" at bounding box center [729, 24] width 72 height 18
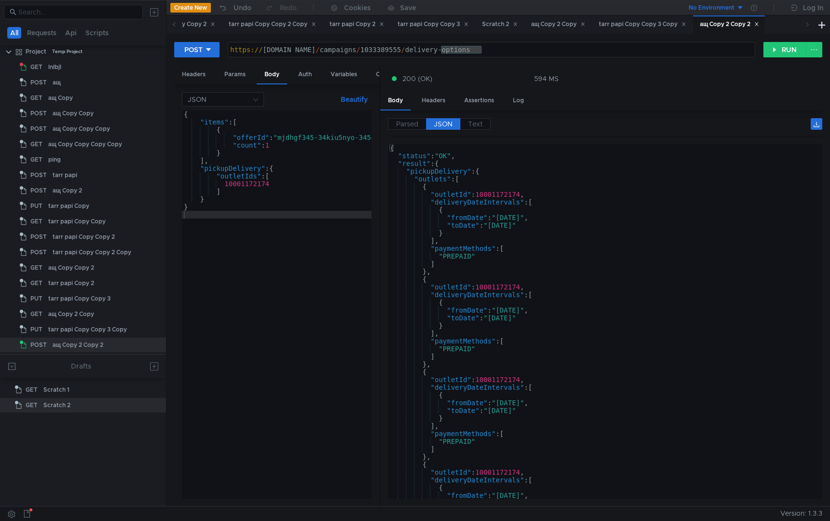
click at [805, 26] on icon at bounding box center [807, 24] width 5 height 5
click at [808, 26] on icon at bounding box center [807, 24] width 5 height 5
click at [686, 23] on div "tarr papi Copy Copy 3 Copy" at bounding box center [642, 24] width 87 height 10
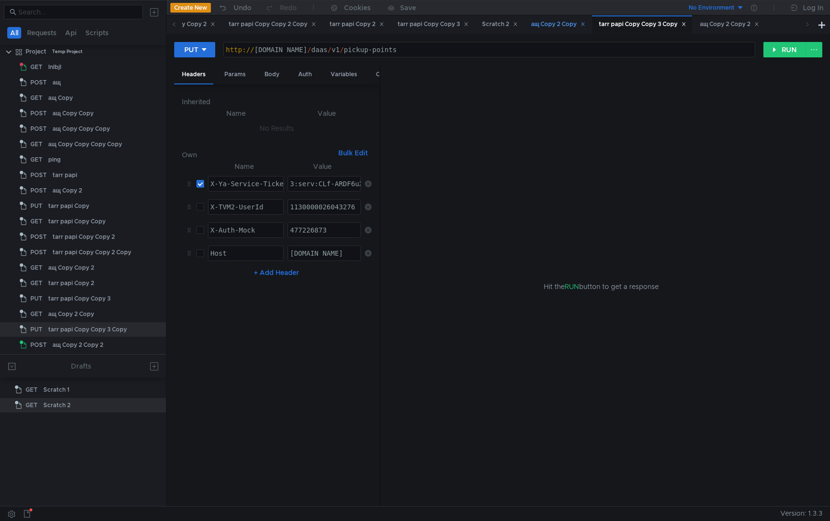
click at [582, 25] on div "ащ Copy 2 Copy" at bounding box center [558, 24] width 55 height 10
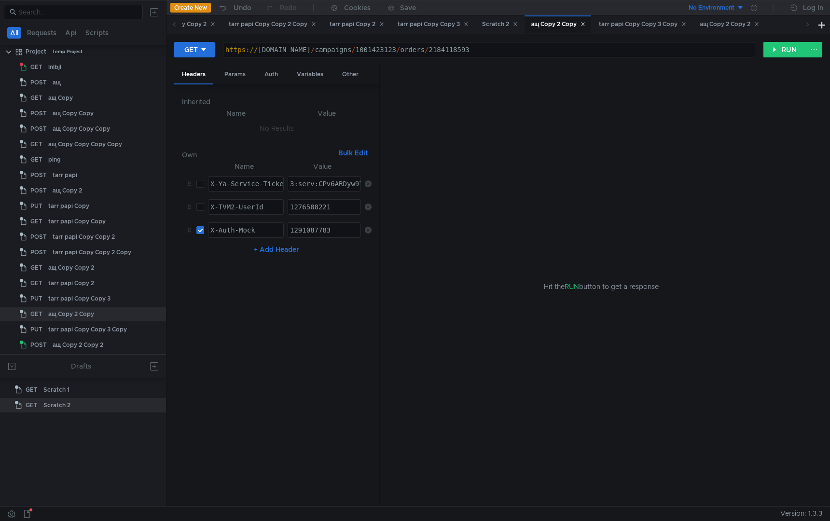
click at [809, 25] on icon at bounding box center [807, 24] width 5 height 5
click at [753, 25] on div "ащ Copy 2 Copy 2" at bounding box center [729, 24] width 59 height 10
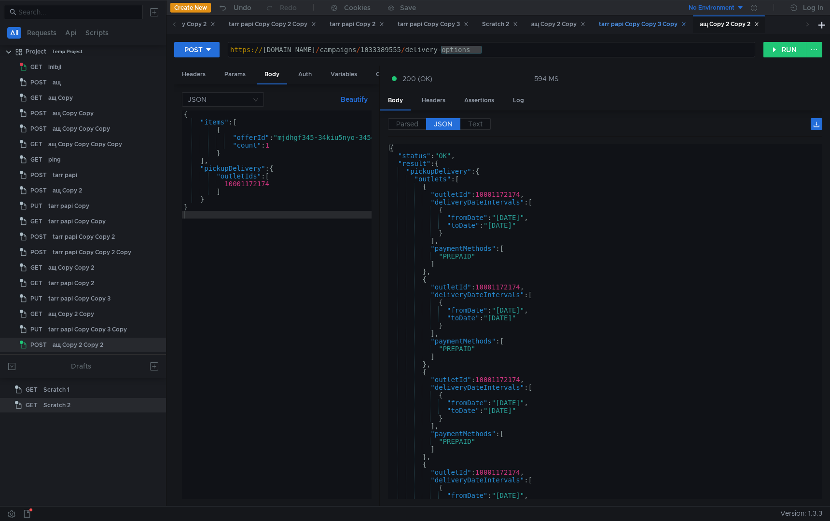
click at [674, 26] on div "tarr papi Copy Copy 3 Copy" at bounding box center [642, 24] width 87 height 10
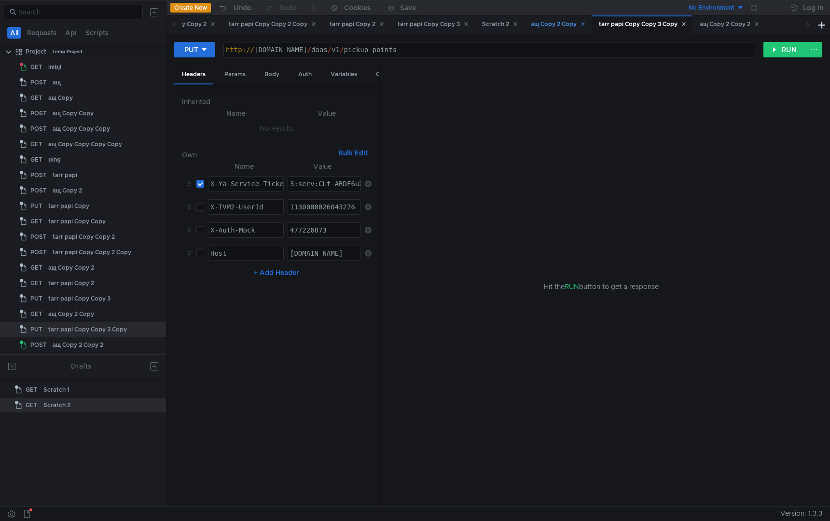
click at [576, 28] on div "ащ Copy 2 Copy" at bounding box center [558, 24] width 55 height 10
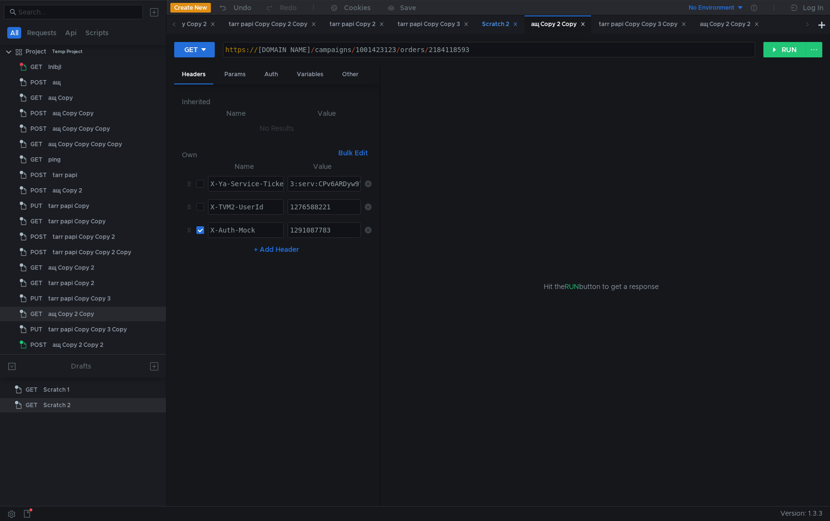
click at [509, 27] on div "Scratch 2" at bounding box center [500, 24] width 36 height 10
click at [465, 28] on div "tarr papi Copy Copy 3" at bounding box center [433, 24] width 71 height 10
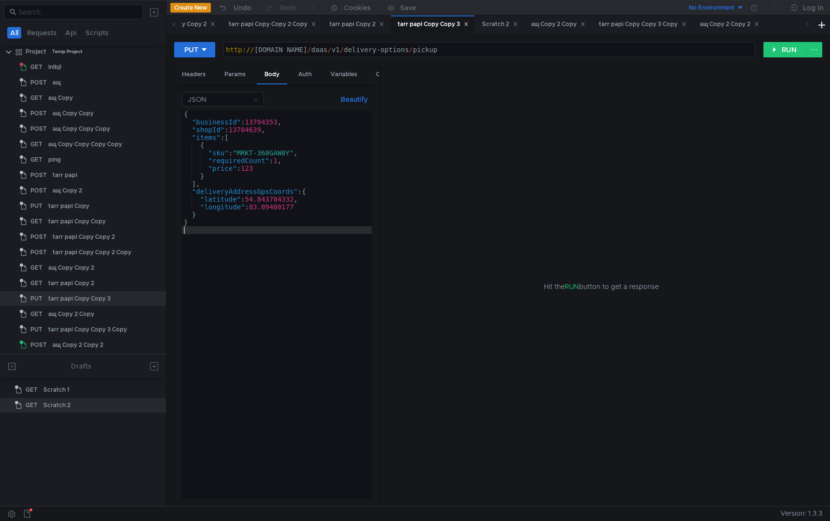
click at [271, 276] on div "{ "businessId" : 13704353 , "shopId" : 13704639 , "items" : [ { "sku" : "MRKT-3…" at bounding box center [277, 313] width 190 height 404
click at [525, 45] on div "http:// [DOMAIN_NAME] / daas / v1 / delivery-options / pickup" at bounding box center [489, 49] width 531 height 14
type textarea "[URL][DOMAIN_NAME]"
click at [431, 28] on div "tarr papi Copy Copy 3" at bounding box center [433, 24] width 71 height 10
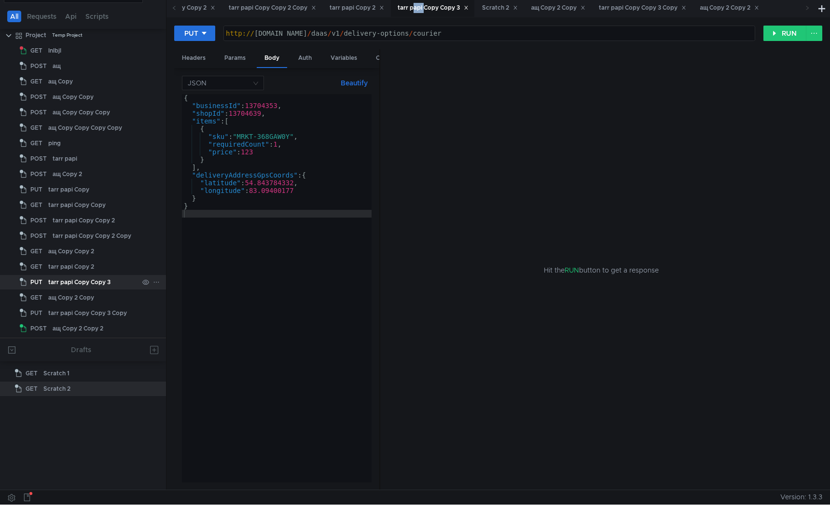
click at [153, 279] on icon at bounding box center [156, 282] width 7 height 7
click at [183, 321] on app-tour-anchor "Duplicate" at bounding box center [179, 325] width 30 height 12
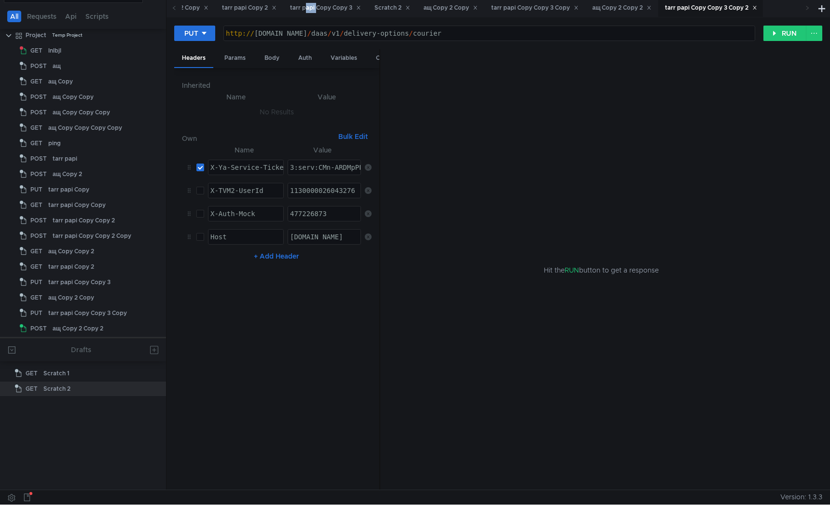
scroll to position [0, 0]
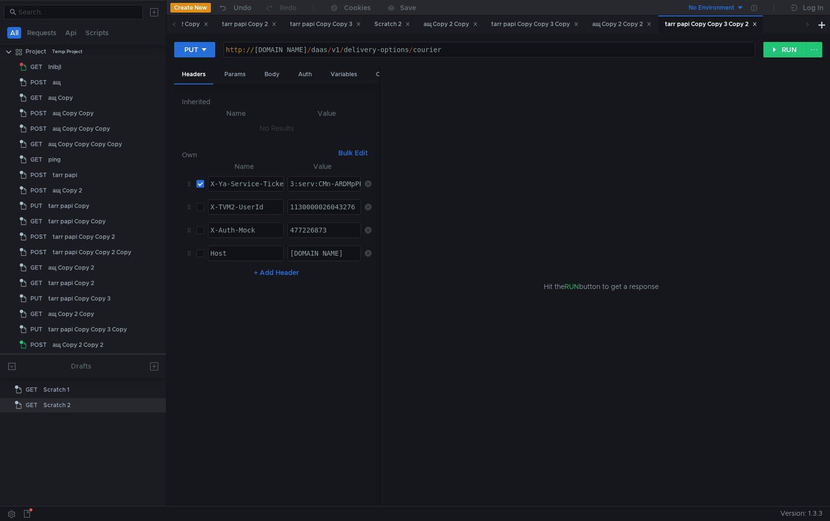
click at [492, 254] on div "Hit the RUN button to get a response" at bounding box center [601, 287] width 419 height 442
type textarea "[URL][DOMAIN_NAME]"
click at [536, 48] on div "http:// [DOMAIN_NAME] / daas / v1 / delivery-options / courier" at bounding box center [489, 57] width 531 height 23
click at [307, 178] on div "3:serv:CMn-ARDMpPPEBiIRCPzfehCB5H0g_6nTkaXU_gE:H01TCTHbXKOsf7ELUrqBmi1SpSXvSfp7…" at bounding box center [324, 184] width 72 height 14
paste textarea "_-ARCZvvnEBiIRCPzfehCB5H0g_6nTkaXU_gE:C84_3T6hJX_WedROqCw66PFG5xlMXAfmlPi7Wvcu5…"
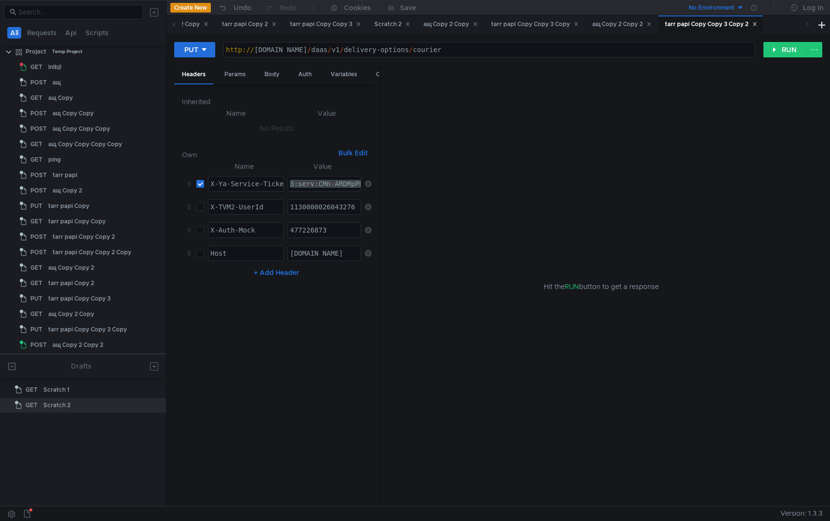
type textarea "3:serv:CM_-ARCZvvnEBiIRCPzfehCB5H0g_6nTkaXU_gE:C84_3T6hJX_WedROqCw66PFG5xlMXAfm…"
click at [507, 52] on div "http:// [DOMAIN_NAME] / daas / v1 / delivery-options / courier" at bounding box center [489, 57] width 531 height 23
type textarea "[URL][DOMAIN_NAME]"
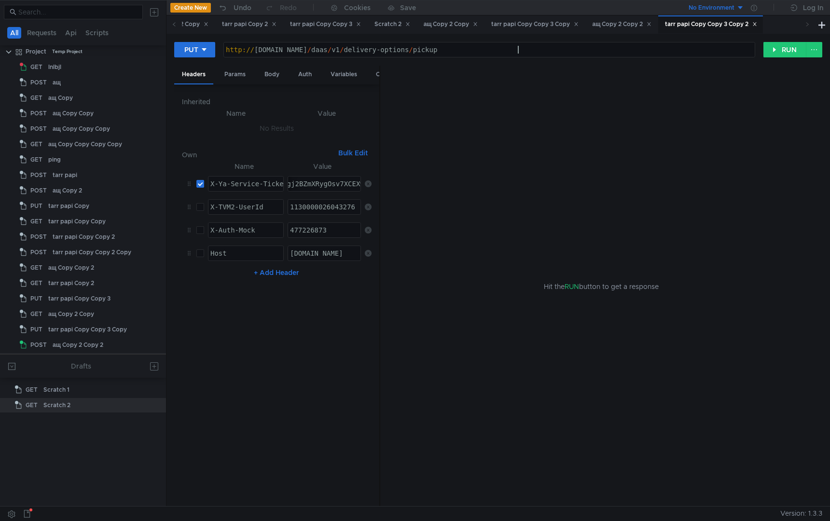
click at [772, 40] on div "PUT [URL][DOMAIN_NAME] http:// [DOMAIN_NAME] / daas / v1 / delivery-options / p…" at bounding box center [499, 270] width 664 height 473
click at [780, 50] on button "RUN" at bounding box center [785, 49] width 43 height 15
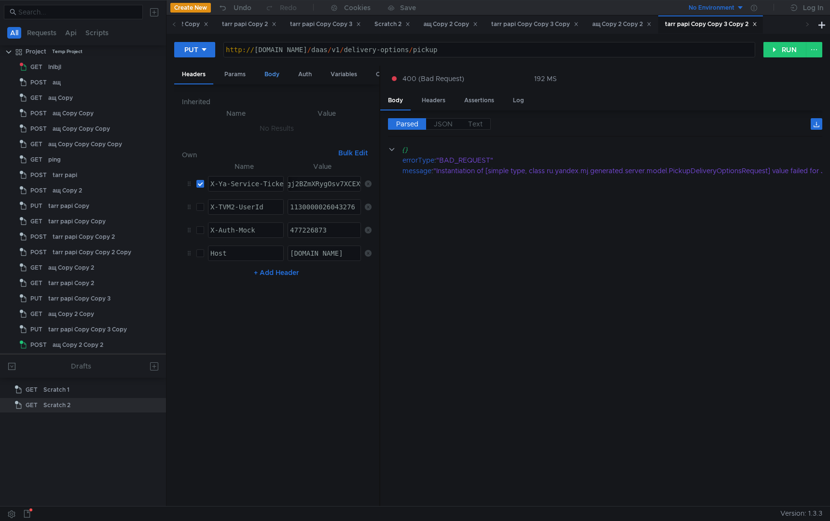
click at [275, 73] on div "Body" at bounding box center [272, 75] width 30 height 18
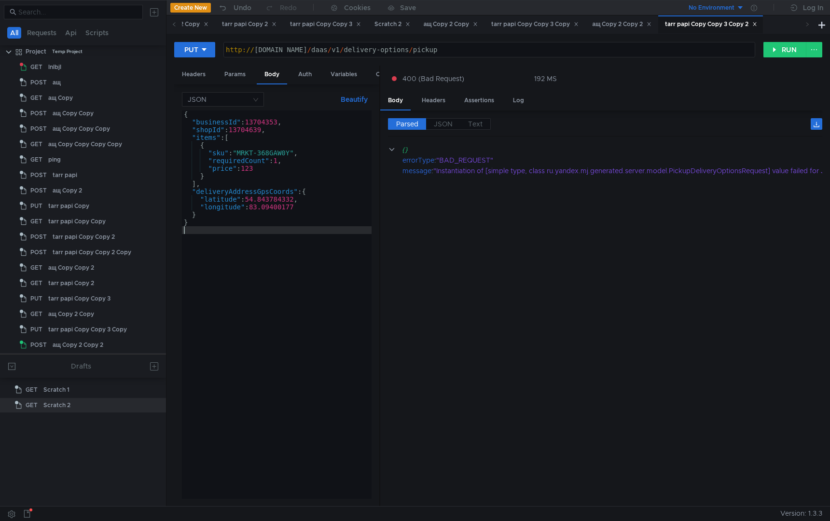
click at [293, 314] on div "{ "businessId" : 13704353 , "shopId" : 13704639 , "items" : [ { "sku" : "MRKT-3…" at bounding box center [277, 313] width 190 height 404
click at [642, 23] on div "ащ Copy 2 Copy 2" at bounding box center [621, 24] width 59 height 10
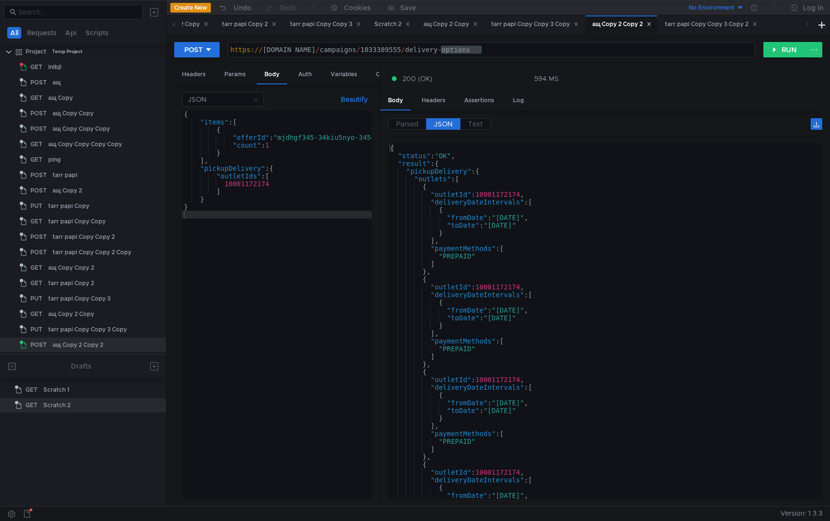
scroll to position [21, 0]
click at [302, 296] on div "{ "items" : [ { "offerId" : "mjdhgf345-34kiu5nyo-345gl3i4" , "count" : 1 } ] , …" at bounding box center [293, 311] width 223 height 400
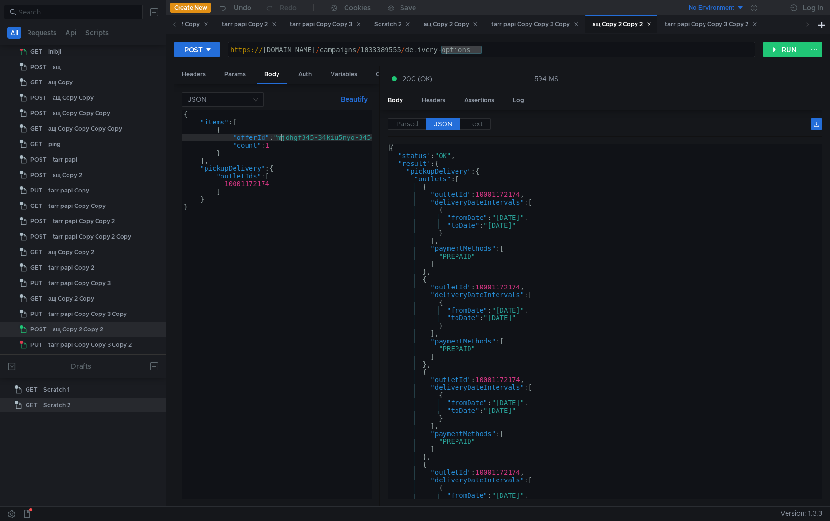
scroll to position [0, 33]
drag, startPoint x: 289, startPoint y: 140, endPoint x: 361, endPoint y: 136, distance: 72.0
click at [361, 136] on div "{ "items" : [ { "offerId" : "mjdhgf345-34kiu5nyo-345gl3i4" , "count" : 1 } ] , …" at bounding box center [260, 311] width 223 height 400
type textarea ""offerId": "mjdhgf345-34kiu5nyo-345gl3i4","
click at [725, 30] on div "tarr papi Copy Copy 3 Copy 2" at bounding box center [710, 24] width 105 height 18
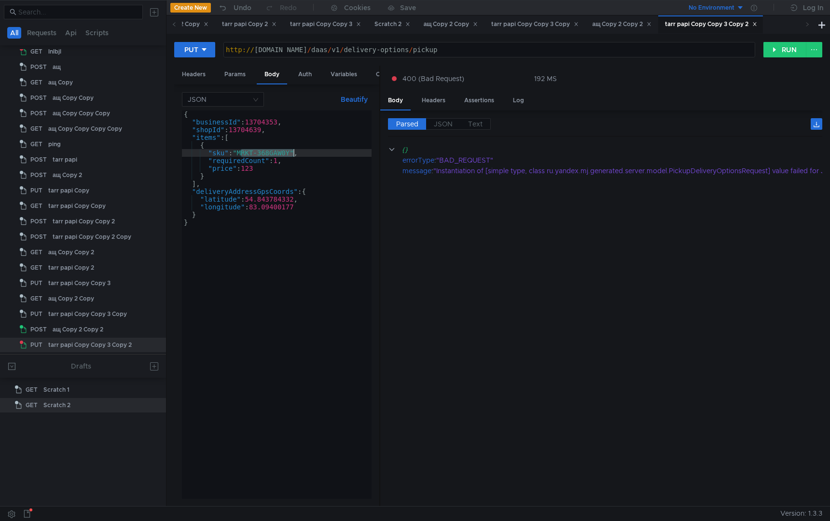
drag, startPoint x: 241, startPoint y: 154, endPoint x: 295, endPoint y: 155, distance: 54.1
click at [295, 155] on div "{ "businessId" : 13704353 , "shopId" : 13704639 , "items" : [ { "sku" : "MRKT-3…" at bounding box center [277, 313] width 190 height 404
paste textarea "mjdhgf345-34kiu5nyo-345gl3i4"
type textarea ""sku": "mjdhgf345-34kiu5nyo-345gl3i4","
click at [273, 386] on div "{ "businessId" : 13704353 , "shopId" : 13704639 , "items" : [ { "sku" : "mjdhgf…" at bounding box center [277, 313] width 190 height 404
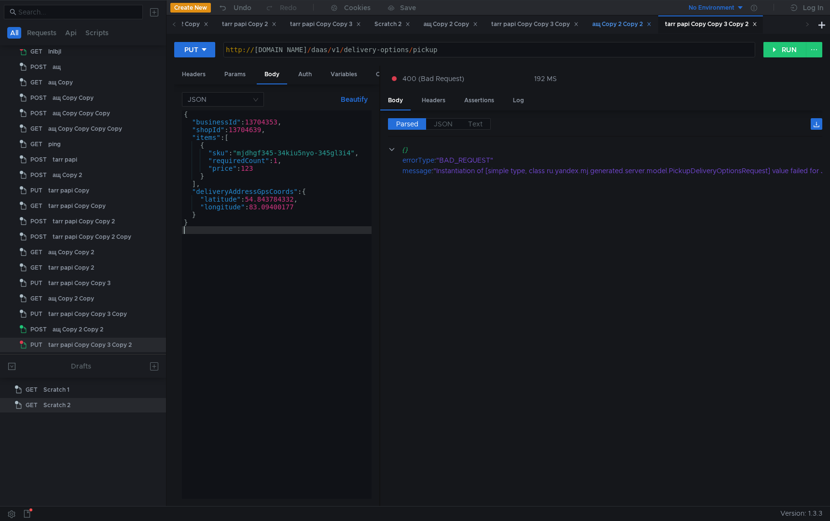
click at [652, 25] on div "ащ Copy 2 Copy 2" at bounding box center [621, 24] width 59 height 10
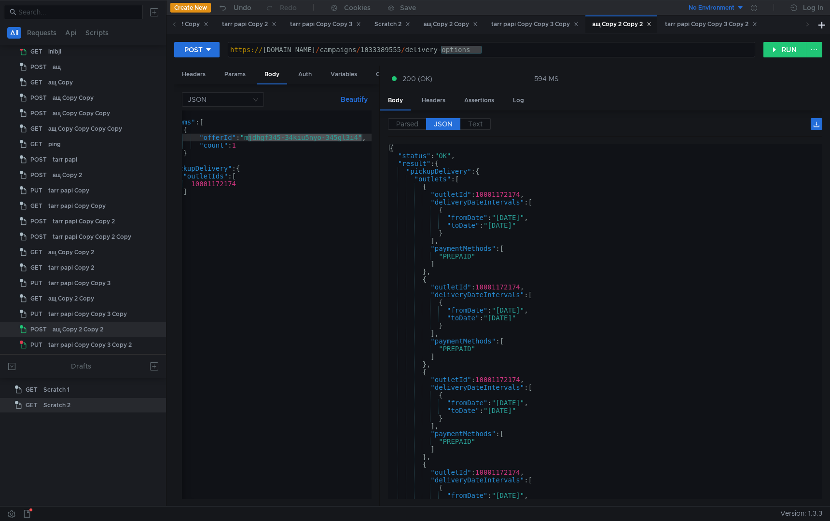
click at [308, 274] on div "{ "items" : [ { "offerId" : "mjdhgf345-34kiu5nyo-345gl3i4" , "count" : 1 } ] , …" at bounding box center [260, 311] width 223 height 400
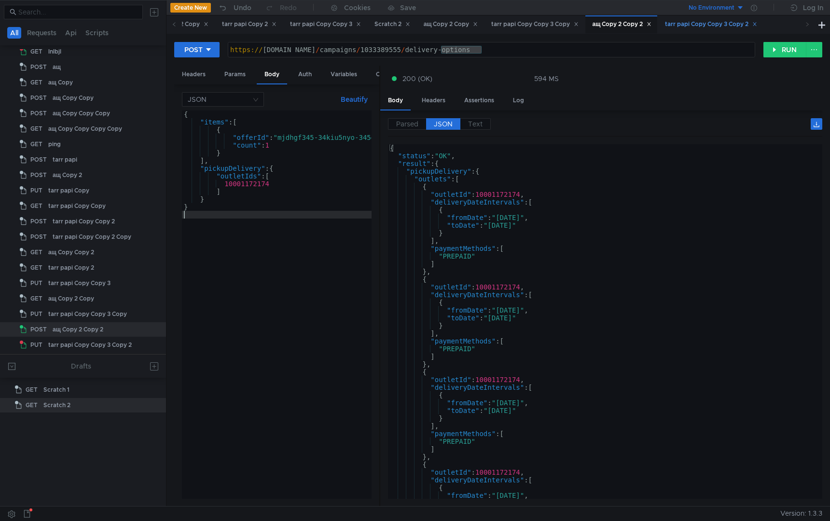
click at [739, 23] on div "tarr papi Copy Copy 3 Copy 2" at bounding box center [711, 24] width 92 height 10
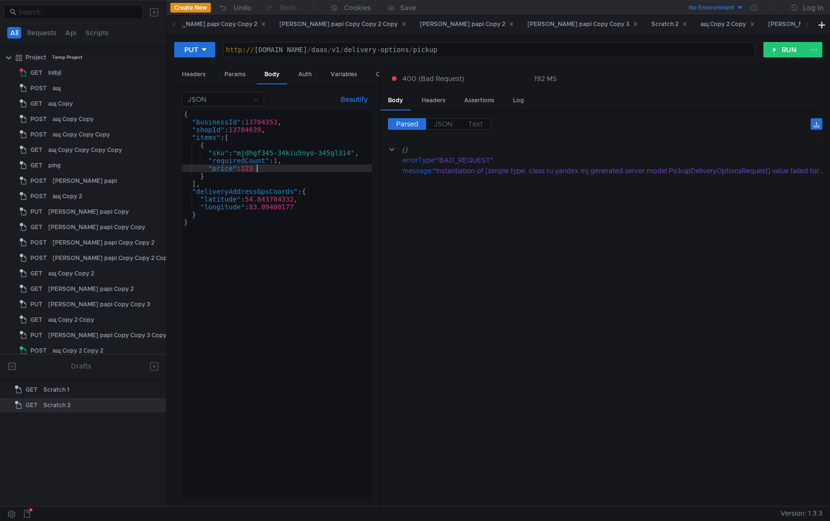
click at [294, 171] on div "{ "businessId" : 13704353 , "shopId" : 13704639 , "items" : [ { "sku" : "mjdhgf…" at bounding box center [277, 313] width 190 height 404
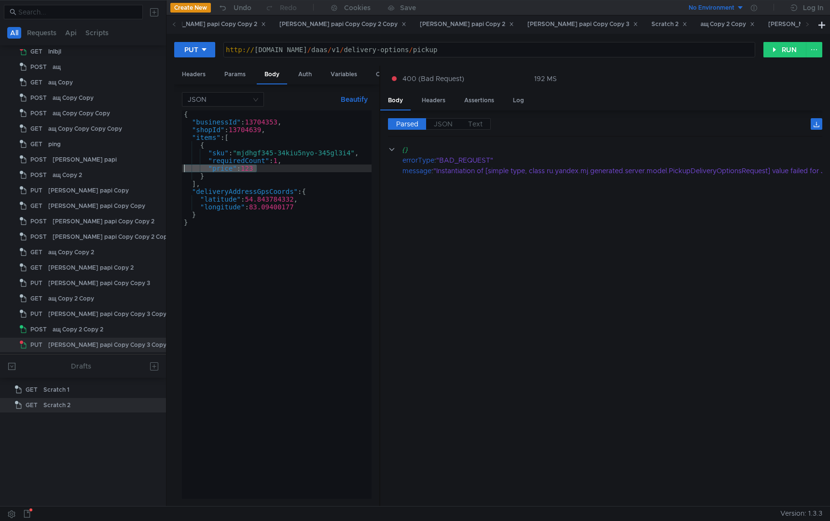
drag, startPoint x: 278, startPoint y: 168, endPoint x: 136, endPoint y: 167, distance: 142.4
click at [135, 167] on as-split "All Requests Api Scripts Project Temp Project GET lnlbjl POST ащ GET ащ Copy PO…" at bounding box center [415, 253] width 830 height 506
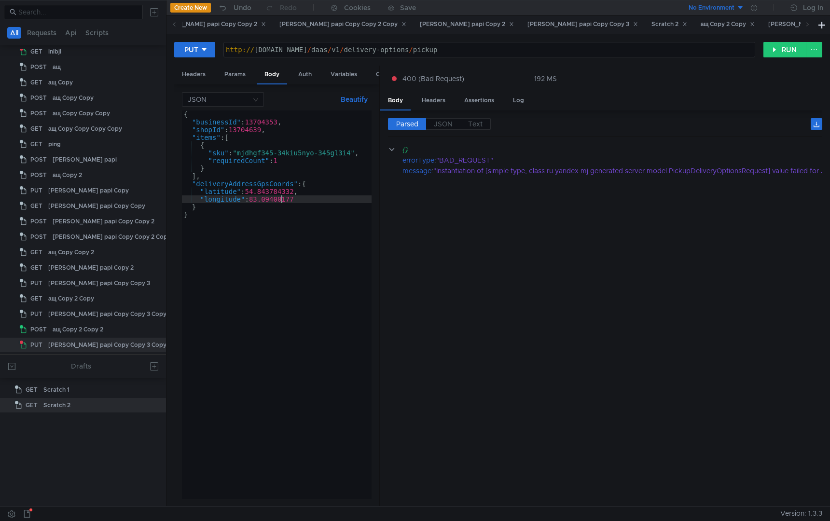
type textarea "}"
click at [269, 355] on div "{ "businessId" : 13704353 , "shopId" : 13704639 , "items" : [ { "sku" : "mjdhgf…" at bounding box center [277, 313] width 190 height 404
click at [768, 27] on div "tarr papi Copy Copy 3 Copy" at bounding box center [831, 24] width 127 height 10
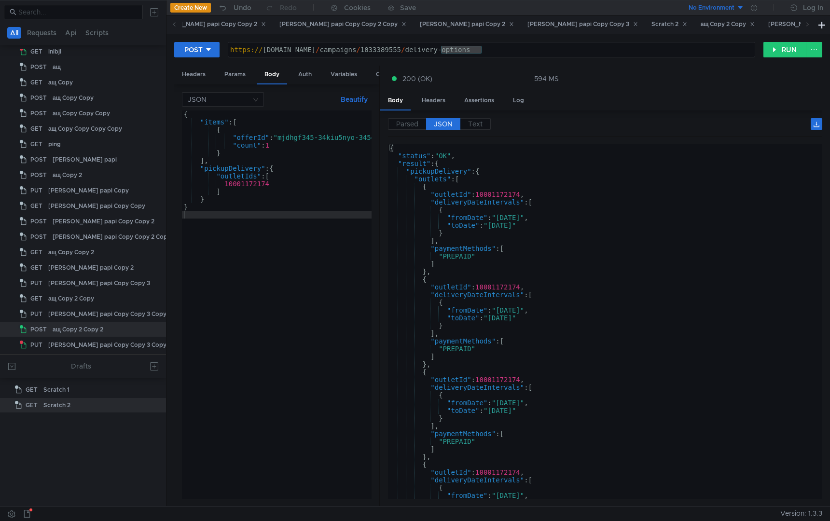
click at [274, 238] on div "{ "items" : [ { "offerId" : "mjdhgf345-34kiu5nyo-345gl3i4" , "count" : 1 } ] , …" at bounding box center [293, 311] width 223 height 400
click at [463, 48] on div "https:// [DOMAIN_NAME] / campaigns / 1033389555 / delivery-options" at bounding box center [491, 57] width 527 height 23
click at [454, 50] on div "https:// [DOMAIN_NAME] / campaigns / 1033389555 / delivery-options" at bounding box center [491, 57] width 527 height 23
click at [455, 50] on div "https:// [DOMAIN_NAME] / campaigns / 1033389555 / delivery-options" at bounding box center [491, 57] width 527 height 23
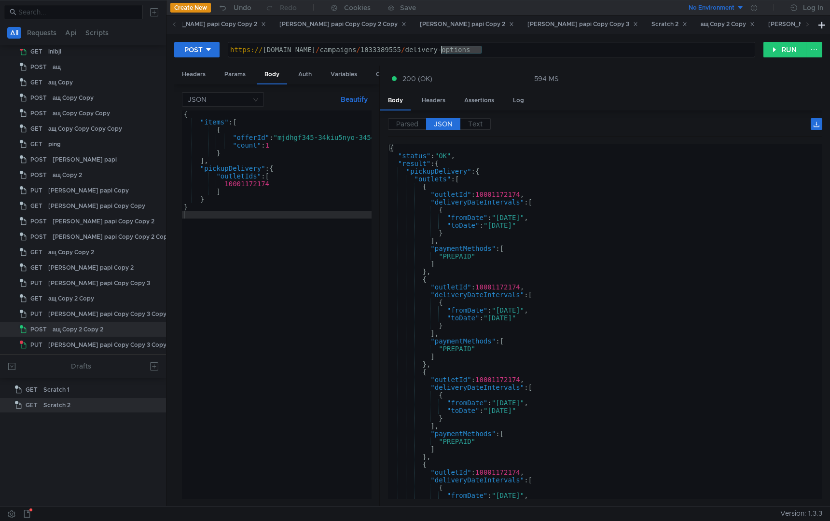
click at [258, 264] on div "{ "items" : [ { "offerId" : "mjdhgf345-34kiu5nyo-345gl3i4" , "count" : 1 } ] , …" at bounding box center [293, 311] width 223 height 400
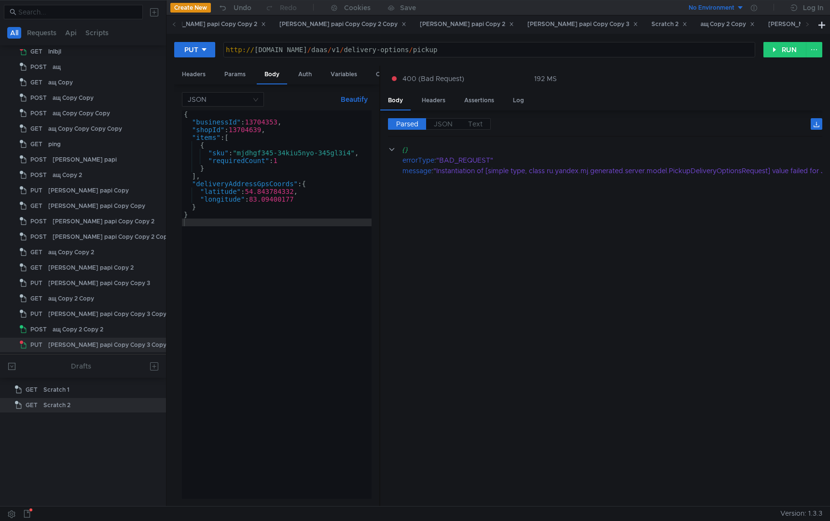
type textarea ""shopId": 13704639,"
click at [251, 130] on div "{ "businessId" : 13704353 , "shopId" : 13704639 , "items" : [ { "sku" : "mjdhgf…" at bounding box center [277, 313] width 190 height 404
paste textarea
click at [273, 305] on div "{ "businessId" : 13704353 , "shopId" : 13704639 , "items" : [ { "sku" : "mjdhgf…" at bounding box center [277, 313] width 190 height 404
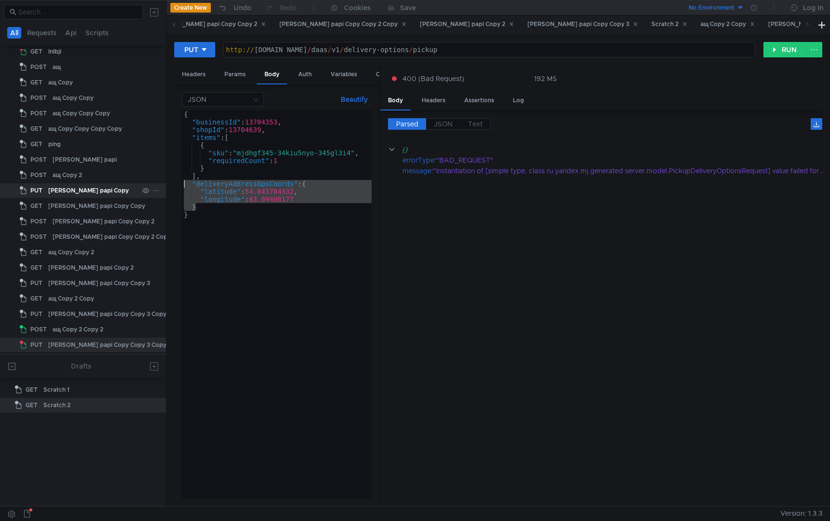
drag, startPoint x: 209, startPoint y: 209, endPoint x: 158, endPoint y: 188, distance: 54.9
click at [158, 188] on as-split "All Requests Api Scripts Project Temp Project GET lnlbjl POST ащ GET ащ Copy PO…" at bounding box center [415, 253] width 830 height 506
type textarea ""deliveryAddressGpsCoords": { "latitude": 54.843784332,"
click at [267, 345] on div "{ "businessId" : 13704353 , "shopId" : 13704639 , "items" : [ { "sku" : "mjdhgf…" at bounding box center [277, 313] width 190 height 404
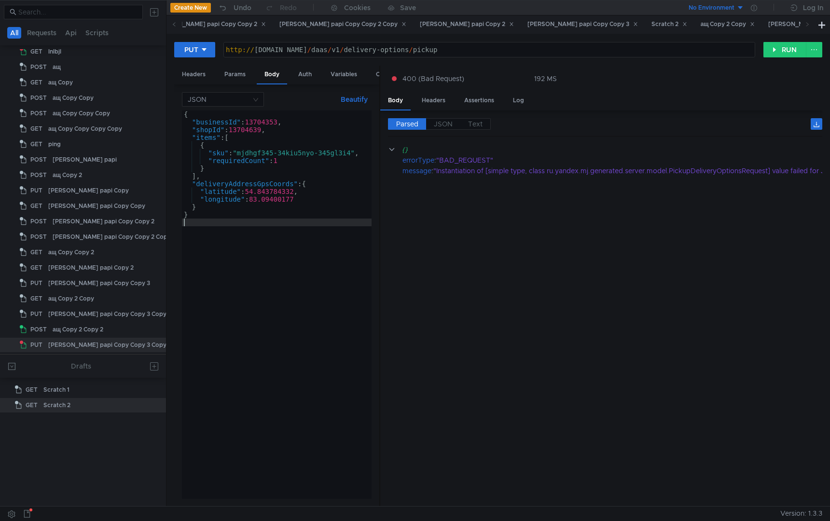
click at [291, 311] on div "{ "businessId" : 13704353 , "shopId" : 13704639 , "items" : [ { "sku" : "mjdhgf…" at bounding box center [277, 313] width 190 height 404
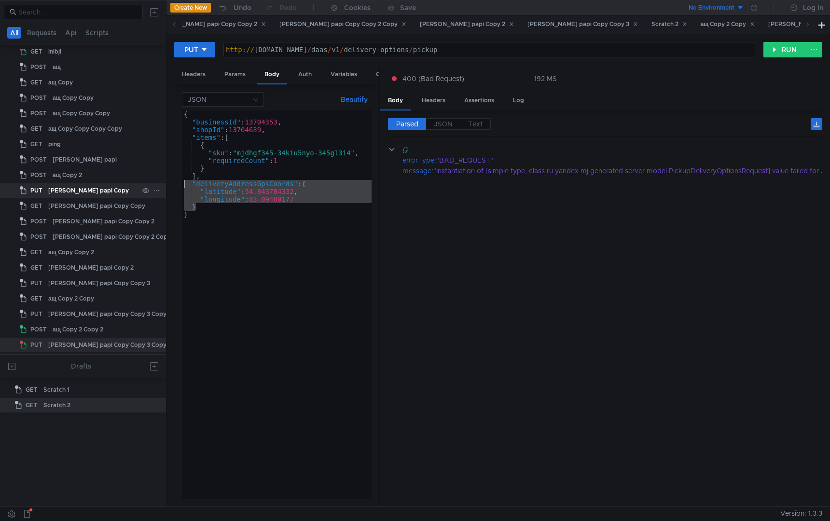
drag, startPoint x: 211, startPoint y: 208, endPoint x: 142, endPoint y: 183, distance: 72.7
click at [142, 183] on as-split "All Requests Api Scripts Project Temp Project GET lnlbjl POST ащ GET ащ Copy PO…" at bounding box center [415, 253] width 830 height 506
type textarea ""deliveryAddressGpsCoords": { "latitude": 54.843784332,"
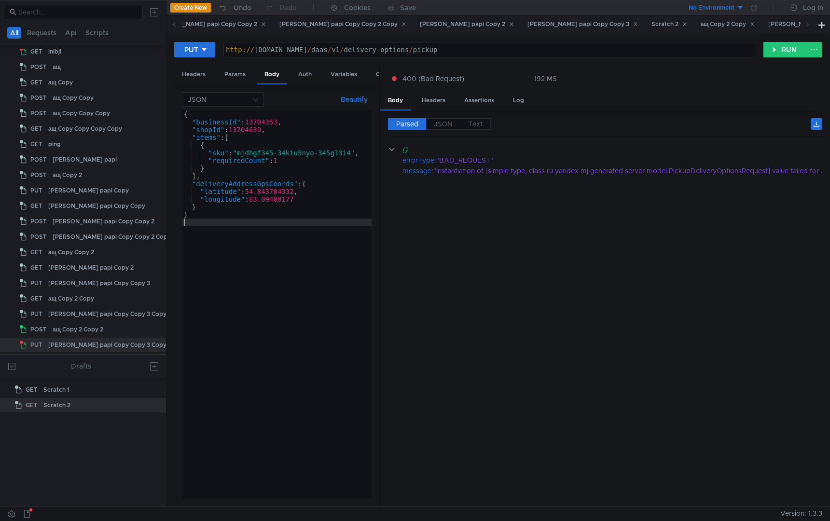
click at [364, 240] on div "{ "businessId" : 13704353 , "shopId" : 13704639 , "items" : [ { "sku" : "mjdhgf…" at bounding box center [277, 313] width 190 height 404
click at [249, 189] on div "{ "businessId" : 13704353 , "shopId" : 13704639 , "items" : [ { "sku" : "mjdhgf…" at bounding box center [277, 313] width 190 height 404
click at [247, 182] on div "{ "businessId" : 13704353 , "shopId" : 13704639 , "items" : [ { "sku" : "mjdhgf…" at bounding box center [277, 313] width 190 height 404
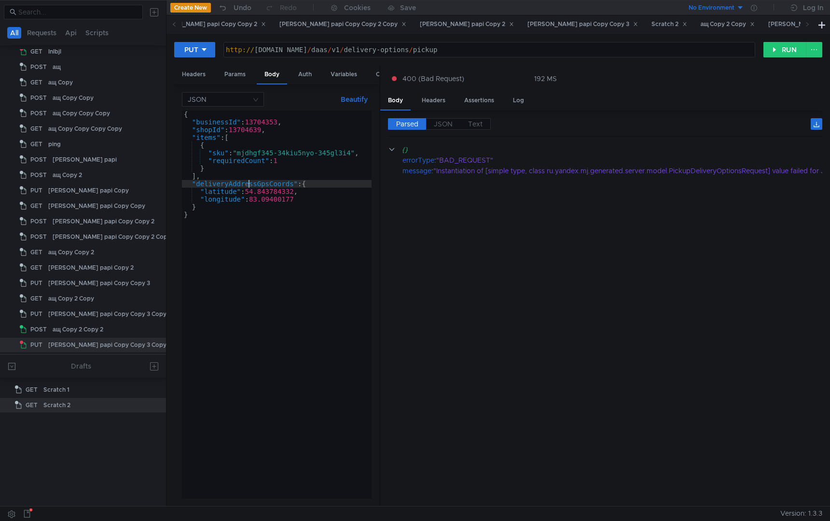
paste textarea "pickupPointI"
type textarea ""pickupPointIds": {"
click at [263, 266] on div "{ "businessId" : 13704353 , "shopId" : 13704639 , "items" : [ { "sku" : "mjdhgf…" at bounding box center [277, 313] width 190 height 404
click at [209, 209] on div "{ "businessId" : 13704353 , "shopId" : 13704639 , "items" : [ { "sku" : "mjdhgf…" at bounding box center [277, 313] width 190 height 404
type textarea "}"
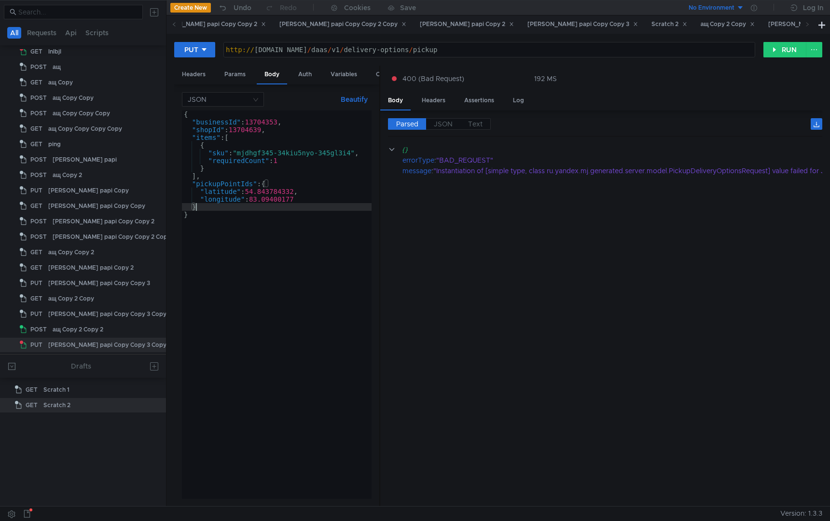
click at [211, 274] on div "{ "businessId" : 13704353 , "shopId" : 13704639 , "items" : [ { "sku" : "mjdhgf…" at bounding box center [277, 313] width 190 height 404
drag, startPoint x: 202, startPoint y: 210, endPoint x: 153, endPoint y: 193, distance: 52.0
click at [153, 193] on as-split "All Requests Api Scripts Project Temp Project GET lnlbjl POST ащ GET ащ Copy PO…" at bounding box center [415, 253] width 830 height 506
type textarea ""latitude": 54.843784332, "longitude": 83.09400177"
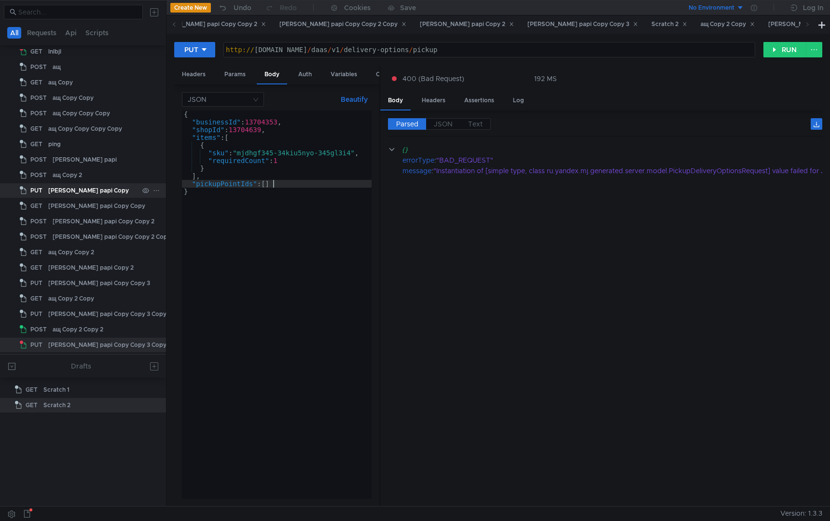
scroll to position [0, 6]
type textarea "}"
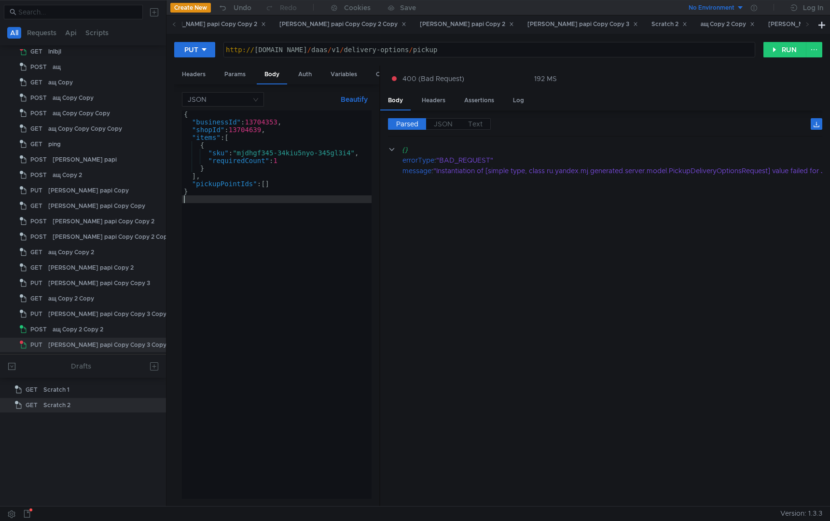
click at [270, 186] on div "{ "businessId" : 13704353 , "shopId" : 13704639 , "items" : [ { "sku" : "mjdhgf…" at bounding box center [277, 313] width 190 height 404
type textarea "]"
type textarea ""pickupPointIds": ["
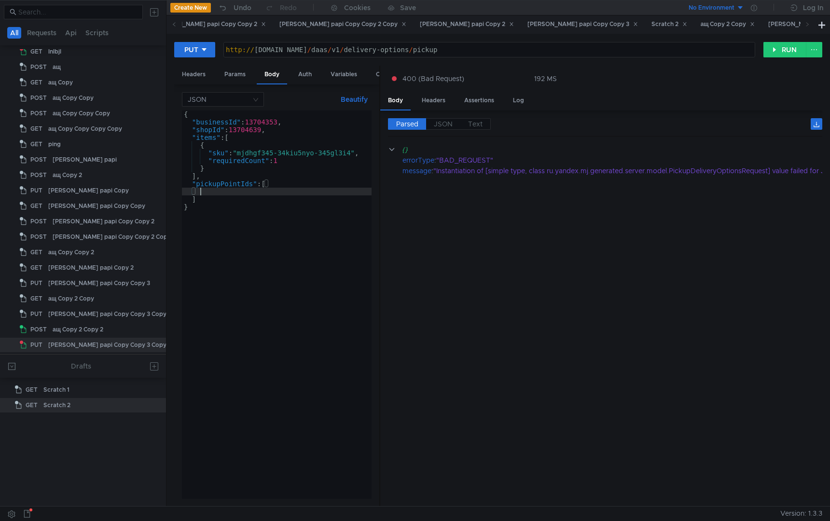
scroll to position [0, 0]
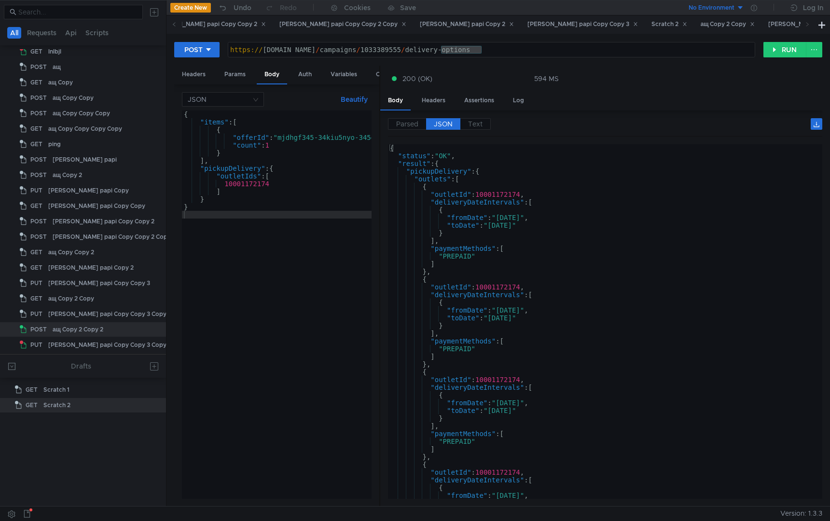
type textarea "10001172174"
click at [246, 185] on div "{ "items" : [ { "offerId" : "mjdhgf345-34kiu5nyo-345gl3i4" , "count" : 1 } ] , …" at bounding box center [293, 311] width 223 height 400
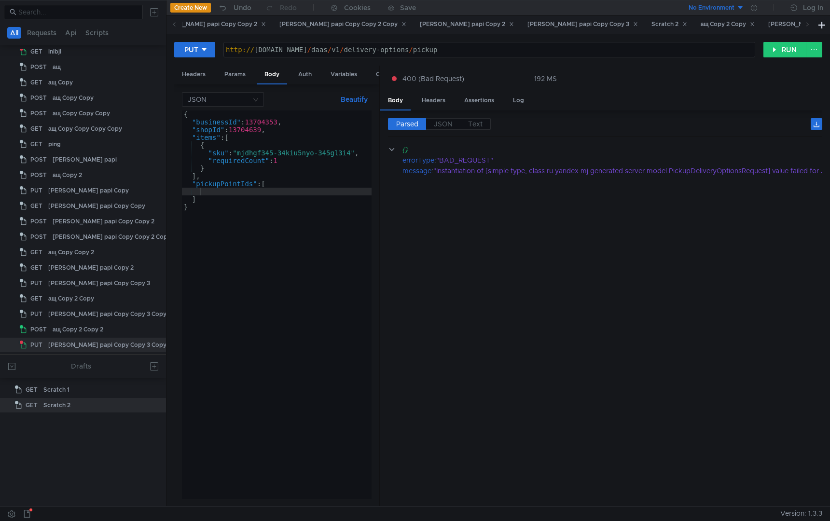
click at [290, 194] on div "{ "businessId" : 13704353 , "shopId" : 13704639 , "items" : [ { "sku" : "mjdhgf…" at bounding box center [277, 313] width 190 height 404
paste textarea "10001172174"
type textarea "10001172174"
click at [292, 337] on div "{ "businessId" : 13704353 , "shopId" : 13704639 , "items" : [ { "sku" : "mjdhgf…" at bounding box center [277, 313] width 190 height 404
click at [774, 46] on button "RUN" at bounding box center [785, 49] width 43 height 15
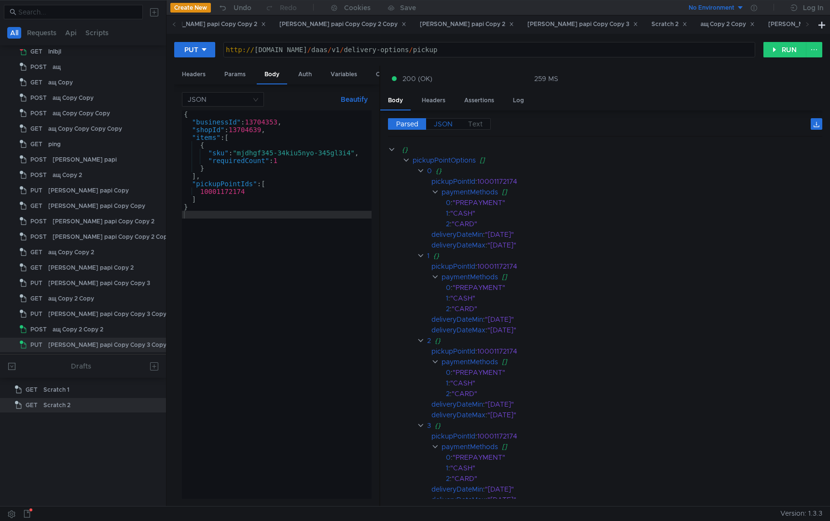
click at [448, 126] on span "JSON" at bounding box center [443, 124] width 19 height 9
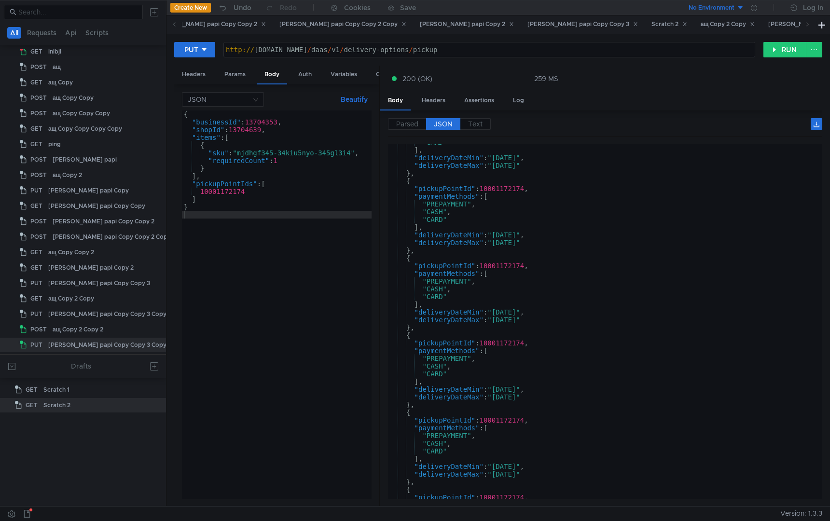
scroll to position [0, 0]
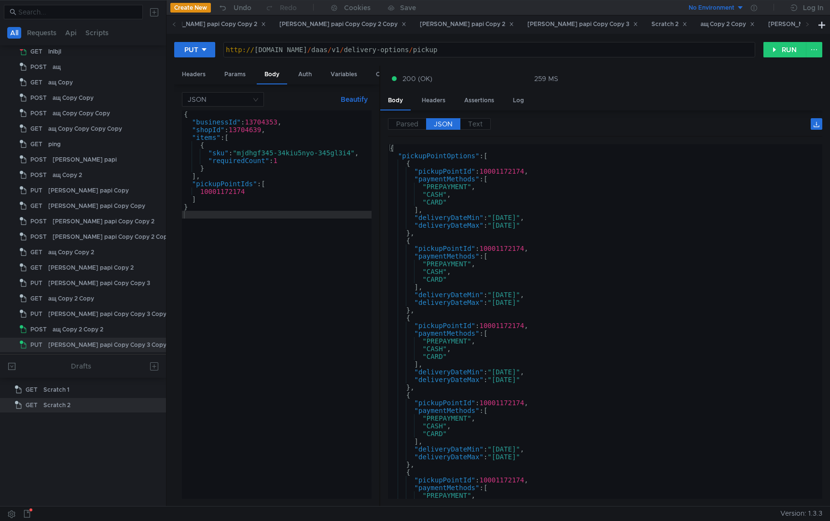
click at [525, 280] on div "{ "pickupPointOptions" : [ { "pickupPointId" : 10001172174 , "paymentMethods" :…" at bounding box center [603, 329] width 431 height 370
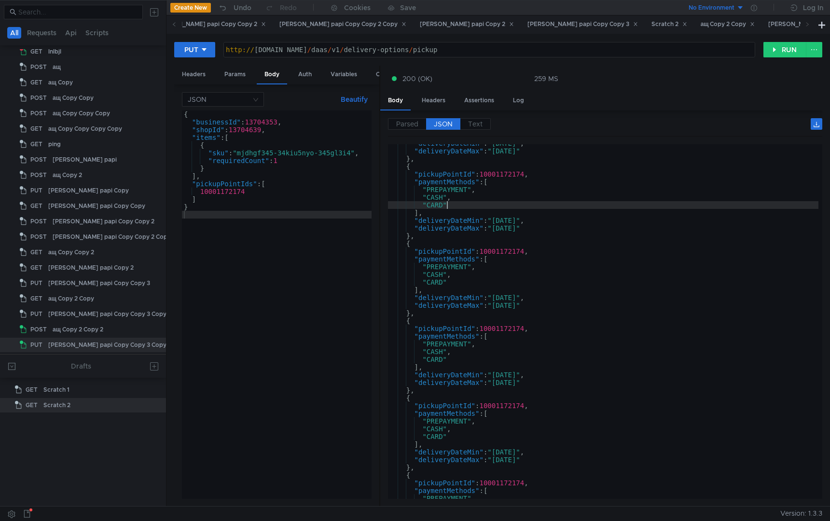
scroll to position [100, 0]
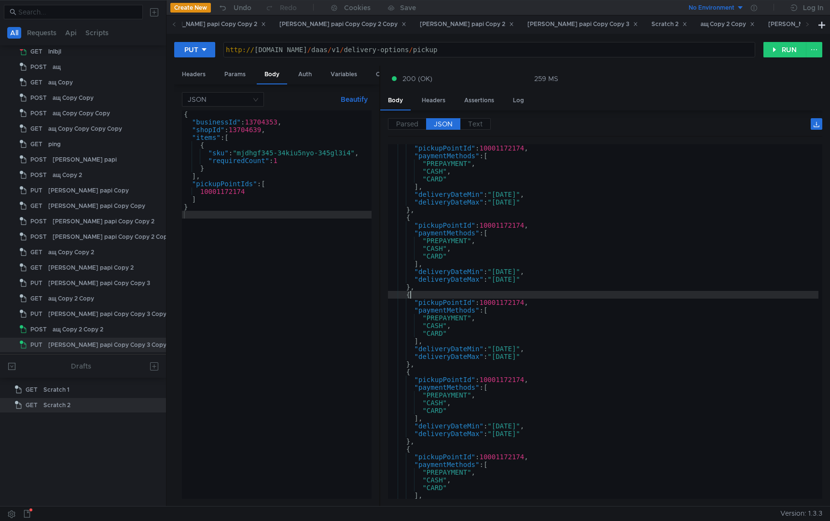
click at [597, 297] on div ""pickupPointId" : 10001172174 , "paymentMethods" : [ "PREPAYMENT" , "CASH" , "C…" at bounding box center [603, 329] width 431 height 370
type textarea "{"
click at [195, 291] on div "{ "businessId" : 13704353 , "shopId" : 13704639 , "items" : [ { "sku" : "mjdhgf…" at bounding box center [277, 313] width 190 height 404
click at [527, 48] on div "http:// [DOMAIN_NAME] / daas / v1 / delivery-options / pickup" at bounding box center [489, 57] width 531 height 23
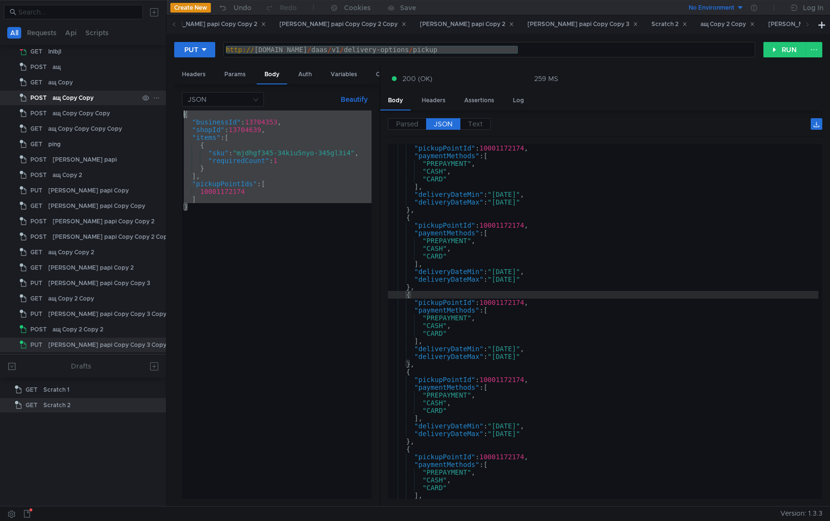
drag, startPoint x: 206, startPoint y: 207, endPoint x: 130, endPoint y: 94, distance: 136.0
click at [130, 94] on as-split "All Requests Api Scripts Project Temp Project GET lnlbjl POST ащ GET ащ Copy PO…" at bounding box center [415, 253] width 830 height 506
type textarea "{ "businessId": 13704353,"
click at [232, 348] on div "{ "businessId" : 13704353 , "shopId" : 13704639 , "items" : [ { "sku" : "mjdhgf…" at bounding box center [277, 313] width 190 height 404
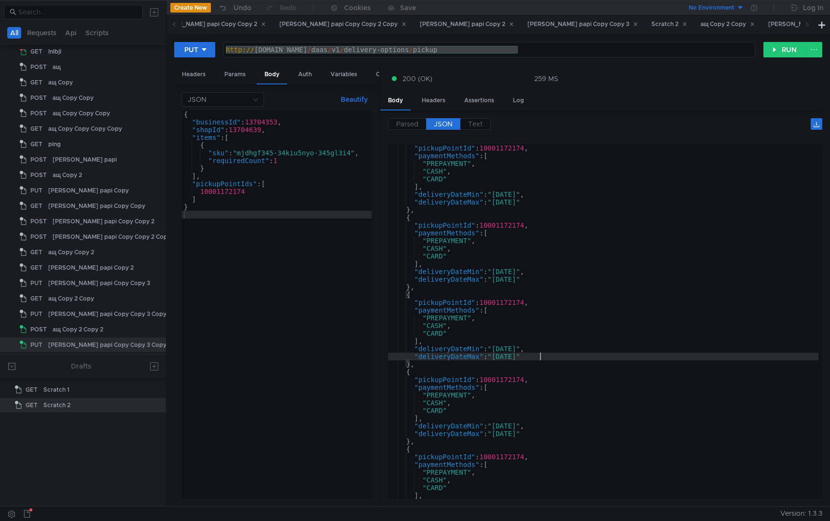
click at [611, 358] on div ""pickupPointId" : 10001172174 , "paymentMethods" : [ "PREPAYMENT" , "CASH" , "C…" at bounding box center [603, 329] width 431 height 370
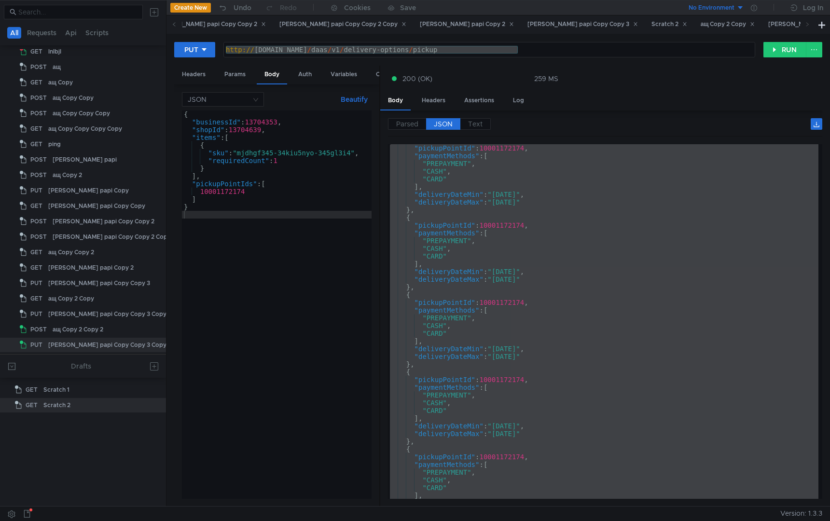
click at [591, 317] on div ""pickupPointId" : 10001172174 , "paymentMethods" : [ "PREPAYMENT" , "CASH" , "C…" at bounding box center [603, 329] width 431 height 370
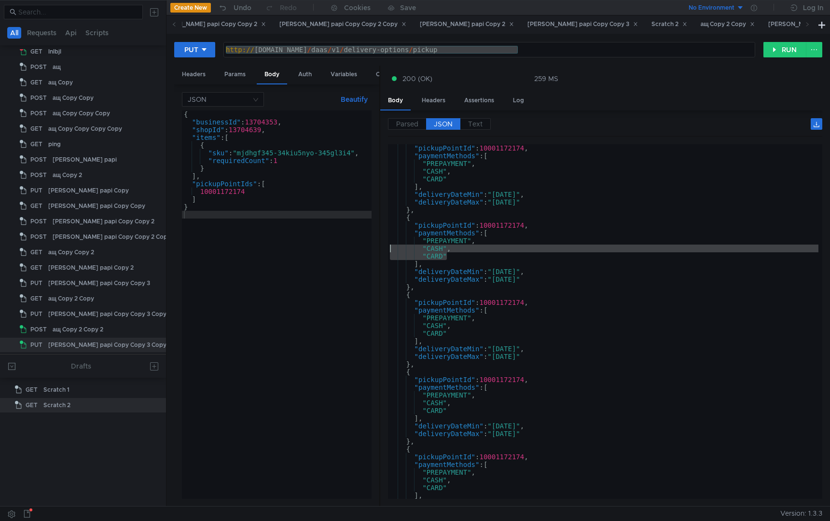
drag, startPoint x: 464, startPoint y: 258, endPoint x: 380, endPoint y: 249, distance: 83.9
click at [380, 249] on div "Parsed JSON Text {} pickupPointOptions [] 0 {} pickupPointId : 10001172174 paym…" at bounding box center [601, 309] width 442 height 396
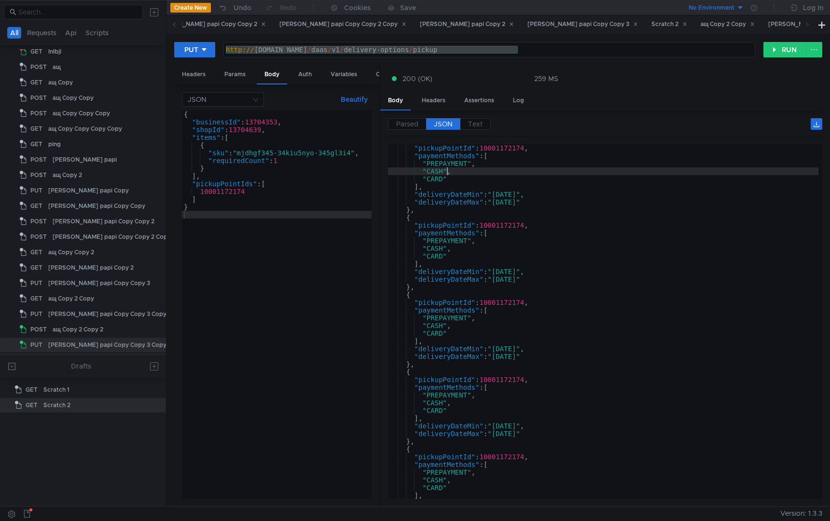
click at [448, 167] on div ""pickupPointId" : 10001172174 , "paymentMethods" : [ "PREPAYMENT" , "CASH" , "C…" at bounding box center [603, 329] width 431 height 370
click at [452, 166] on div ""pickupPointId" : 10001172174 , "paymentMethods" : [ "PREPAYMENT" , "CASH" , "C…" at bounding box center [603, 329] width 431 height 370
type textarea ""PREPAYMENT","
click at [452, 166] on div ""pickupPointId" : 10001172174 , "paymentMethods" : [ "PREPAYMENT" , "CASH" , "C…" at bounding box center [603, 329] width 431 height 370
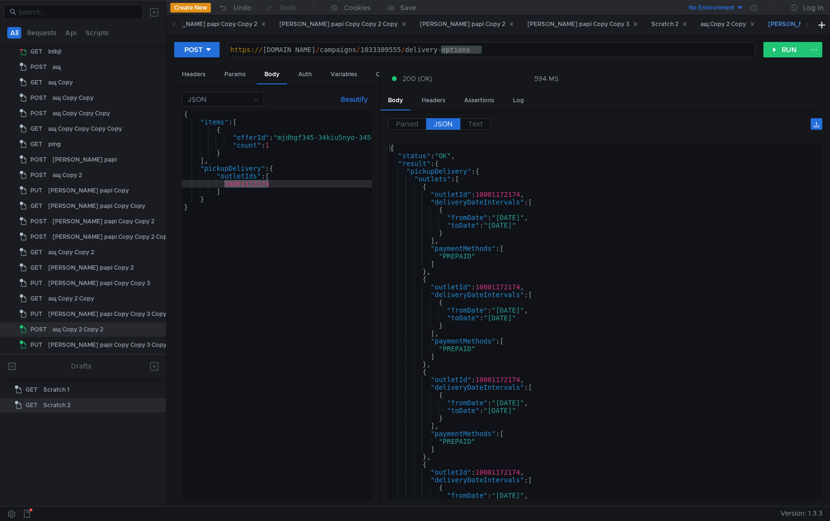
click at [768, 20] on div "tarr papi Copy Copy 3 Copy" at bounding box center [831, 24] width 127 height 10
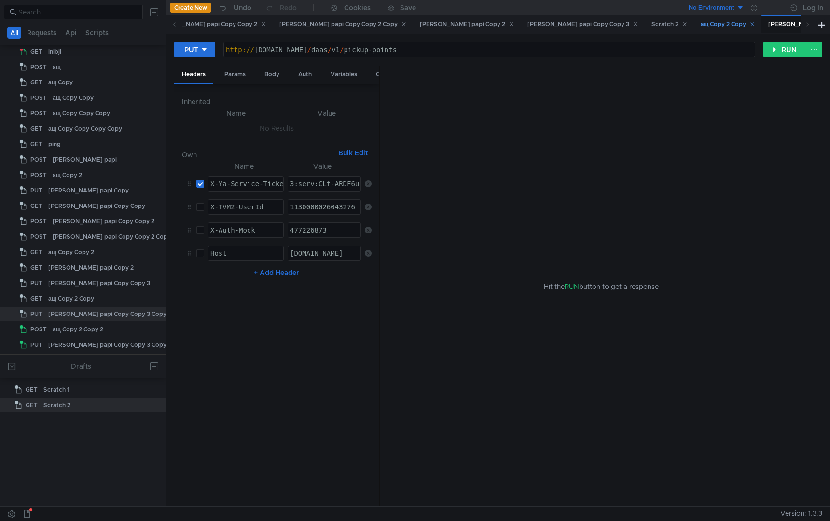
click at [701, 26] on div "ащ Copy 2 Copy" at bounding box center [728, 24] width 55 height 10
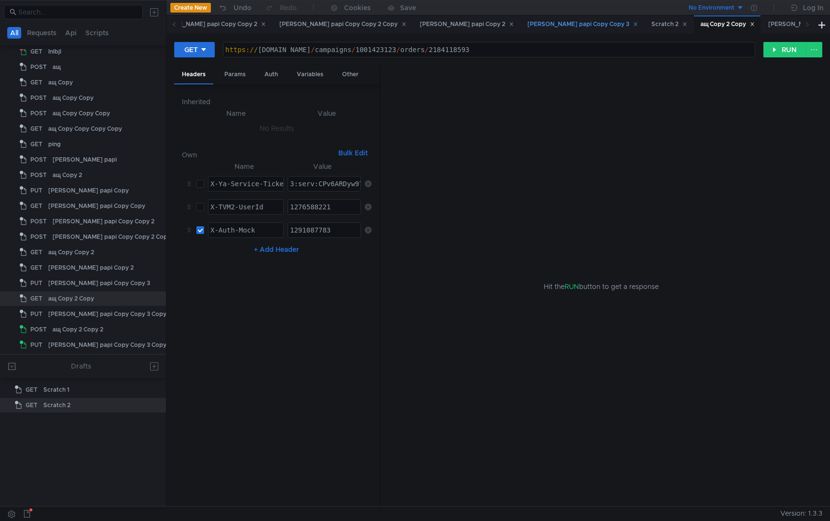
click at [528, 28] on div "tarr papi Copy Copy 3" at bounding box center [583, 24] width 111 height 10
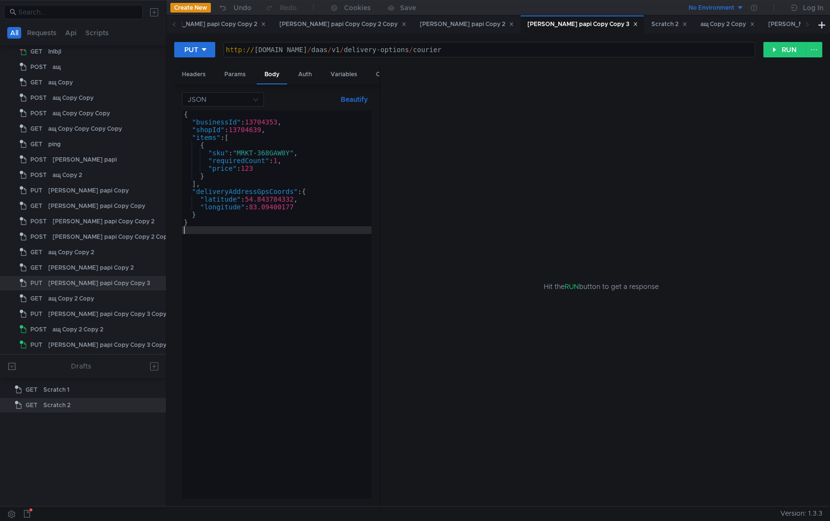
click at [290, 247] on div "{ "businessId" : 13704353 , "shopId" : 13704639 , "items" : [ { "sku" : "MRKT-3…" at bounding box center [277, 313] width 190 height 404
click at [774, 49] on button "RUN" at bounding box center [785, 49] width 43 height 15
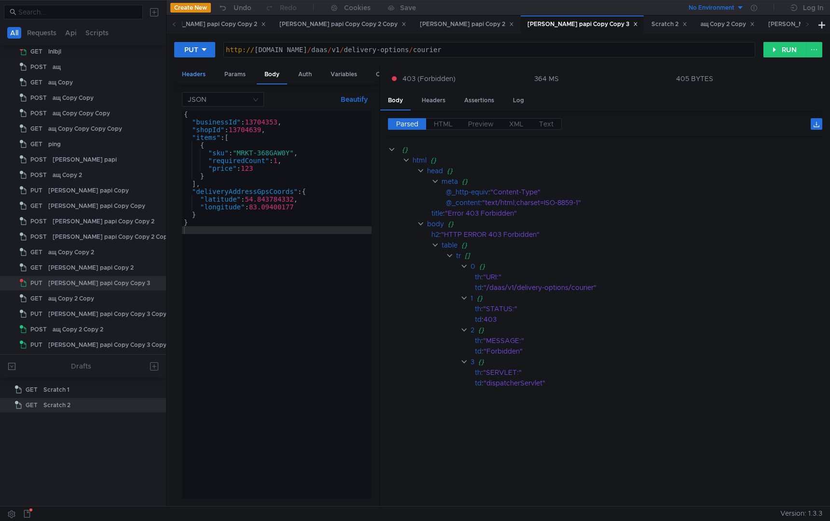
click at [199, 77] on div "Headers" at bounding box center [193, 75] width 39 height 18
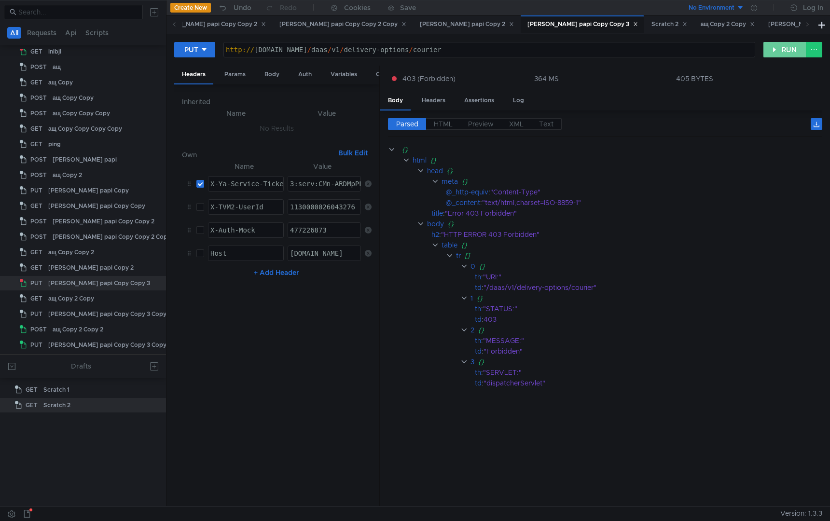
click at [775, 49] on button "RUN" at bounding box center [785, 49] width 43 height 15
paste textarea "_-ARCy6fnEBiIRCPzfehD4mnog_6nTkaXU_gE:A8eE_129ZT-tFzWEn9AMeWYUQcds_Zy8z1sW9PBte…"
click at [769, 50] on button "RUN" at bounding box center [785, 49] width 43 height 15
click at [335, 172] on td "3:serv:CM_-ARCy6fnEBiIRCPzfehD4mnog_6nTkaXU_gE:A8eE_129ZT-tFzWEn9AMeWYUQcds_Zy8…" at bounding box center [322, 183] width 77 height 23
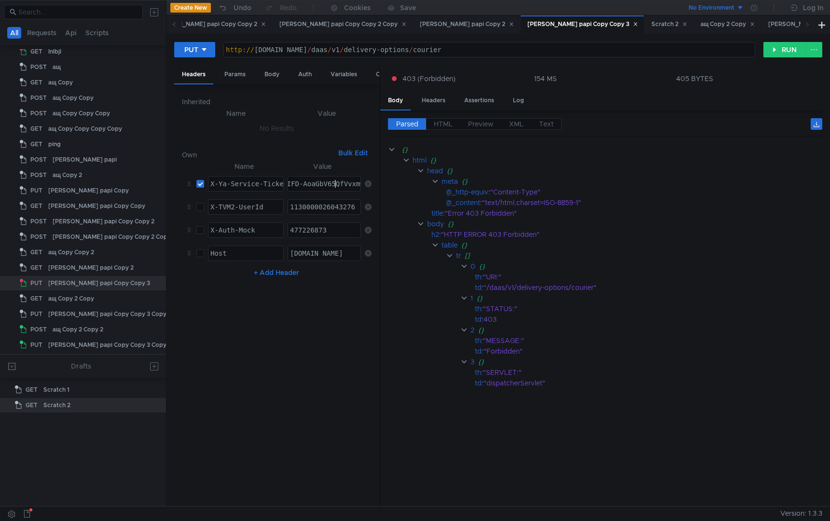
click at [310, 337] on nz-table "Name Value X-Ya-Service-Ticket הההההההההההההההההההההההההההההההההההההההההההההההה…" at bounding box center [277, 330] width 190 height 338
click at [780, 54] on button "RUN" at bounding box center [785, 49] width 43 height 15
click at [449, 121] on span "HTML" at bounding box center [443, 124] width 19 height 9
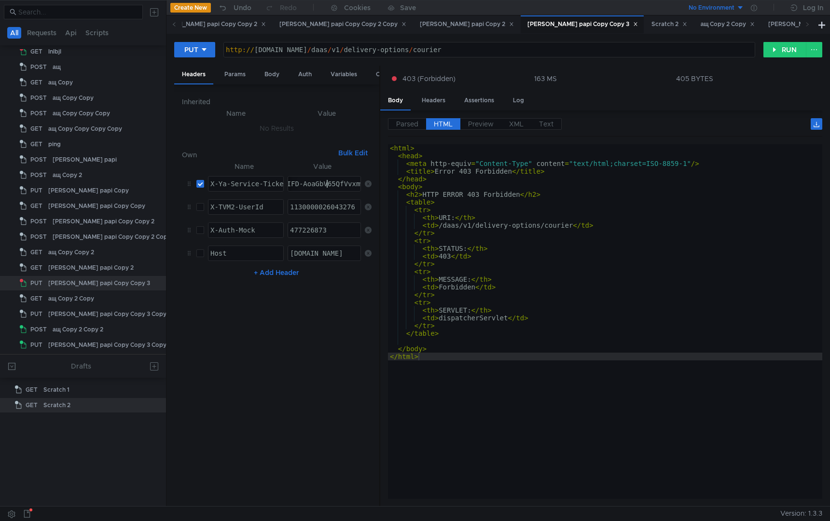
paste textarea "De6fnEBiIRCPzfehCB5H0g_6nTkaXU_gE:JFZTQseDd9M1FdR-eTHKGXxD_q-YP4MFe5tqehgzs9PY7…"
type textarea "3:serv:CM_-ARDe6fnEBiIRCPzfehCB5H0g_6nTkaXU_gE:JFZTQseDd9M1FdR-eTHKGXxD_q-YP4MF…"
click at [778, 52] on button "RUN" at bounding box center [785, 49] width 43 height 15
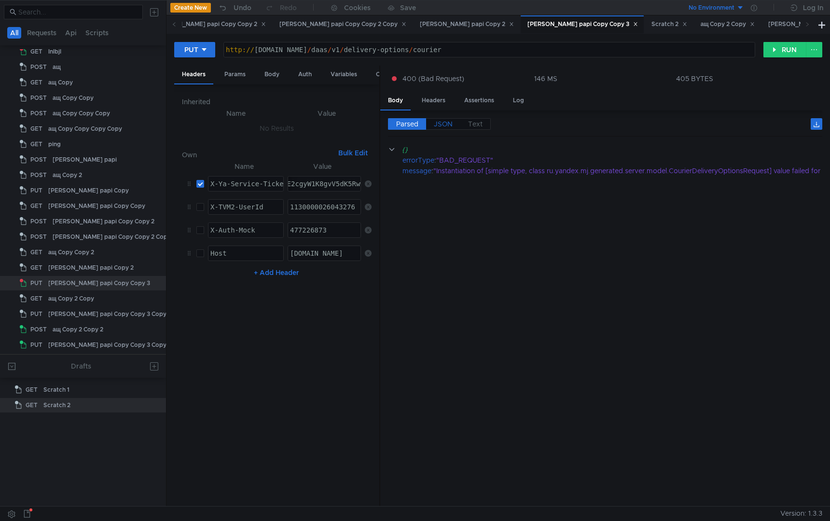
click at [444, 125] on span "JSON" at bounding box center [443, 124] width 19 height 9
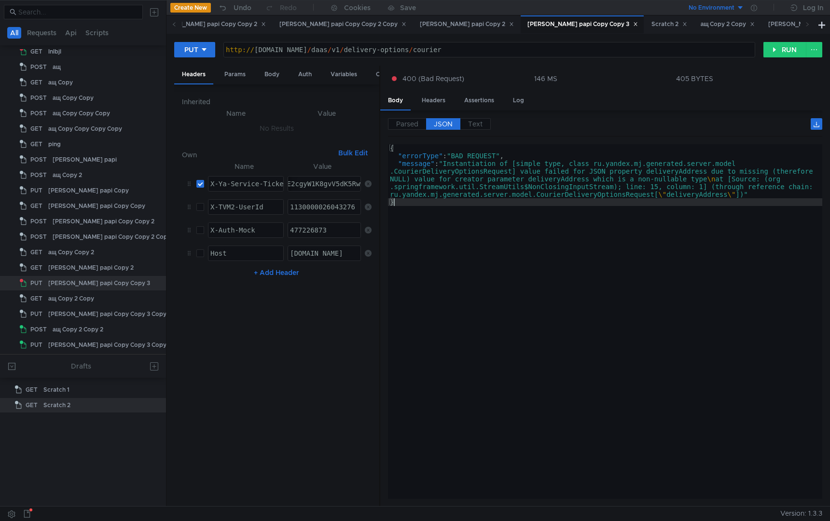
click at [461, 289] on div "{ "errorType" : "BAD_REQUEST" , "message" : "Instantiation of [simple type, cla…" at bounding box center [605, 329] width 434 height 370
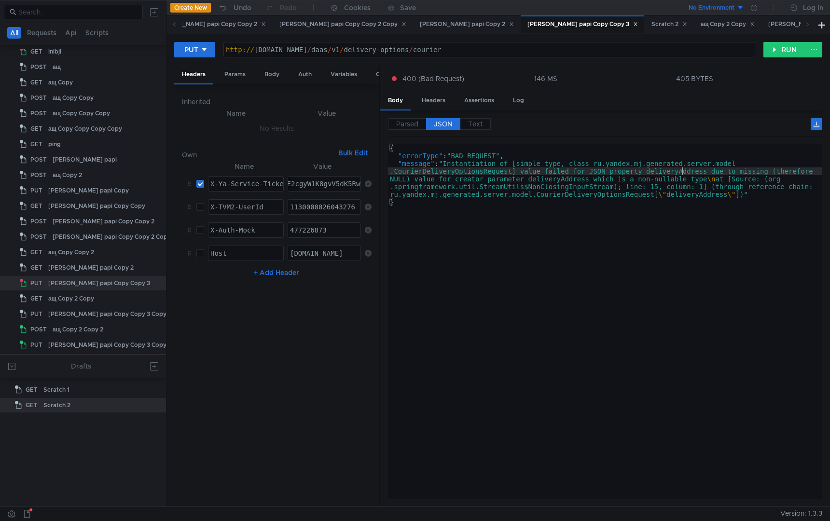
click at [683, 172] on div "{ "errorType" : "BAD_REQUEST" , "message" : "Instantiation of [simple type, cla…" at bounding box center [605, 329] width 434 height 370
type textarea ""message": "Instantiation of [simple type, class ru.yandex.mj.generated.server.…"
click at [683, 172] on div "{ "errorType" : "BAD_REQUEST" , "message" : "Instantiation of [simple type, cla…" at bounding box center [605, 329] width 434 height 370
click at [268, 69] on div "Body" at bounding box center [272, 75] width 30 height 18
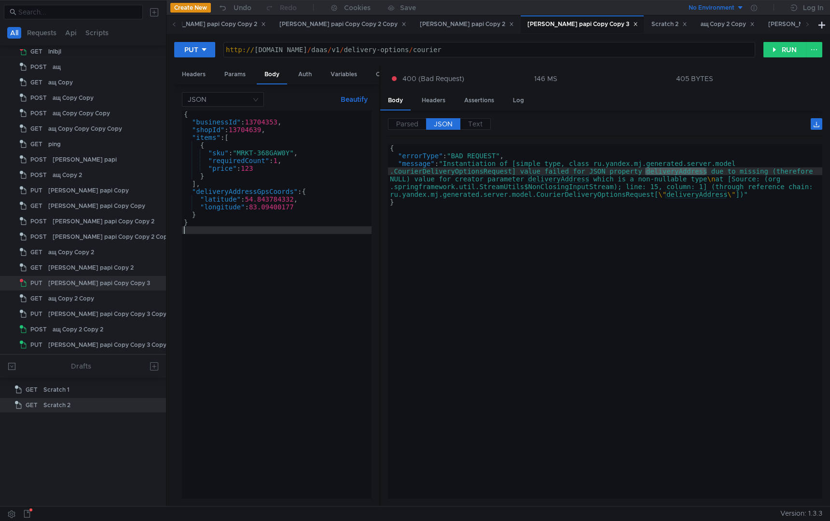
click at [239, 279] on div "{ "businessId" : 13704353 , "shopId" : 13704639 , "items" : [ { "sku" : "MRKT-3…" at bounding box center [277, 313] width 190 height 404
click at [225, 193] on div "{ "businessId" : 13704353 , "shopId" : 13704639 , "items" : [ { "sku" : "MRKT-3…" at bounding box center [277, 313] width 190 height 404
paste textarea
type textarea ""deliveryAddress": {"
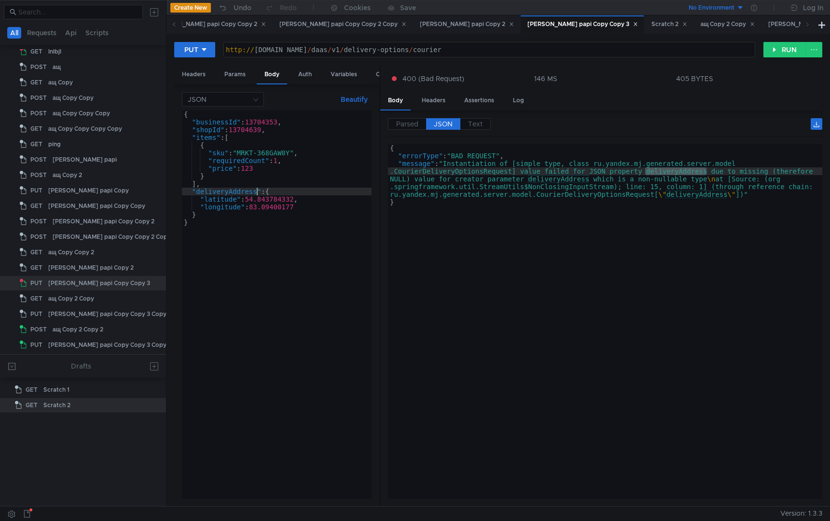
click at [238, 339] on div "{ "businessId" : 13704353 , "shopId" : 13704639 , "items" : [ { "sku" : "MRKT-3…" at bounding box center [277, 313] width 190 height 404
click at [220, 202] on div "{ "businessId" : 13704353 , "shopId" : 13704639 , "items" : [ { "sku" : "MRKT-3…" at bounding box center [277, 313] width 190 height 404
paste textarea "address"
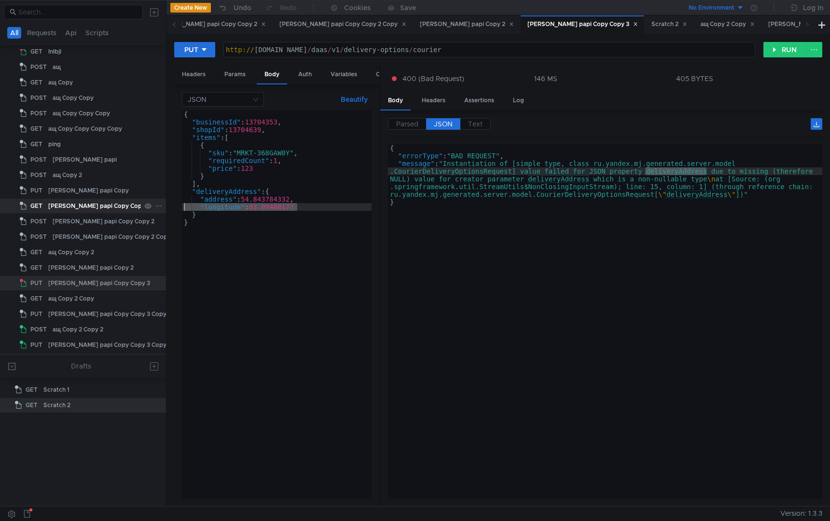
drag, startPoint x: 307, startPoint y: 209, endPoint x: 150, endPoint y: 209, distance: 157.3
click at [150, 209] on as-split "All Requests Api Scripts Project Temp Project GET lnlbjl POST ащ GET ащ Copy PO…" at bounding box center [415, 253] width 830 height 506
type textarea ""longitude": 83.09400177"
drag, startPoint x: 244, startPoint y: 199, endPoint x: 304, endPoint y: 201, distance: 60.4
click at [304, 201] on div "{ "businessId" : 13704353 , "shopId" : 13704639 , "items" : [ { "sku" : "MRKT-3…" at bounding box center [277, 313] width 190 height 404
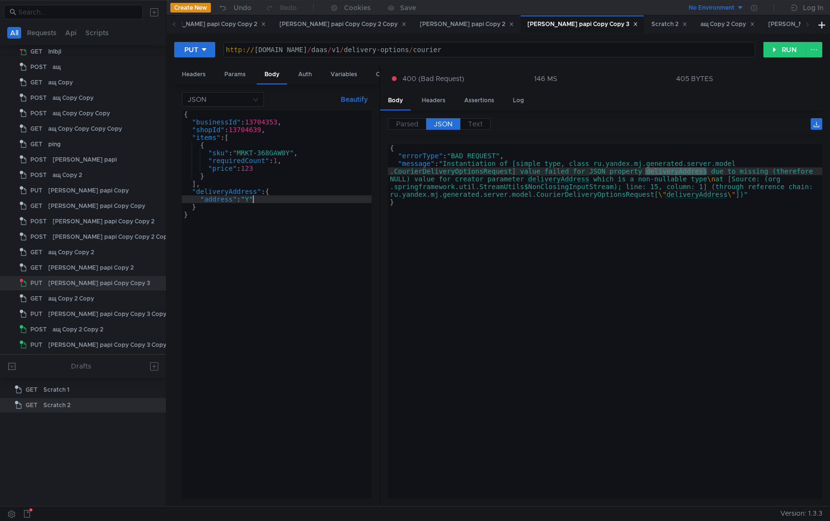
scroll to position [0, 4]
type textarea ""address": "Новосибирск, Николаева 11""
click at [274, 270] on div "{ "businessId" : 13704353 , "shopId" : 13704639 , "items" : [ { "sku" : "MRKT-3…" at bounding box center [277, 313] width 190 height 404
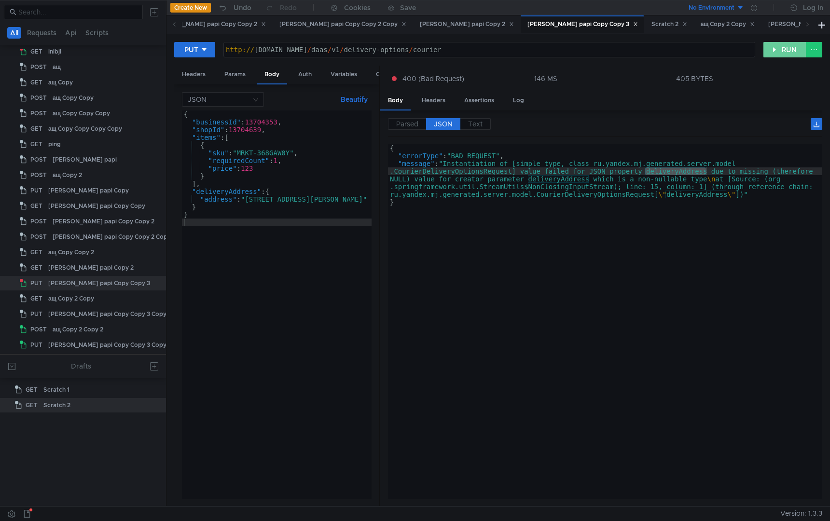
click at [769, 45] on button "RUN" at bounding box center [785, 49] width 43 height 15
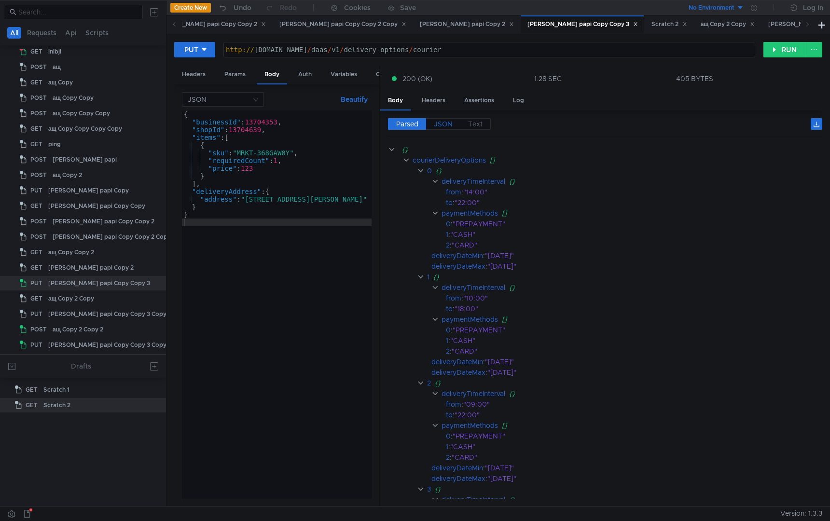
click at [440, 125] on span "JSON" at bounding box center [443, 124] width 19 height 9
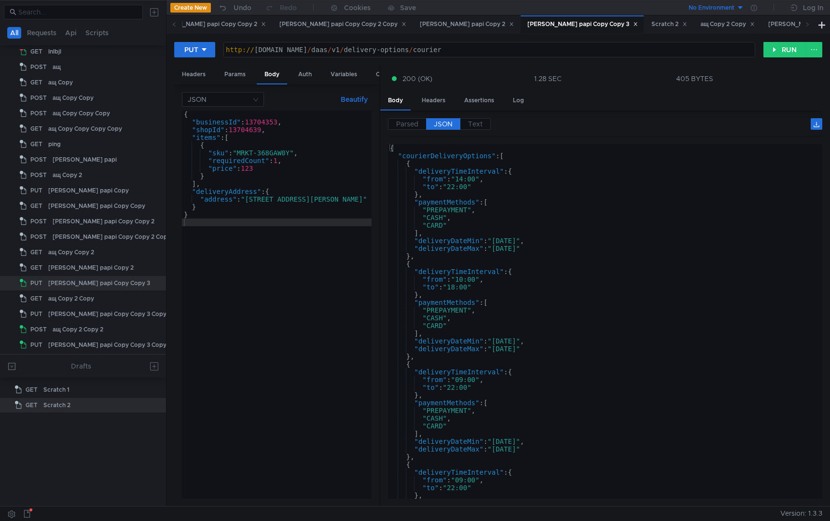
type textarea ""CARD""
click at [550, 329] on div "{ "courierDeliveryOptions" : [ { "deliveryTimeInterval" : { "from" : "14:00" , …" at bounding box center [603, 329] width 431 height 370
click at [269, 347] on div "{ "businessId" : 13704353 , "shopId" : 13704639 , "items" : [ { "sku" : "MRKT-3…" at bounding box center [277, 313] width 190 height 404
click at [305, 378] on div "{ "businessId" : 13704353 , "shopId" : 13704639 , "items" : [ { "sku" : "MRKT-3…" at bounding box center [277, 313] width 190 height 404
click at [545, 54] on div "http:// [DOMAIN_NAME] / daas / v1 / delivery-options / courier" at bounding box center [489, 57] width 531 height 23
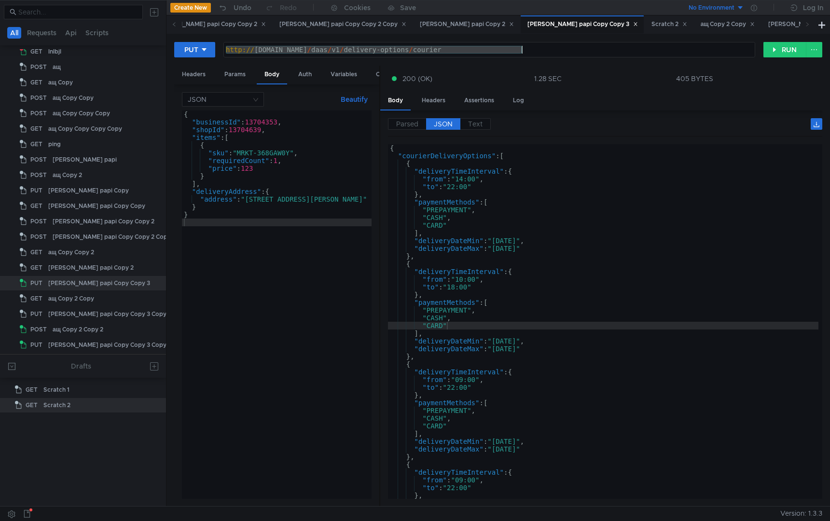
click at [230, 291] on div "{ "businessId" : 13704353 , "shopId" : 13704639 , "items" : [ { "sku" : "MRKT-3…" at bounding box center [277, 313] width 190 height 404
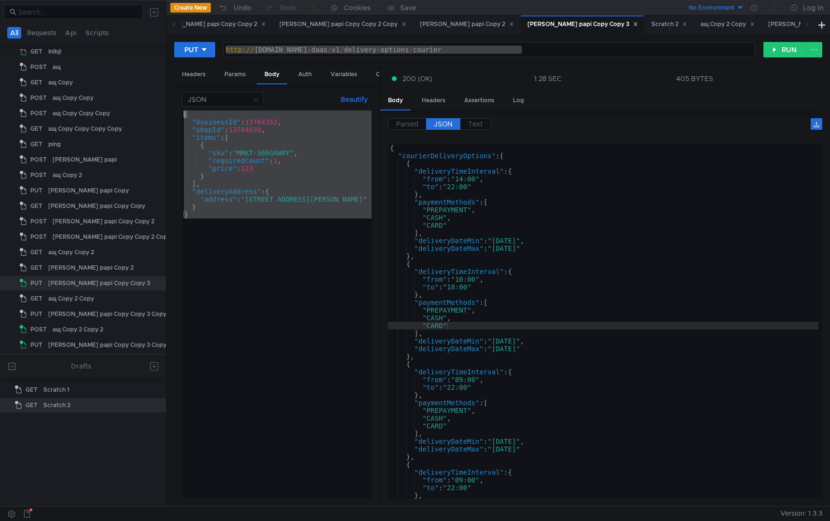
drag, startPoint x: 231, startPoint y: 292, endPoint x: 164, endPoint y: 90, distance: 212.9
click at [164, 90] on as-split "All Requests Api Scripts Project Temp Project GET lnlbjl POST ащ GET ащ Copy PO…" at bounding box center [415, 253] width 830 height 506
type textarea "{ "businessId": 13704353,"
click at [362, 393] on div "{ "businessId" : 13704353 , "shopId" : 13704639 , "items" : [ { "sku" : "MRKT-3…" at bounding box center [277, 313] width 190 height 404
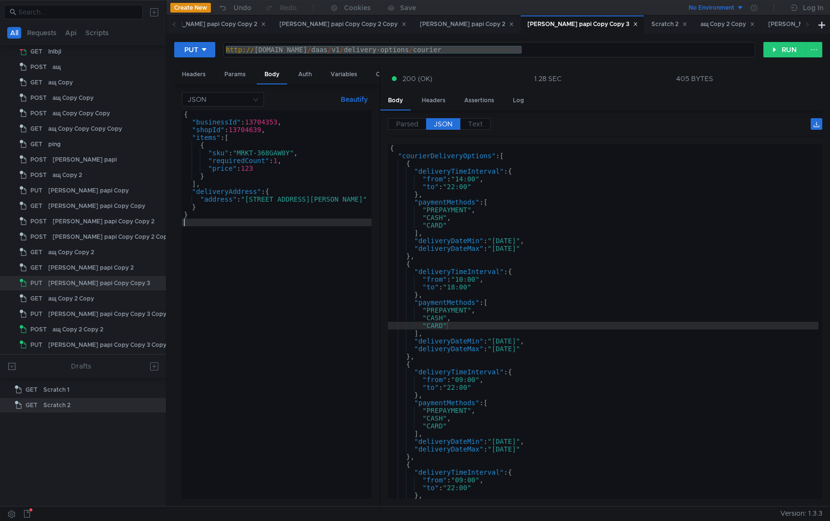
click at [551, 407] on div "{ "courierDeliveryOptions" : [ { "deliveryTimeInterval" : { "from" : "14:00" , …" at bounding box center [603, 329] width 431 height 370
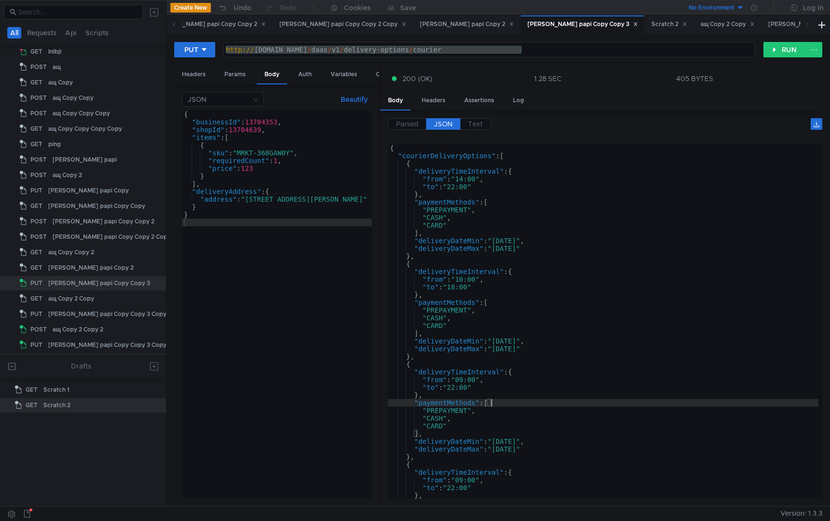
type textarea "] }"
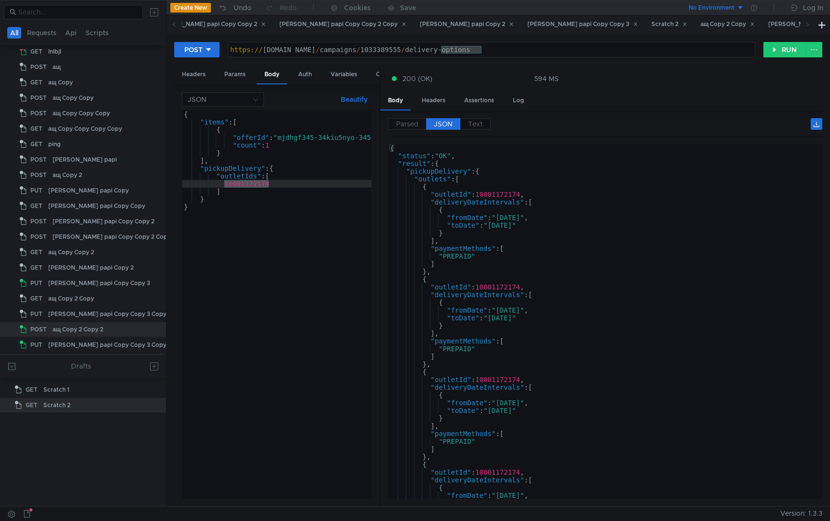
click at [350, 264] on div "{ "items" : [ { "offerId" : "mjdhgf345-34kiu5nyo-345gl3i4" , "count" : 1 } ] , …" at bounding box center [293, 311] width 223 height 400
click at [261, 170] on div "{ "items" : [ { "offerId" : "mjdhgf345-34kiu5nyo-345gl3i4" , "count" : 1 } ] , …" at bounding box center [293, 311] width 223 height 400
type textarea "}б"
type textarea "Э"
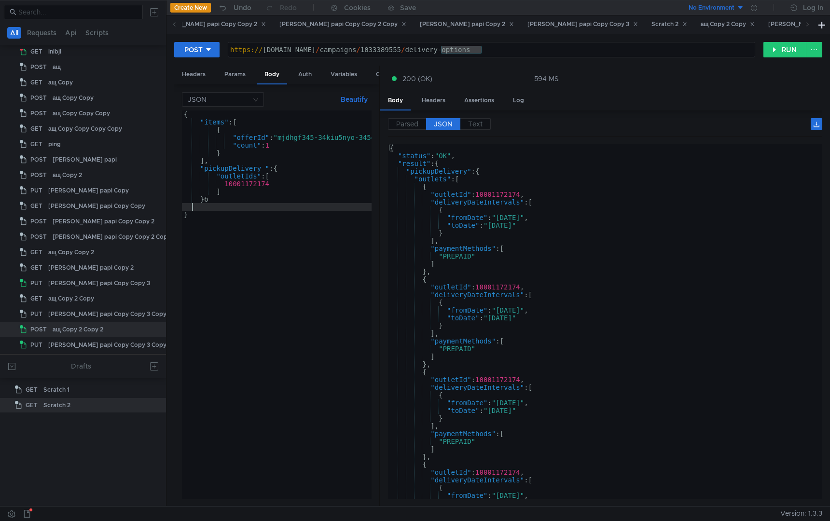
scroll to position [0, 0]
type textarea "},"
type textarea ""deliveryOptions": {"
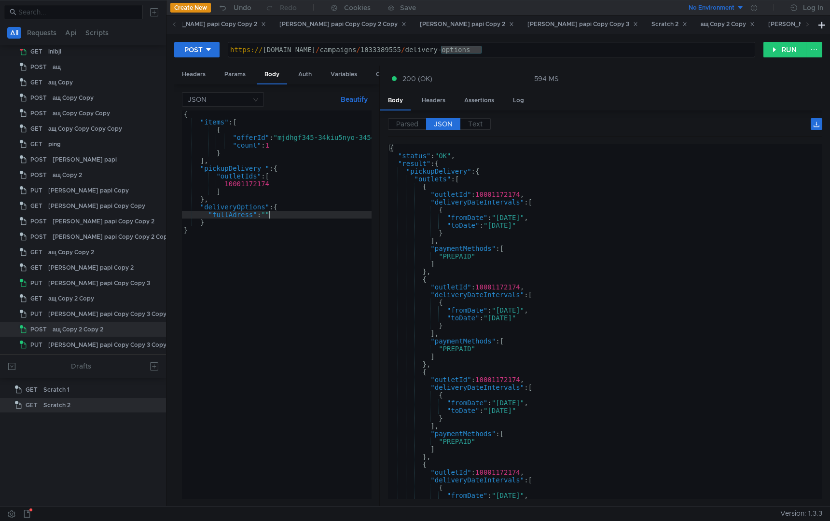
type textarea ""fullAdress": ""
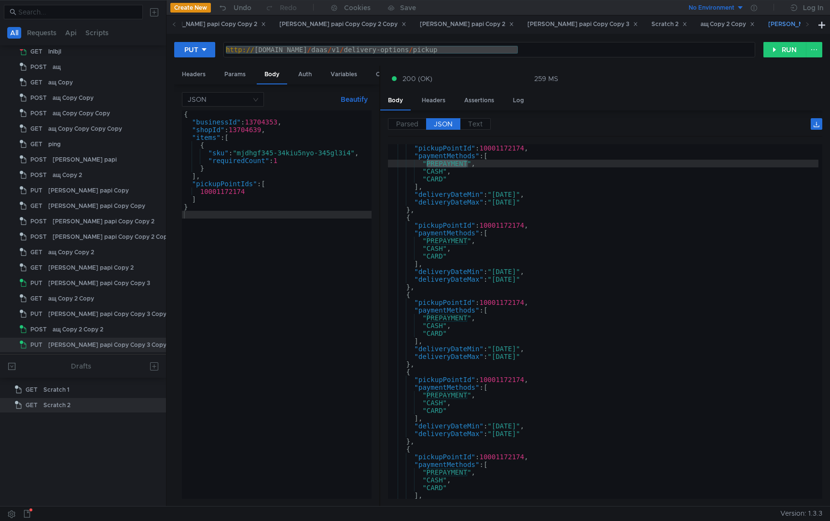
click at [762, 30] on div "tarr papi Copy Copy 3 Copy" at bounding box center [831, 24] width 139 height 18
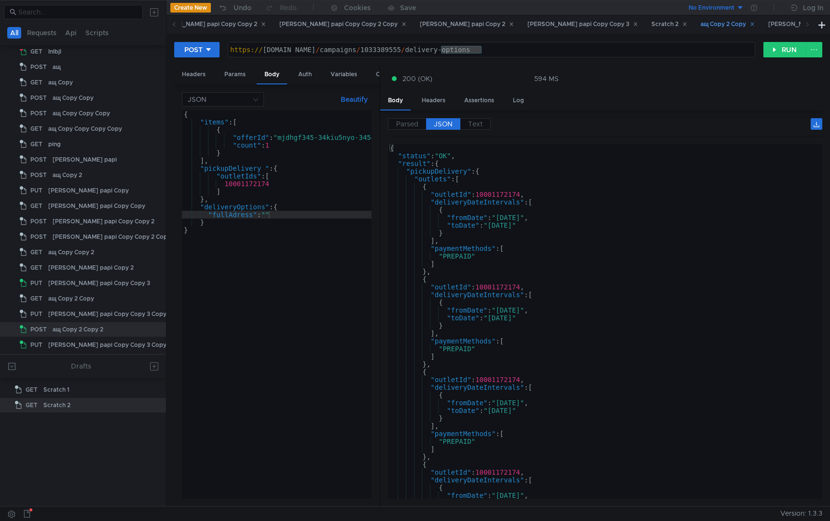
click at [701, 29] on div "ащ Copy 2 Copy" at bounding box center [728, 24] width 55 height 10
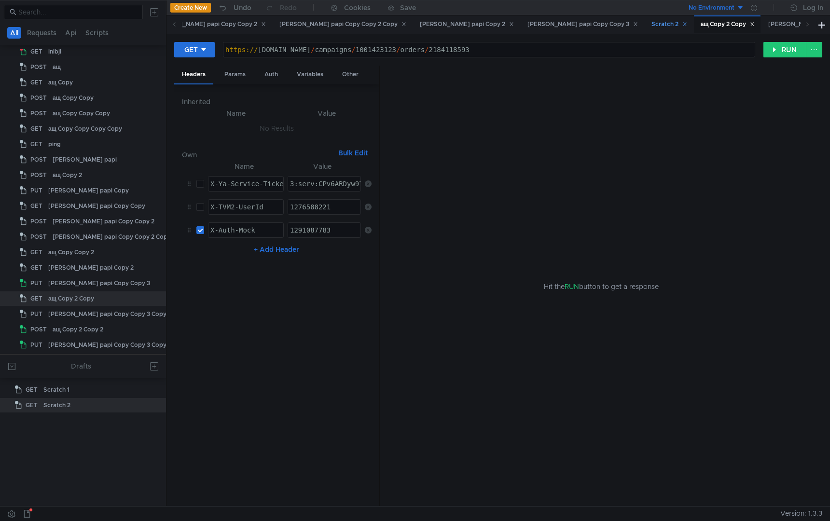
click at [652, 27] on div "Scratch 2" at bounding box center [670, 24] width 36 height 10
click at [528, 26] on div "tarr papi Copy Copy 3" at bounding box center [583, 24] width 111 height 10
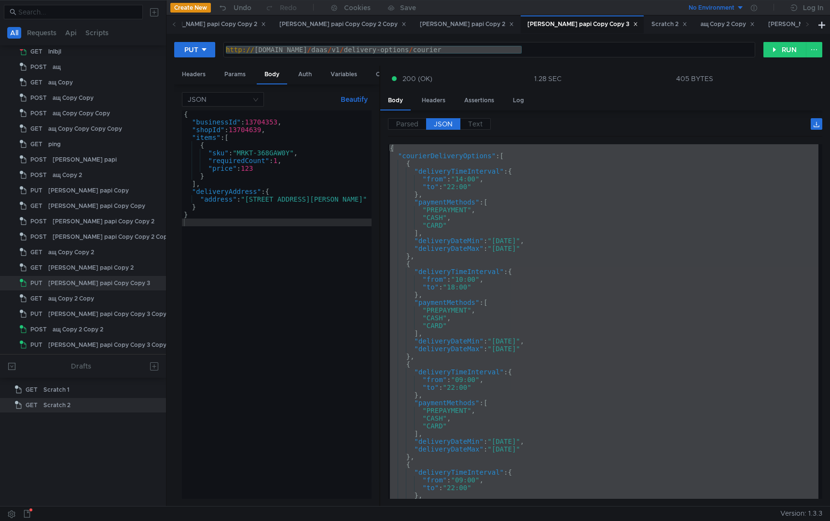
type textarea ""address": "Новосибирск, Николаева 11""
drag, startPoint x: 248, startPoint y: 202, endPoint x: 339, endPoint y: 203, distance: 91.2
click at [339, 203] on div "{ "businessId" : 13704353 , "shopId" : 13704639 , "items" : [ { "sku" : "MRKT-3…" at bounding box center [277, 313] width 190 height 404
click at [269, 353] on div "{ "businessId" : 13704353 , "shopId" : 13704639 , "items" : [ { "sku" : "MRKT-3…" at bounding box center [277, 313] width 190 height 404
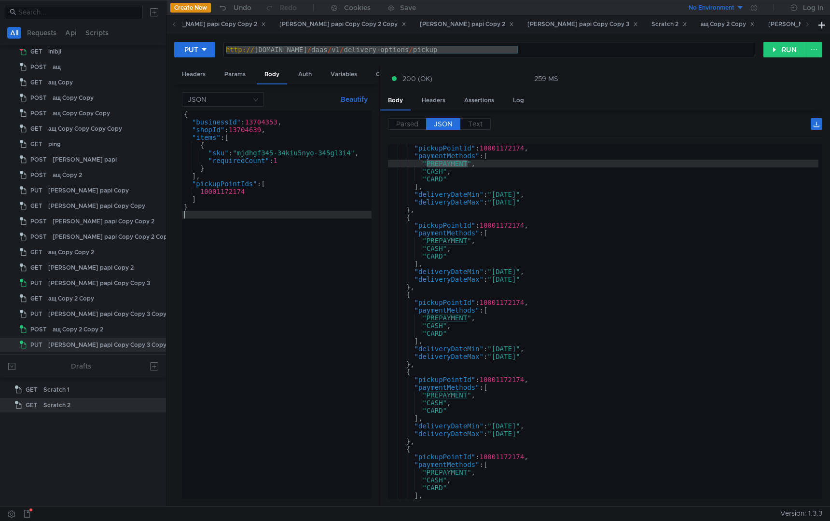
click at [248, 263] on div "{ "businessId" : 13704353 , "shopId" : 13704639 , "items" : [ { "sku" : "mjdhgf…" at bounding box center [277, 313] width 190 height 404
click at [768, 23] on div "tarr papi Copy Copy 3 Copy" at bounding box center [831, 24] width 127 height 10
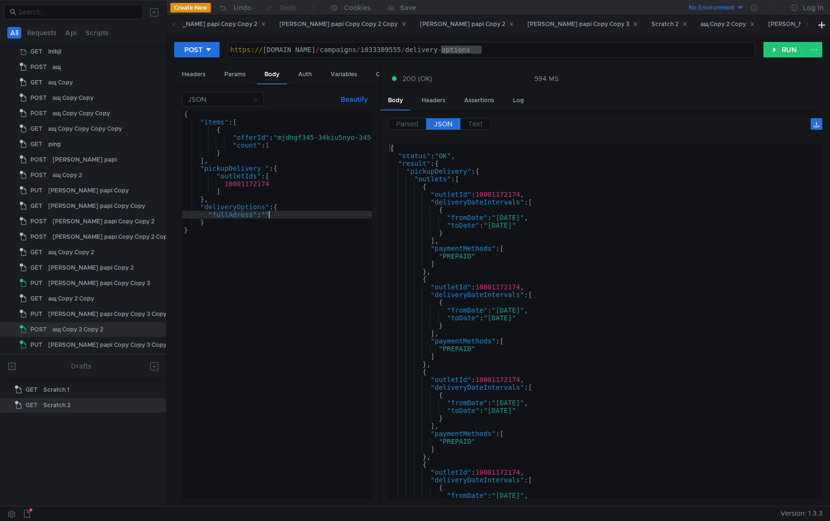
click at [268, 215] on div "{ "items" : [ { "offerId" : "mjdhgf345-34kiu5nyo-345gl3i4" , "count" : 1 } ] , …" at bounding box center [293, 311] width 223 height 400
paste textarea "Новосибирск, Николаева"
type textarea ""fullAdress": "Новосибирск, Николаев""
drag, startPoint x: 331, startPoint y: 215, endPoint x: 309, endPoint y: 215, distance: 21.7
click at [309, 215] on div "{ "items" : [ { "offerId" : "mjdhgf345-34kiu5nyo-345gl3i4" , "count" : 1 } ] , …" at bounding box center [293, 311] width 223 height 400
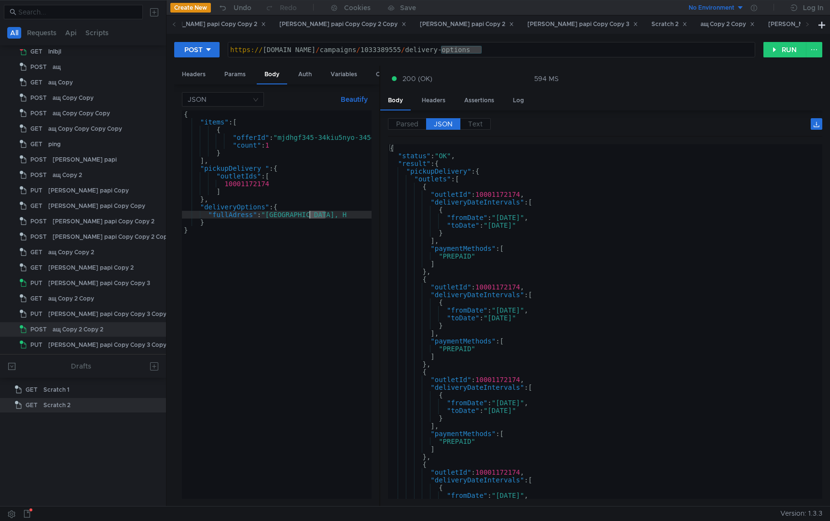
type textarea ""fullAdress": "Новосибирс"
click at [326, 215] on div "{ "items" : [ { "offerId" : "mjdhgf345-34kiu5nyo-345gl3i4" , "count" : 1 } ] , …" at bounding box center [293, 311] width 223 height 400
paste textarea "Новосибирск, Николаева"
type textarea ""fullAdress": Новосибирск, Николаева"
click at [315, 220] on div "{ "items" : [ { "offerId" : "mjdhgf345-34kiu5nyo-345gl3i4" , "count" : 1 } ] , …" at bounding box center [293, 311] width 223 height 400
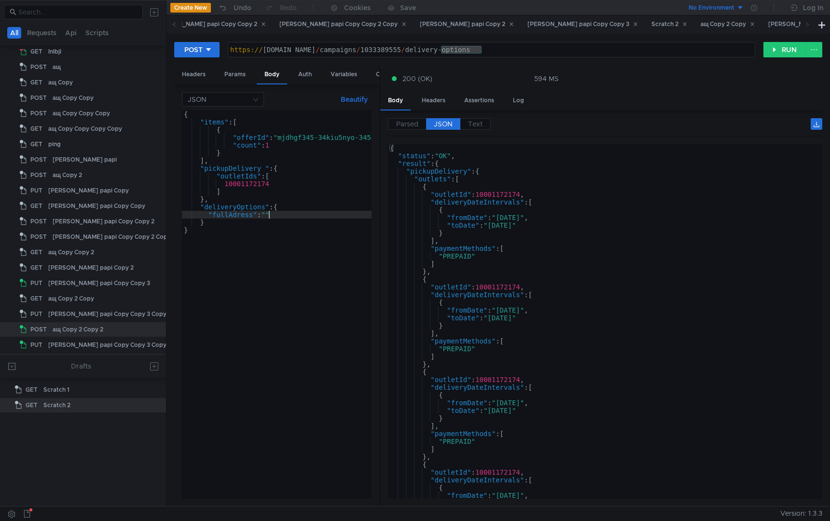
type textarea ""fullAdress": ""
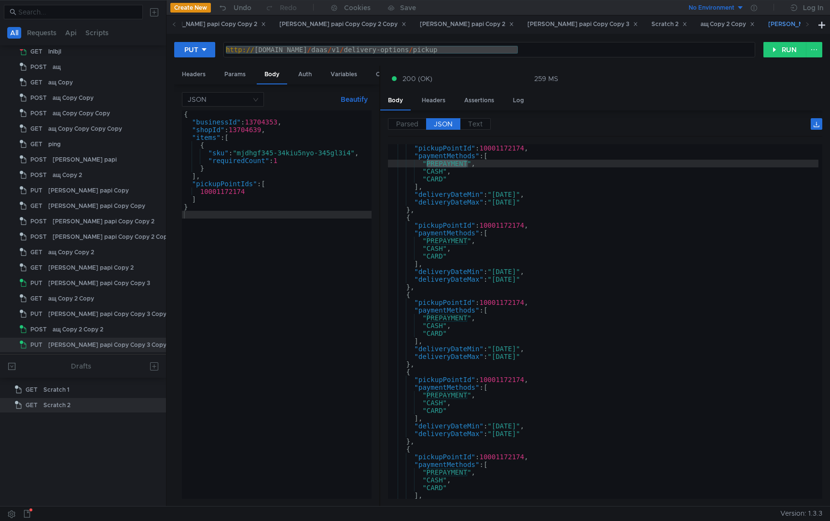
click at [768, 22] on div "tarr papi Copy Copy 3 Copy" at bounding box center [831, 24] width 127 height 10
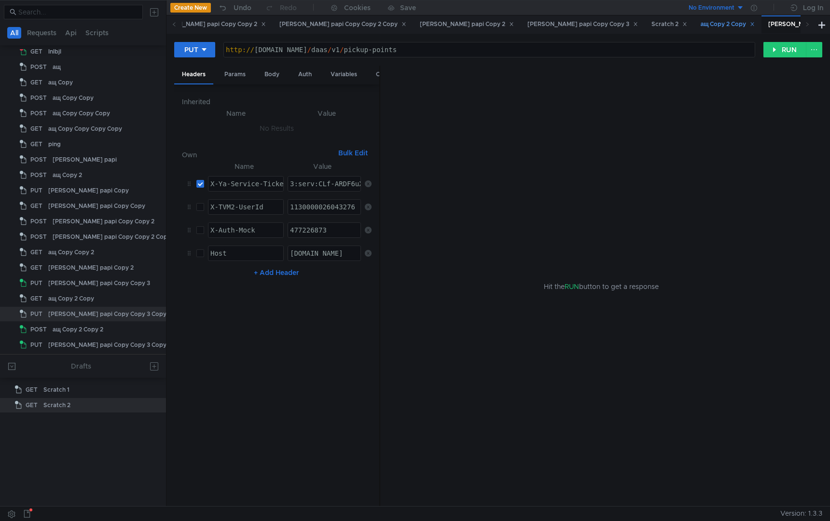
click at [701, 19] on div "ащ Copy 2 Copy" at bounding box center [728, 24] width 55 height 10
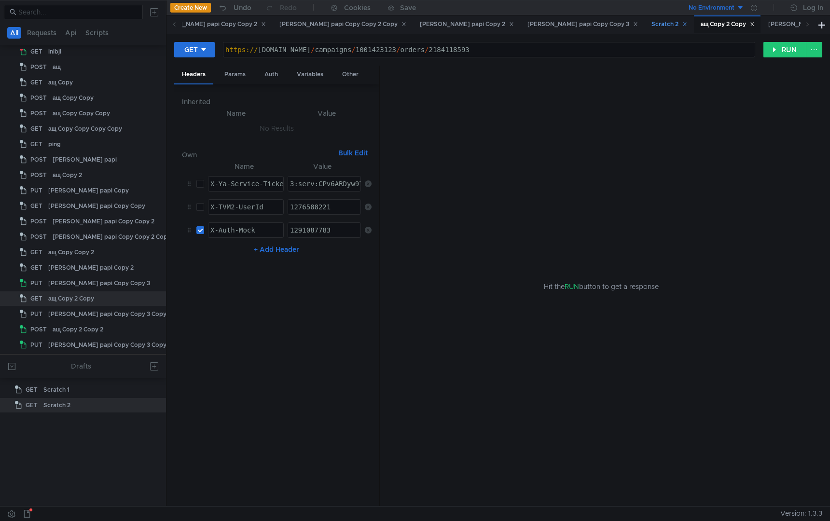
click at [645, 29] on div "Scratch 2" at bounding box center [669, 24] width 48 height 18
click at [528, 26] on div "tarr papi Copy Copy 3" at bounding box center [583, 24] width 111 height 10
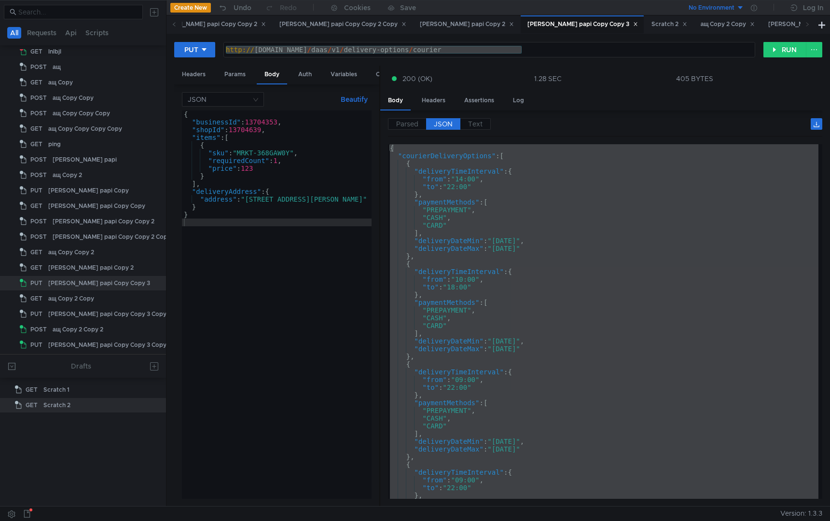
type textarea ""address": "Новосибирск, Николаева 11""
drag, startPoint x: 248, startPoint y: 197, endPoint x: 337, endPoint y: 199, distance: 89.8
click at [337, 199] on div "{ "businessId" : 13704353 , "shopId" : 13704639 , "items" : [ { "sku" : "MRKT-3…" at bounding box center [277, 313] width 190 height 404
click at [281, 295] on div "{ "businessId" : 13704353 , "shopId" : 13704639 , "items" : [ { "sku" : "MRKT-3…" at bounding box center [277, 313] width 190 height 404
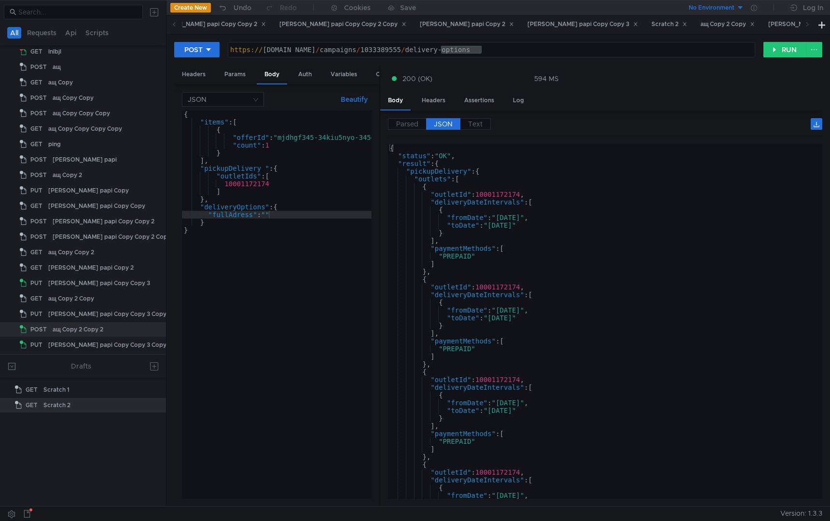
click at [270, 215] on div "{ "items" : [ { "offerId" : "mjdhgf345-34kiu5nyo-345gl3i4" , "count" : 1 } ] , …" at bounding box center [293, 311] width 223 height 400
paste textarea "Новосибирск, Николаева"
type textarea ""fullAdress": "Новосибирск, Николаева""
click at [284, 334] on div "{ "items" : [ { "offerId" : "mjdhgf345-34kiu5nyo-345gl3i4" , "count" : 1 } ] , …" at bounding box center [293, 311] width 223 height 400
click at [776, 58] on div "POST [URL][DOMAIN_NAME] https:// [DOMAIN_NAME] / campaigns / 1033389555 / deliv…" at bounding box center [498, 54] width 648 height 24
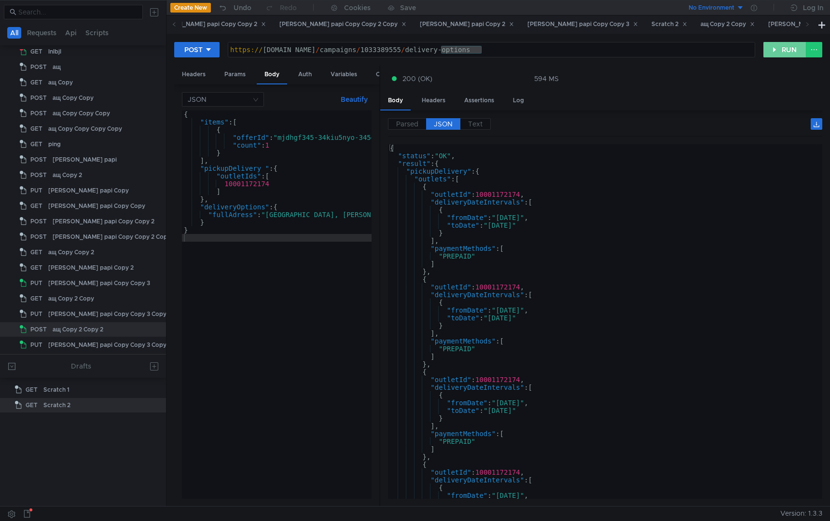
click at [783, 51] on button "RUN" at bounding box center [785, 49] width 43 height 15
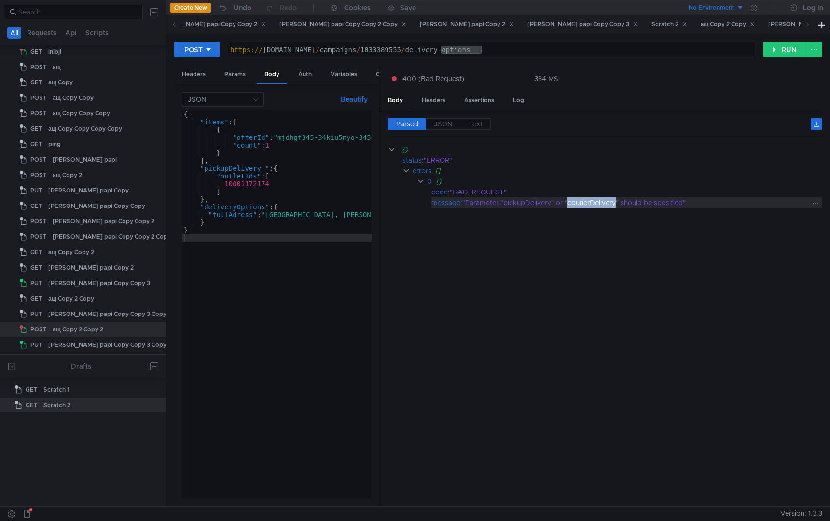
drag, startPoint x: 619, startPoint y: 204, endPoint x: 571, endPoint y: 207, distance: 48.4
click at [571, 207] on div ""Parameter "pickupDelivery" or "courierDelivery" should be specified"" at bounding box center [635, 202] width 347 height 11
copy div "courierDelivery"
click at [237, 201] on div "{ "items" : [ { "offerId" : "mjdhgf345-34kiu5nyo-345gl3i4" , "count" : 1 } ] , …" at bounding box center [293, 311] width 223 height 400
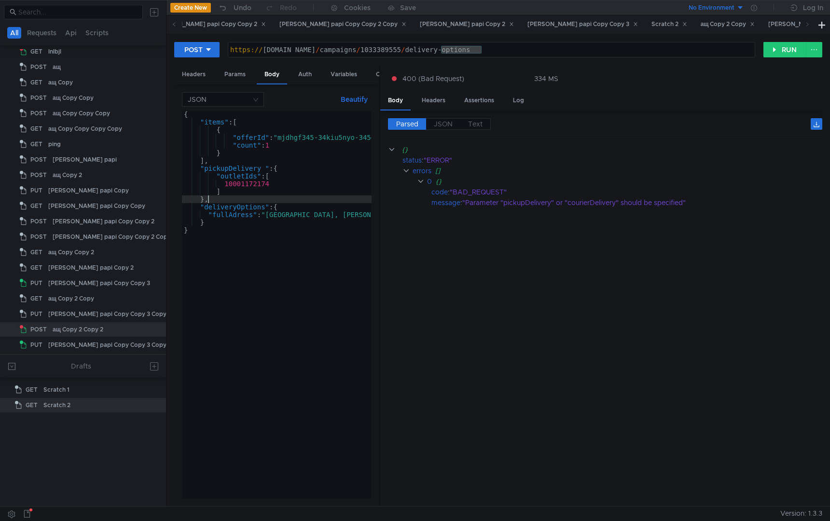
click at [237, 201] on div "{ "items" : [ { "offerId" : "mjdhgf345-34kiu5nyo-345gl3i4" , "count" : 1 } ] , …" at bounding box center [293, 311] width 223 height 400
click at [237, 209] on div "{ "items" : [ { "offerId" : "mjdhgf345-34kiu5nyo-345gl3i4" , "count" : 1 } ] , …" at bounding box center [293, 311] width 223 height 400
paste textarea "courierDelivery"
type textarea ""courierDelivery": {"
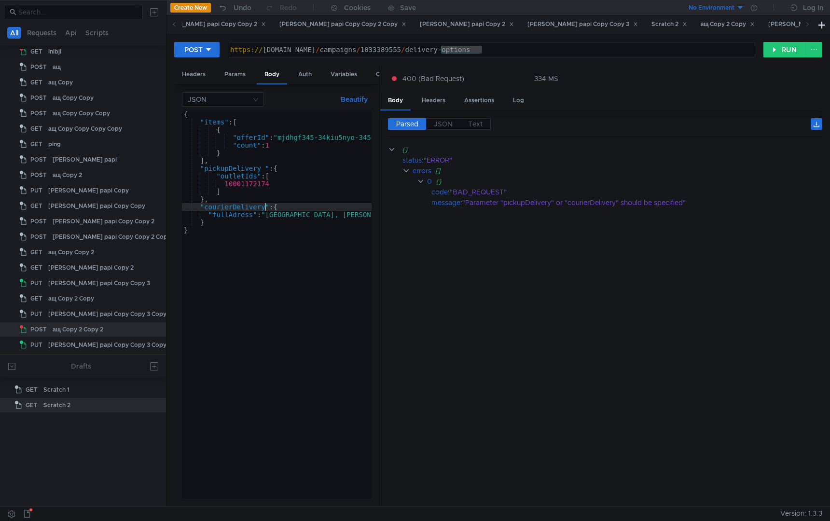
click at [250, 333] on div "{ "items" : [ { "offerId" : "mjdhgf345-34kiu5nyo-345gl3i4" , "count" : 1 } ] , …" at bounding box center [293, 311] width 223 height 400
click at [346, 217] on div "{ "items" : [ { "offerId" : "mjdhgf345-34kiu5nyo-345gl3i4" , "count" : 1 } ] , …" at bounding box center [293, 311] width 223 height 400
type textarea ""fullAdress": "Новосибирск, Николаева""
click at [249, 93] on input at bounding box center [220, 100] width 64 height 14
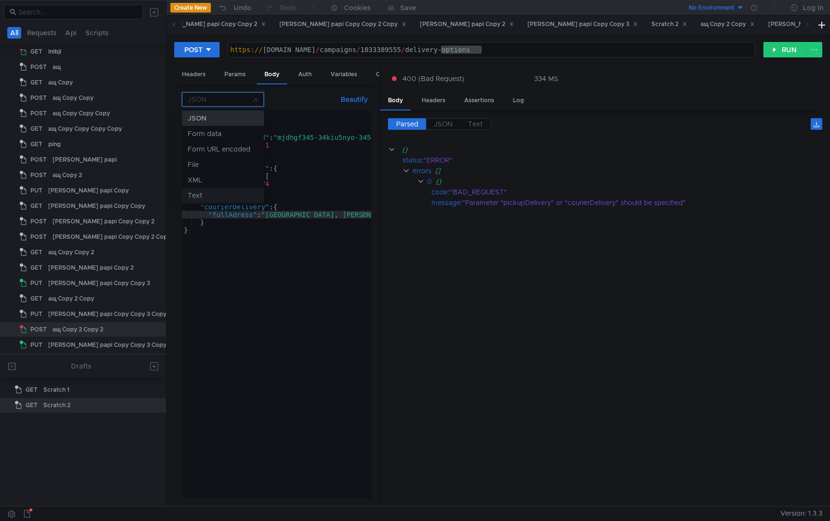
click at [215, 194] on div "Text" at bounding box center [223, 195] width 70 height 11
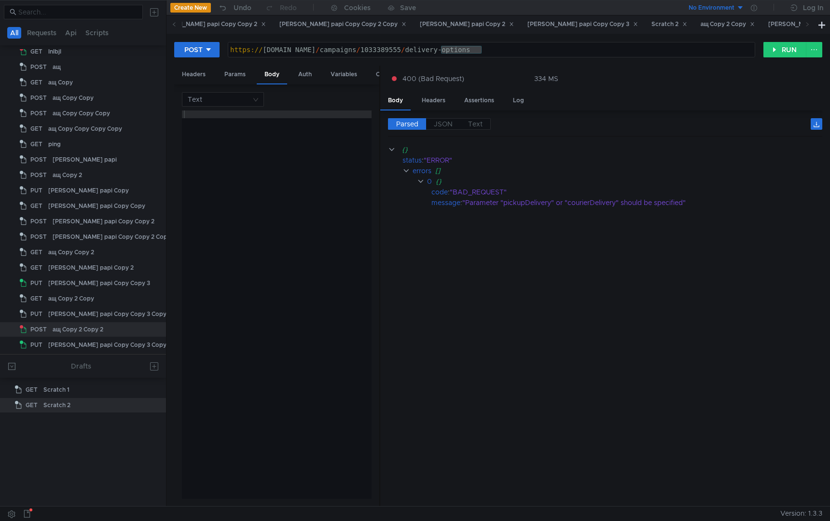
click at [265, 243] on div at bounding box center [277, 313] width 190 height 404
click at [234, 97] on input at bounding box center [220, 100] width 64 height 14
click at [229, 120] on div "JSON" at bounding box center [223, 118] width 70 height 11
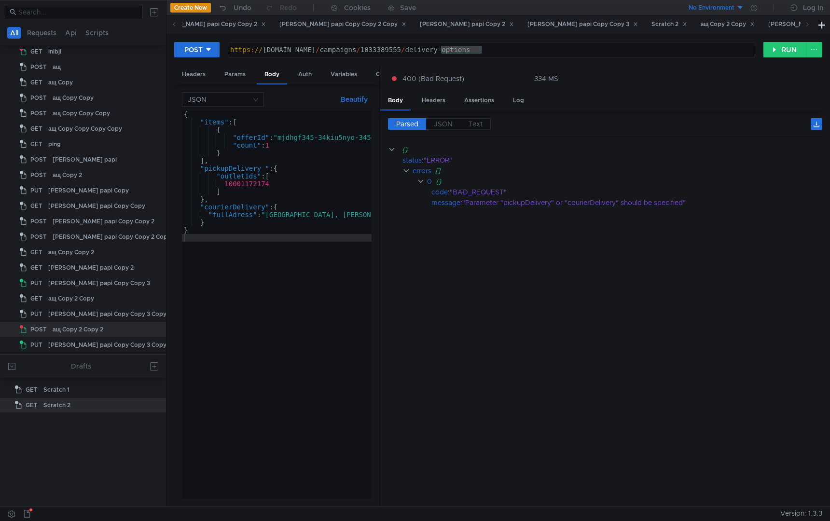
click at [308, 278] on div "{ "items" : [ { "offerId" : "mjdhgf345-34kiu5nyo-345gl3i4" , "count" : 1 } ] , …" at bounding box center [293, 313] width 223 height 404
click at [345, 219] on div "{ "items" : [ { "offerId" : "mjdhgf345-34kiu5nyo-345gl3i4" , "count" : 1 } ] , …" at bounding box center [293, 311] width 223 height 400
type textarea ""fullAdress": "Новосибирск, Николаева""
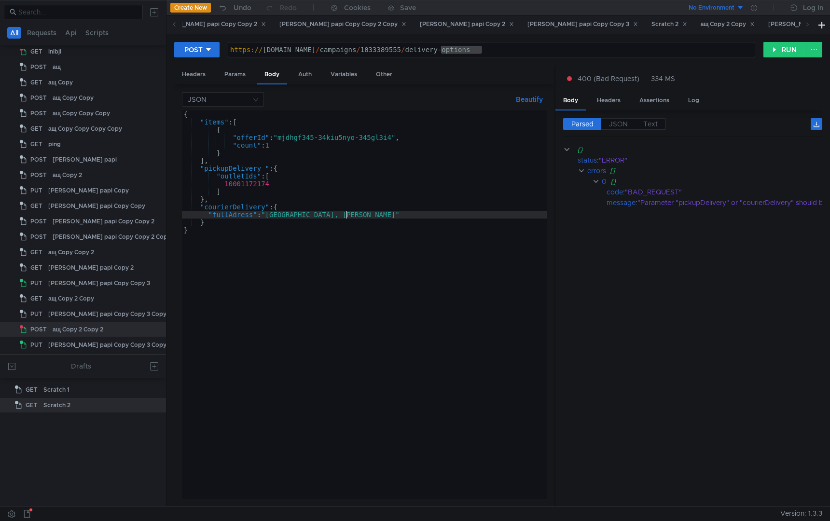
drag, startPoint x: 379, startPoint y: 250, endPoint x: 554, endPoint y: 256, distance: 175.3
click at [555, 256] on div at bounding box center [555, 287] width 1 height 442
click at [452, 276] on div "{ "items" : [ { "offerId" : "mjdhgf345-34kiu5nyo-345gl3i4" , "count" : 1 } ] , …" at bounding box center [364, 313] width 365 height 404
click at [455, 217] on div "{ "items" : [ { "offerId" : "mjdhgf345-34kiu5nyo-345gl3i4" , "count" : 1 } ] , …" at bounding box center [364, 313] width 365 height 404
click at [503, 218] on div "{ "items" : [ { "offerId" : "mjdhgf345-34kiu5nyo-345gl3i4" , "count" : 1 } ] , …" at bounding box center [364, 313] width 365 height 404
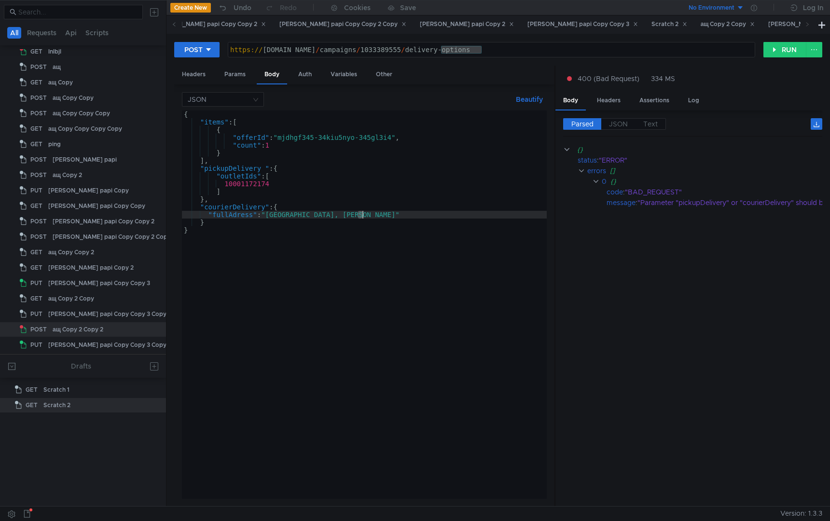
click at [503, 218] on div "{ "items" : [ { "offerId" : "mjdhgf345-34kiu5nyo-345gl3i4" , "count" : 1 } ] , …" at bounding box center [364, 313] width 365 height 404
click at [383, 215] on div "{ "items" : [ { "offerId" : "mjdhgf345-34kiu5nyo-345gl3i4" , "count" : 1 } ] , …" at bounding box center [364, 313] width 365 height 404
drag, startPoint x: 373, startPoint y: 215, endPoint x: 351, endPoint y: 215, distance: 21.2
click at [351, 215] on div "{ "items" : [ { "offerId" : "mjdhgf345-34kiu5nyo-345gl3i4" , "count" : 1 } ] , …" at bounding box center [364, 313] width 365 height 404
type textarea ""fullAdress": "Новосибирск, Николае"
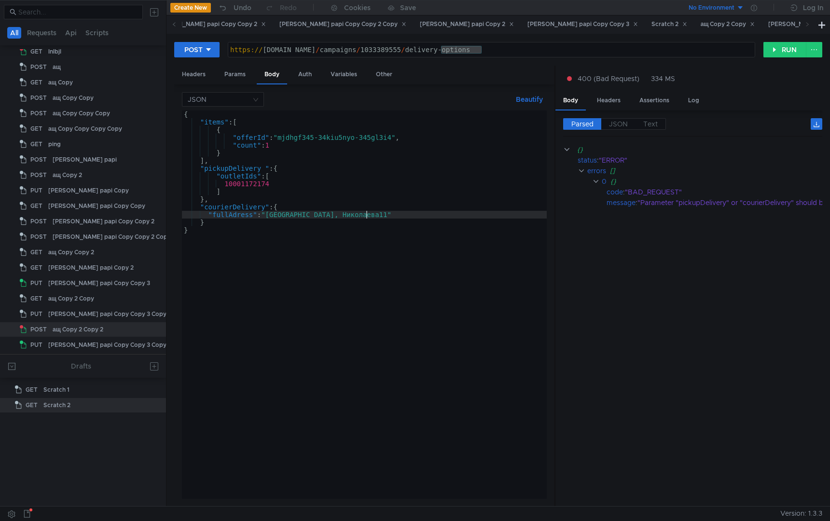
scroll to position [0, 12]
type textarea ""fullAdress": "Новосибирск, Николаева 11""
click at [405, 403] on div "{ "items" : [ { "offerId" : "mjdhgf345-34kiu5nyo-345gl3i4" , "count" : 1 } ] , …" at bounding box center [364, 313] width 365 height 404
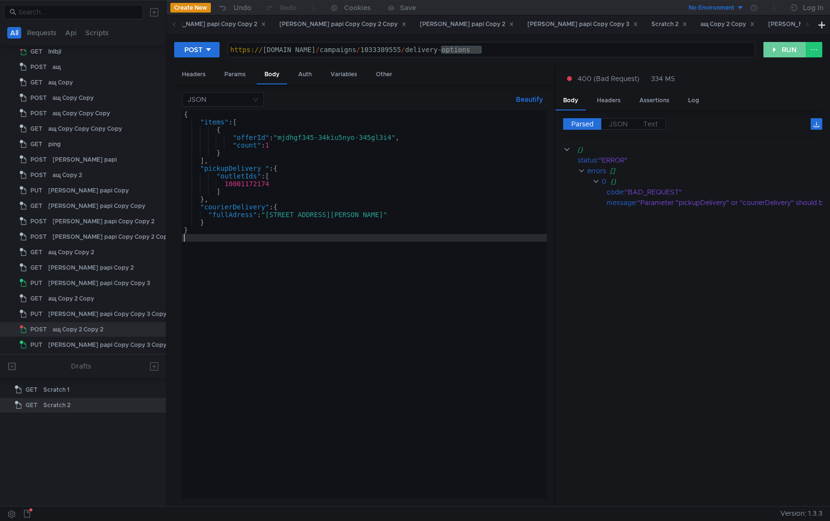
click at [781, 46] on button "RUN" at bounding box center [785, 49] width 43 height 15
click at [705, 203] on div ""courierDelivery.fullAddress must not be null (rejected value: null)"" at bounding box center [744, 202] width 212 height 11
copy div "fullAddress"
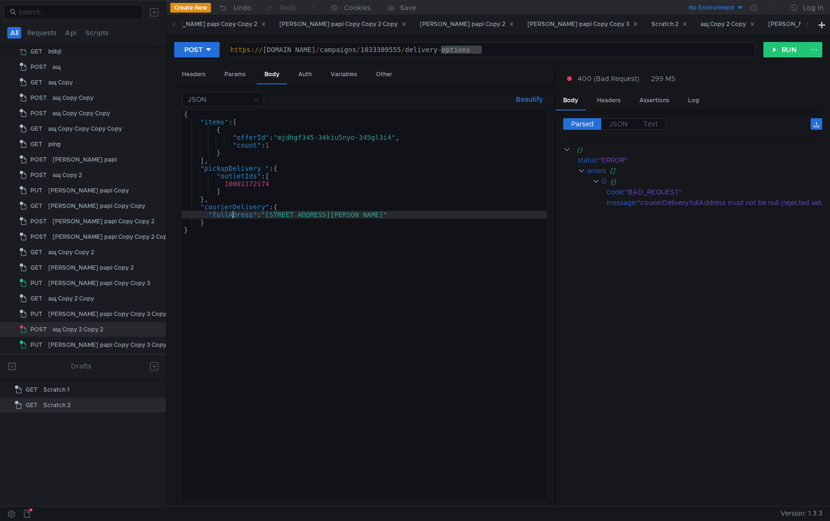
click at [234, 212] on div "{ "items" : [ { "offerId" : "mjdhgf345-34kiu5nyo-345gl3i4" , "count" : 1 } ] , …" at bounding box center [364, 313] width 365 height 404
paste textarea "d"
type textarea ""fullAddress": "Новосибирск, Николаева 11""
click at [253, 330] on div "{ "items" : [ { "offerId" : "mjdhgf345-34kiu5nyo-345gl3i4" , "count" : 1 } ] , …" at bounding box center [364, 313] width 365 height 404
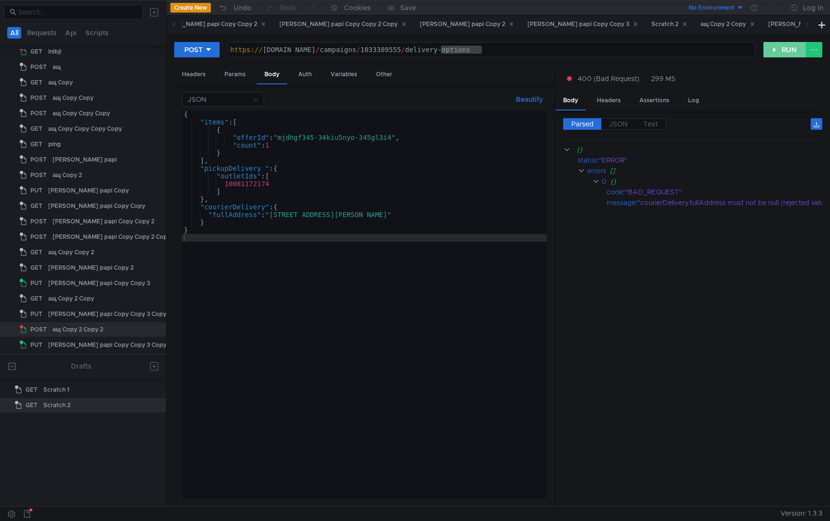
click at [776, 53] on button "RUN" at bounding box center [785, 49] width 43 height 15
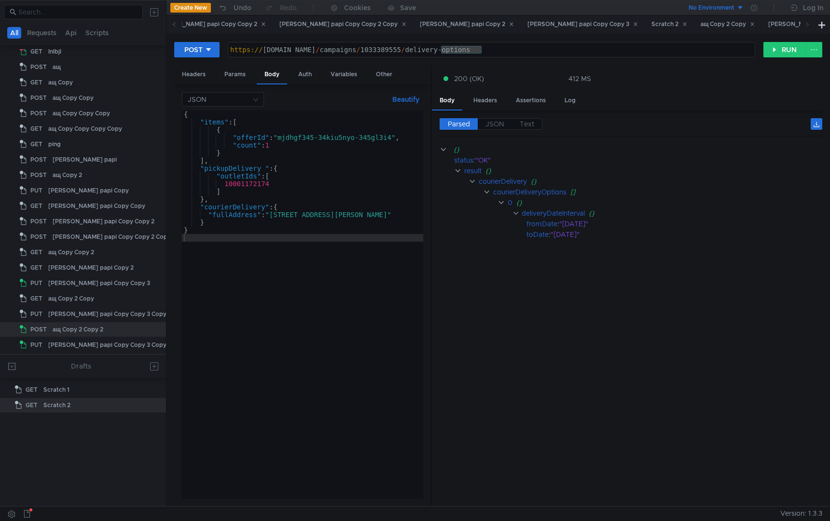
drag, startPoint x: 555, startPoint y: 288, endPoint x: 377, endPoint y: 290, distance: 177.1
click at [431, 290] on div at bounding box center [431, 287] width 1 height 442
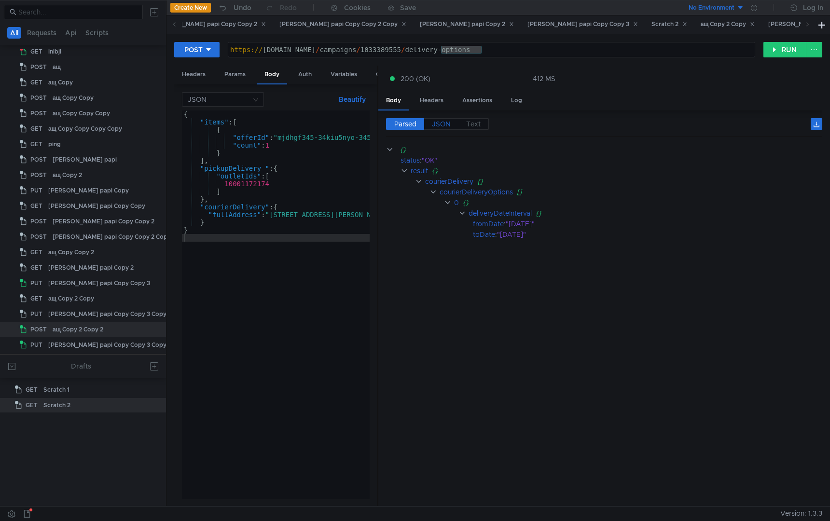
click at [441, 123] on span "JSON" at bounding box center [441, 124] width 19 height 9
